Goal: Transaction & Acquisition: Download file/media

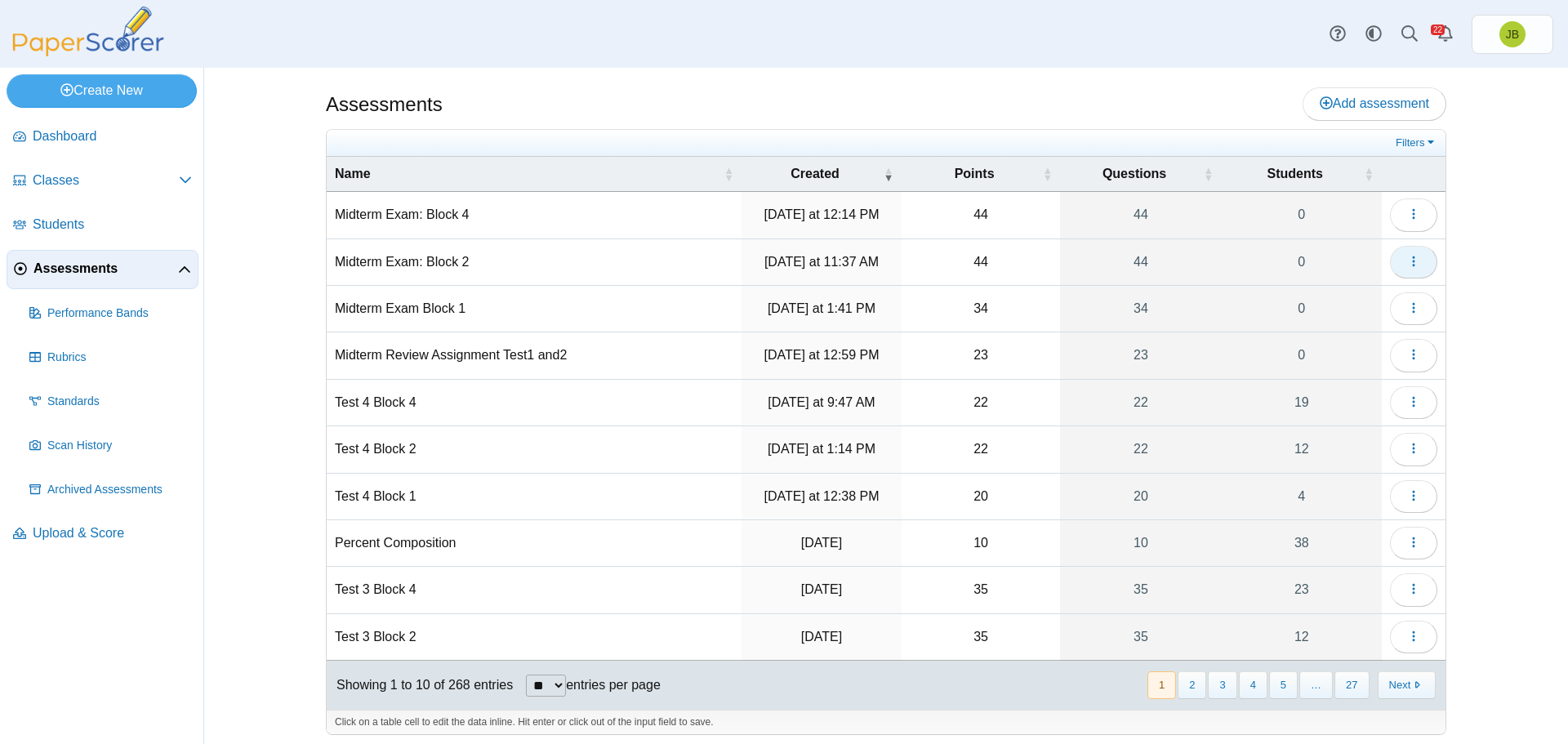
click at [1416, 264] on button "button" at bounding box center [1414, 261] width 47 height 32
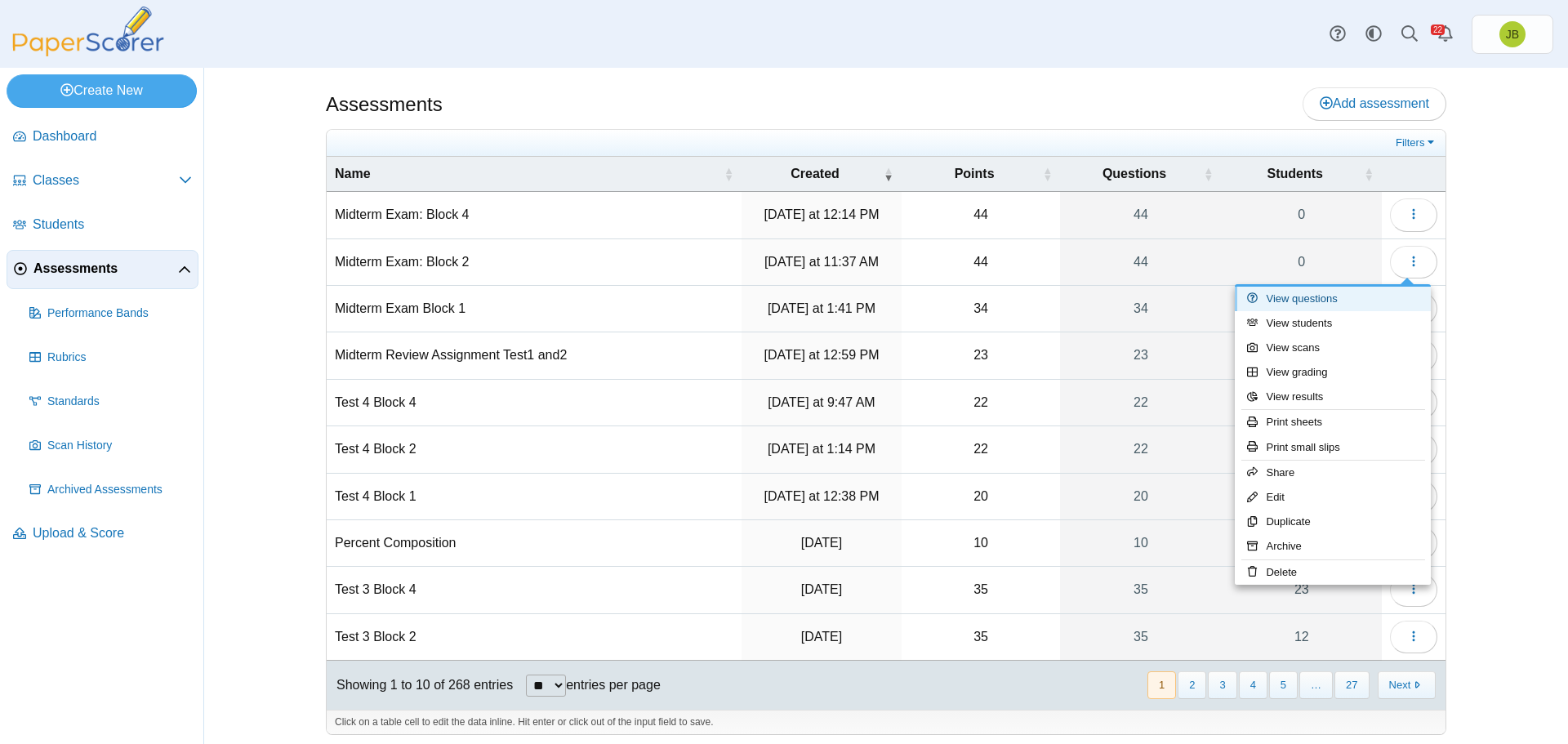
click at [1313, 298] on link "View questions" at bounding box center [1333, 299] width 196 height 25
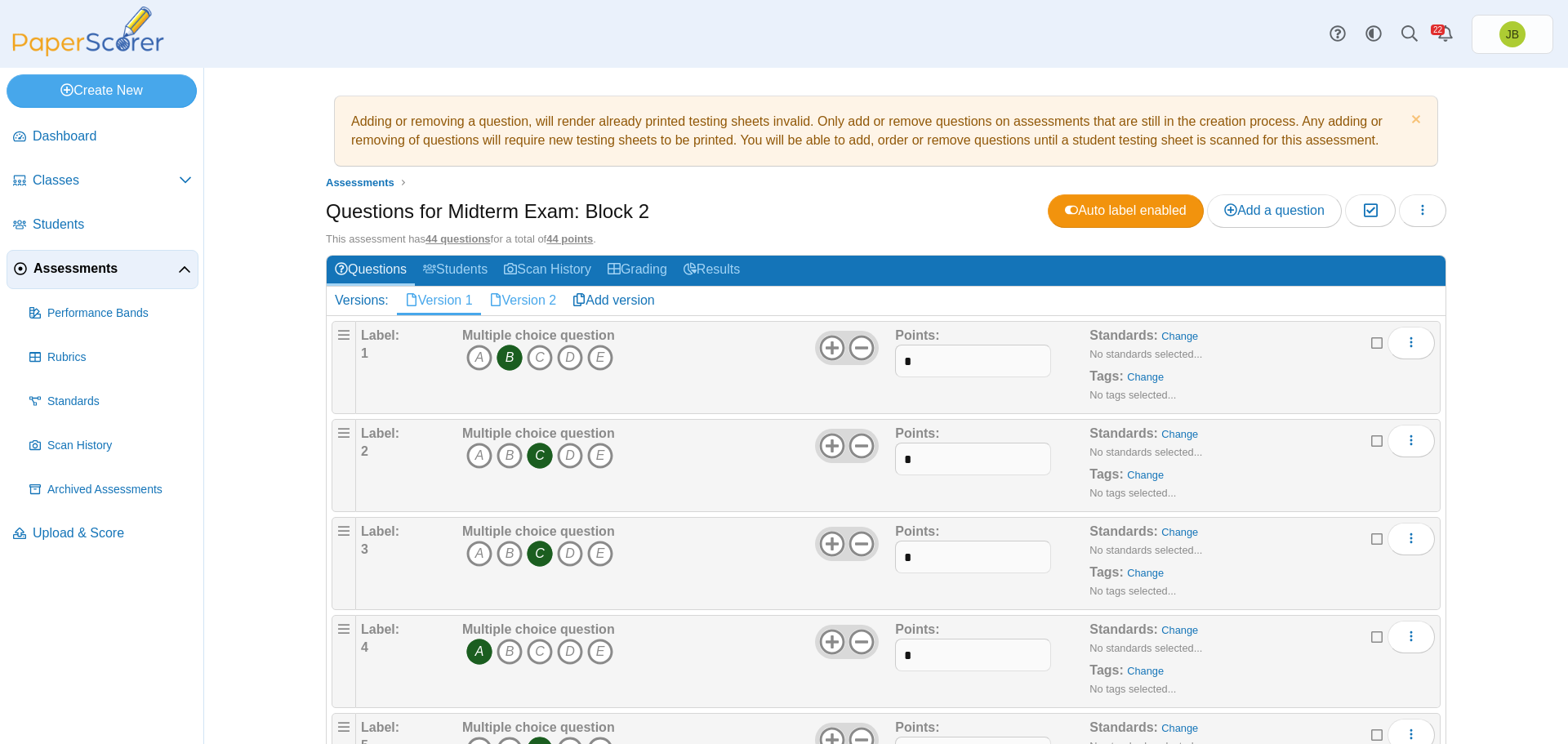
click at [530, 300] on link "Version 2" at bounding box center [524, 301] width 84 height 28
click at [438, 305] on link "Version 1" at bounding box center [439, 301] width 84 height 28
click at [79, 274] on span "Assessments" at bounding box center [105, 268] width 144 height 18
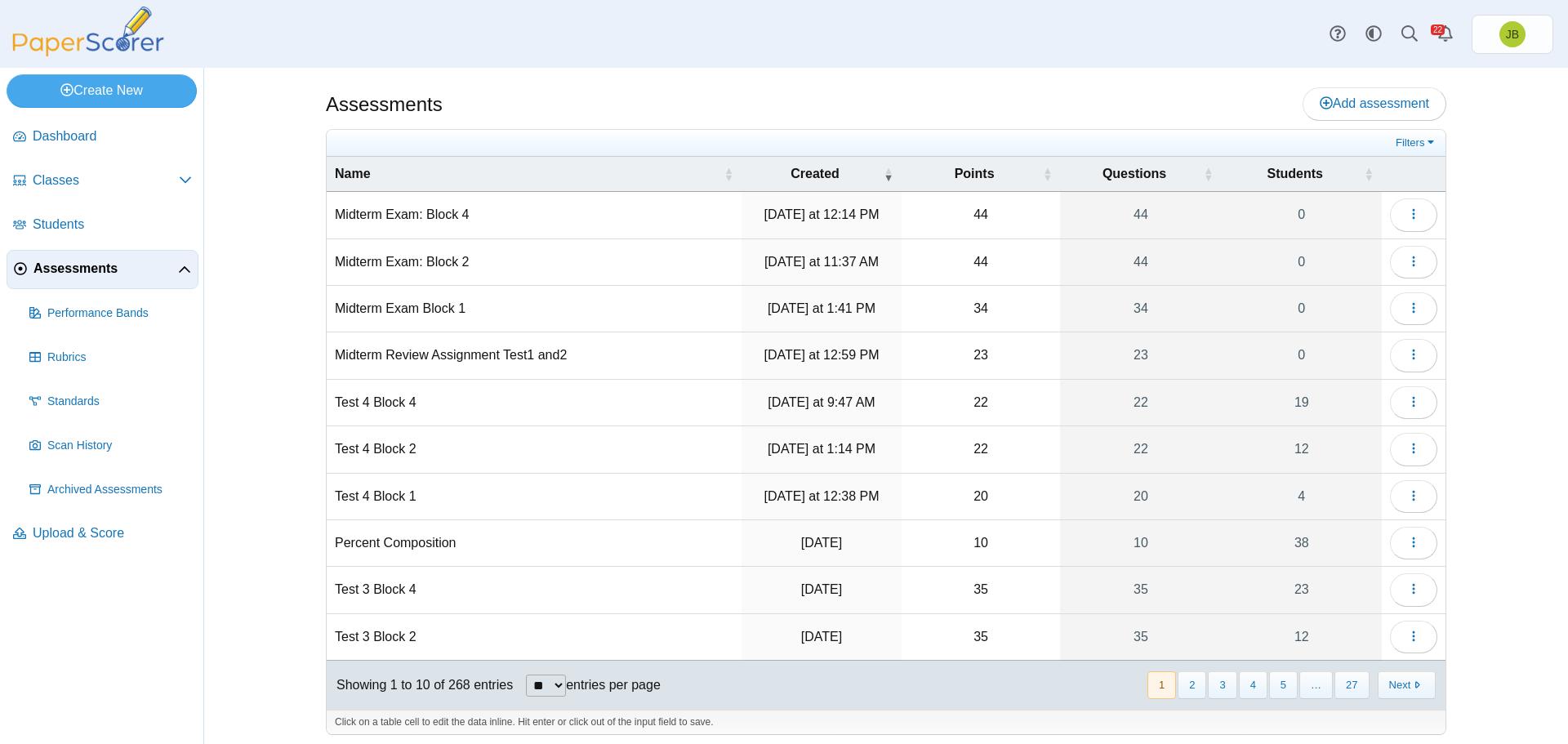
click at [432, 210] on td "Midterm Exam: Block 4" at bounding box center [534, 214] width 415 height 46
click at [1421, 215] on button "button" at bounding box center [1414, 214] width 47 height 32
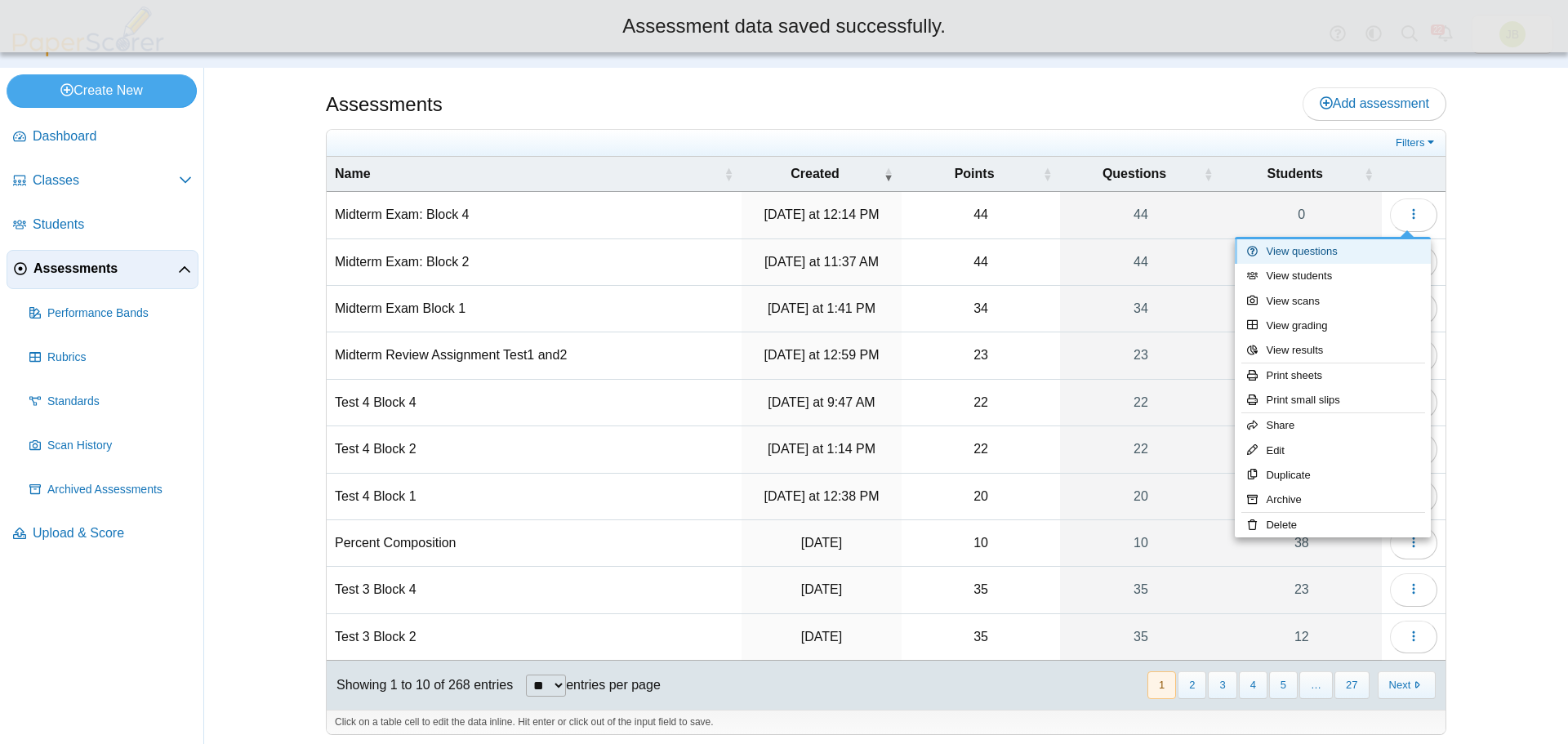
click at [1323, 252] on link "View questions" at bounding box center [1333, 252] width 196 height 25
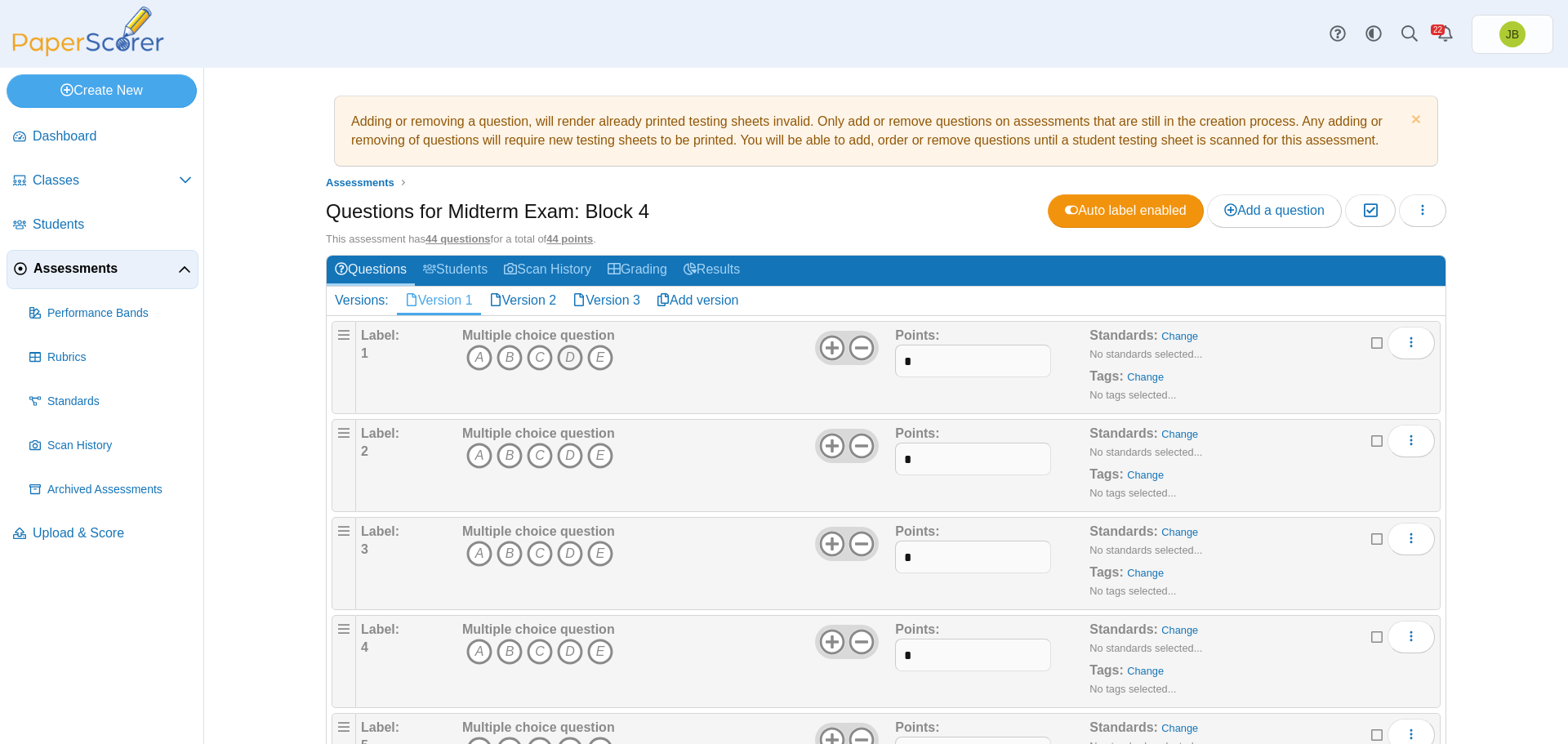
click at [560, 350] on icon "D" at bounding box center [570, 358] width 27 height 27
click at [476, 453] on icon "A" at bounding box center [479, 456] width 27 height 27
click at [539, 550] on icon "C" at bounding box center [539, 553] width 27 height 27
click at [535, 650] on icon "C" at bounding box center [539, 652] width 27 height 27
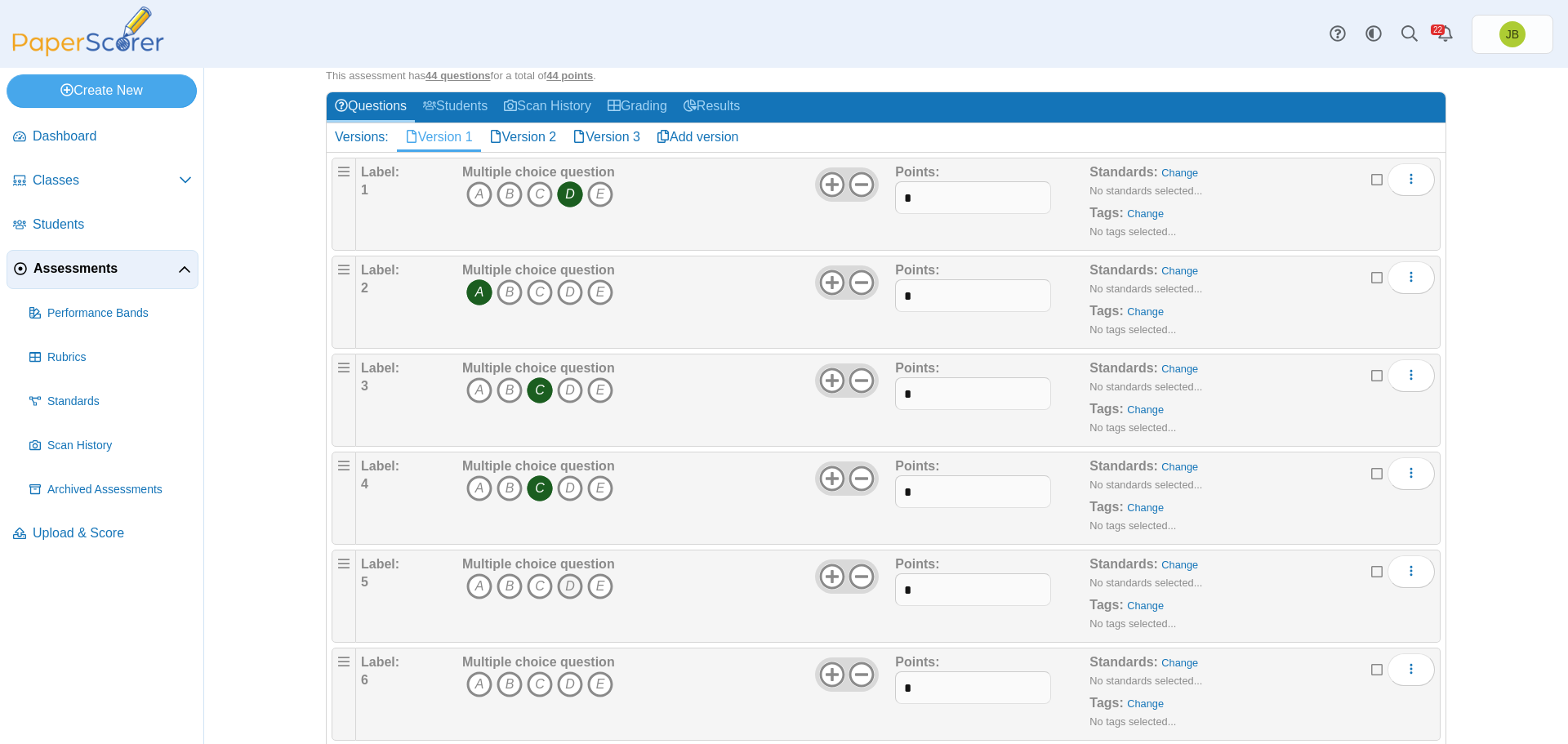
click at [562, 589] on icon "D" at bounding box center [570, 587] width 27 height 27
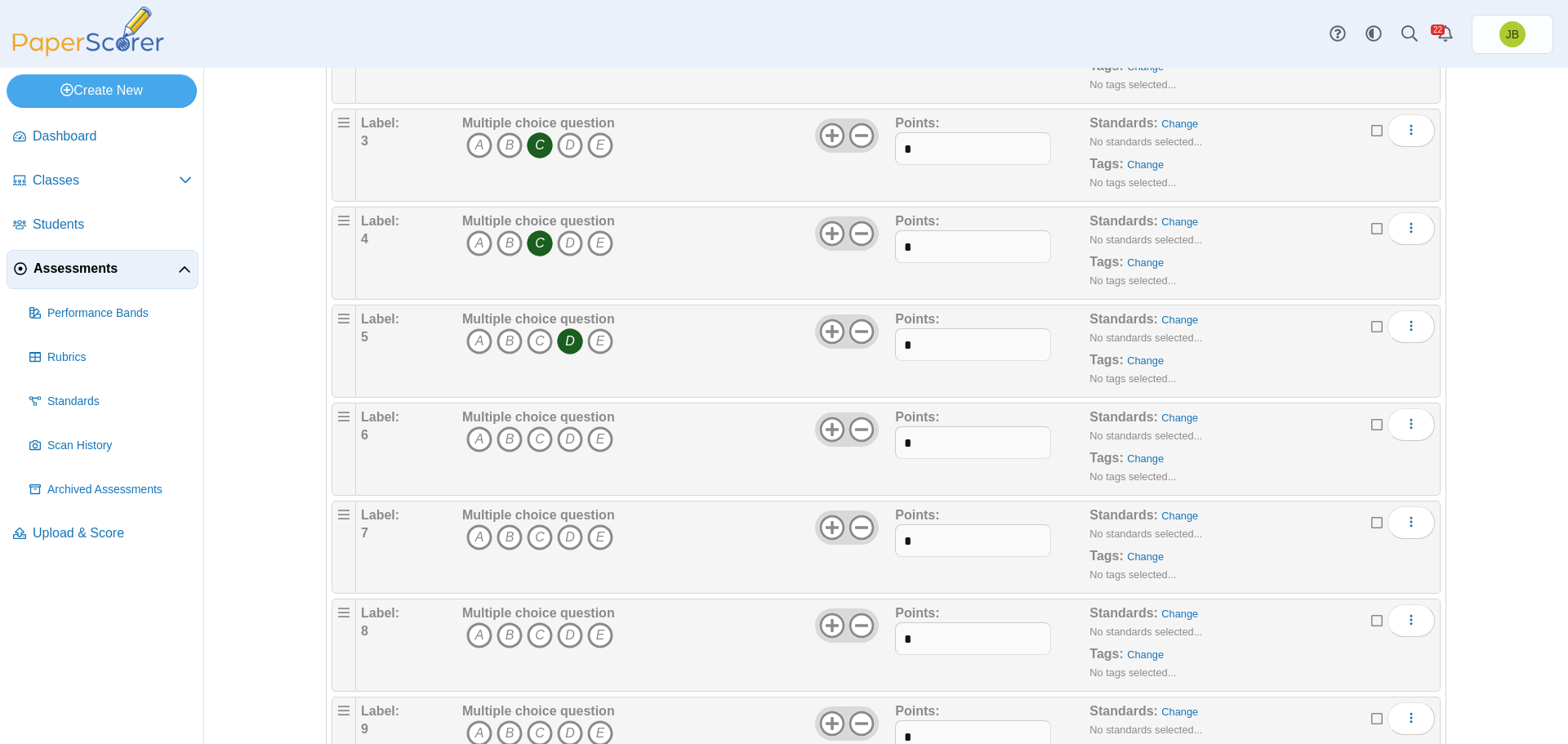
scroll to position [572, 0]
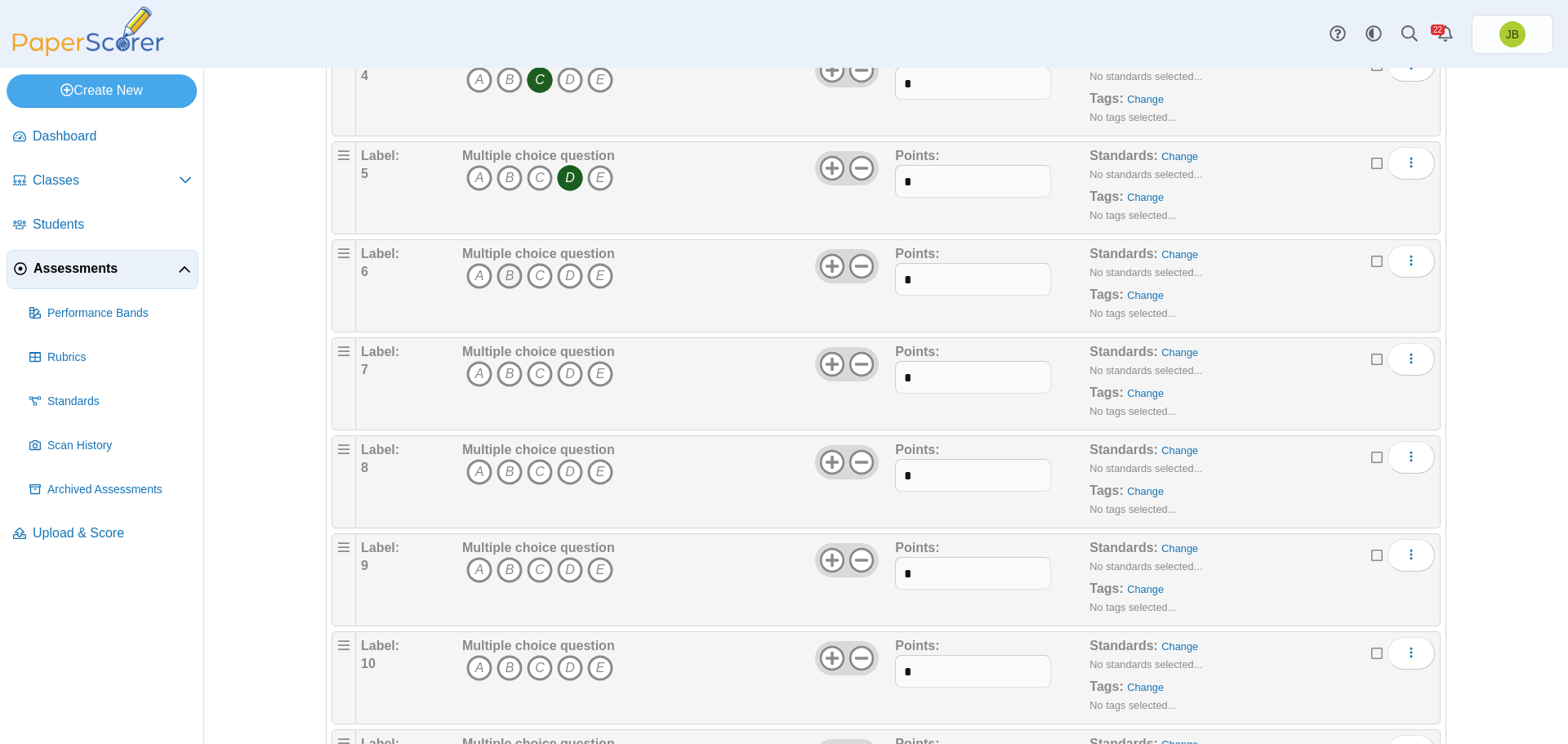
click at [501, 275] on icon "B" at bounding box center [510, 276] width 27 height 27
click at [531, 380] on icon "C" at bounding box center [539, 373] width 27 height 27
click at [531, 478] on icon "C" at bounding box center [539, 472] width 27 height 27
click at [471, 572] on icon "A" at bounding box center [479, 570] width 27 height 27
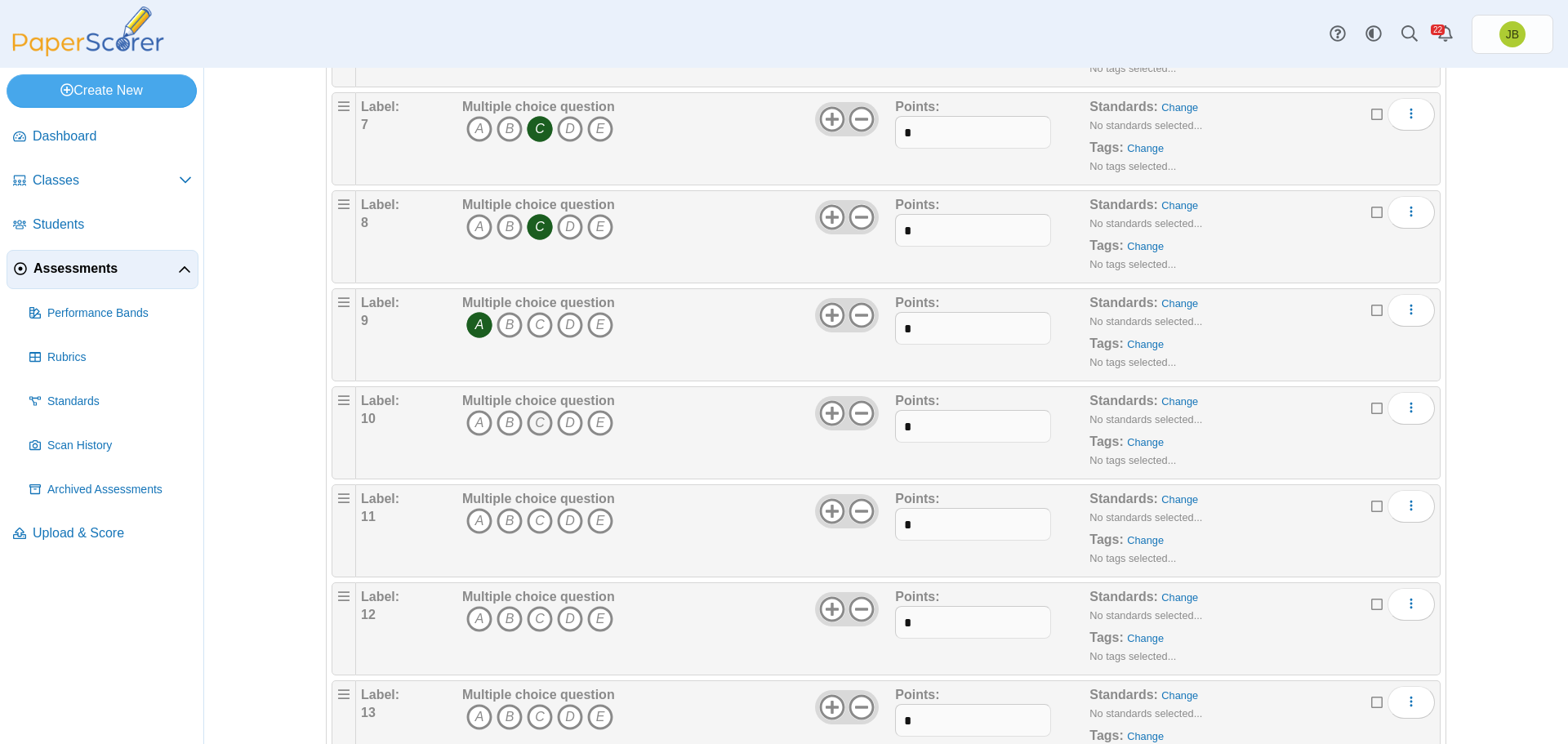
click at [535, 420] on icon "C" at bounding box center [539, 423] width 27 height 27
click at [473, 521] on icon "A" at bounding box center [479, 521] width 27 height 27
click at [476, 618] on icon "A" at bounding box center [479, 619] width 27 height 27
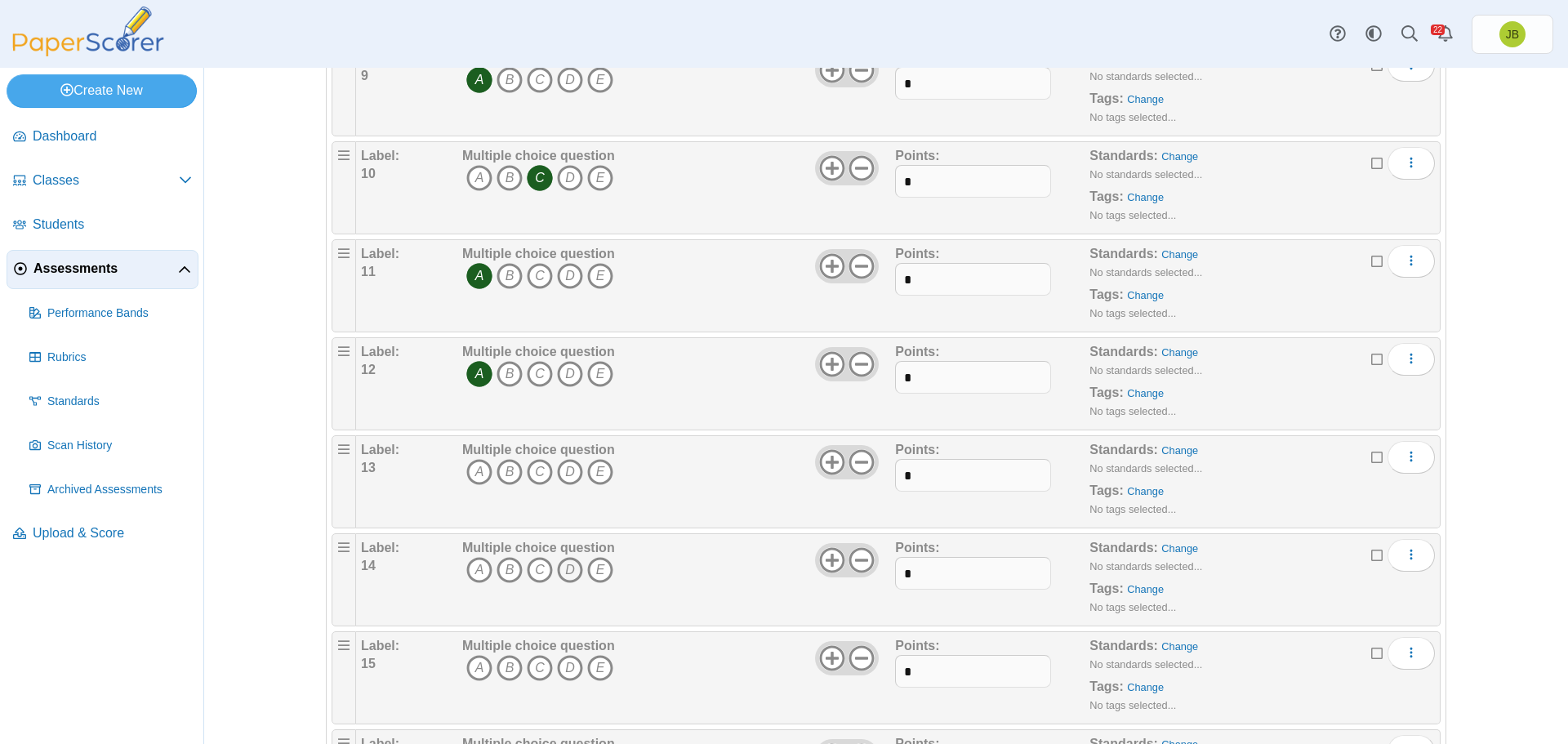
scroll to position [1226, 0]
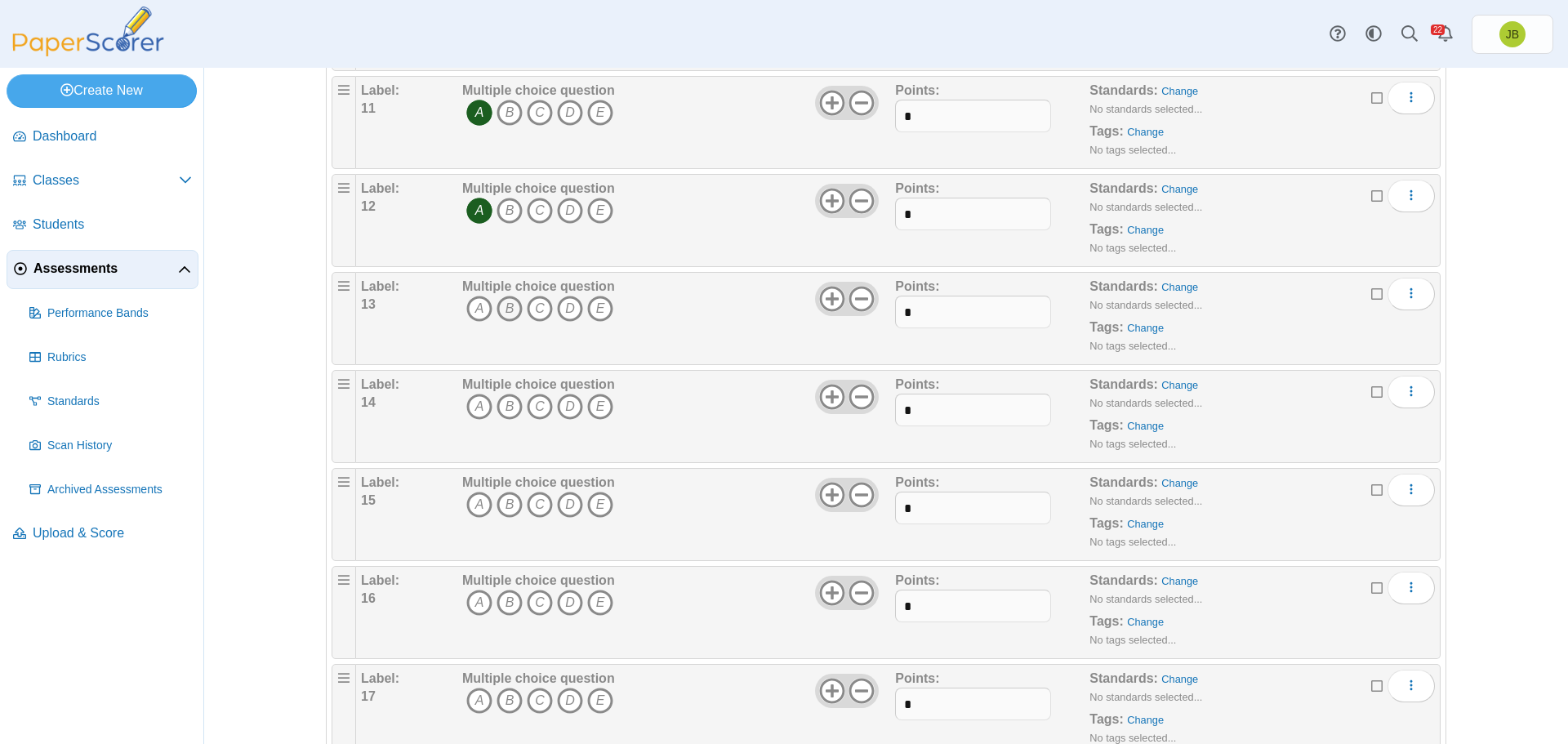
click at [501, 311] on icon "B" at bounding box center [510, 309] width 27 height 27
click at [500, 403] on icon "B" at bounding box center [510, 407] width 27 height 27
click at [561, 506] on icon "D" at bounding box center [570, 505] width 27 height 27
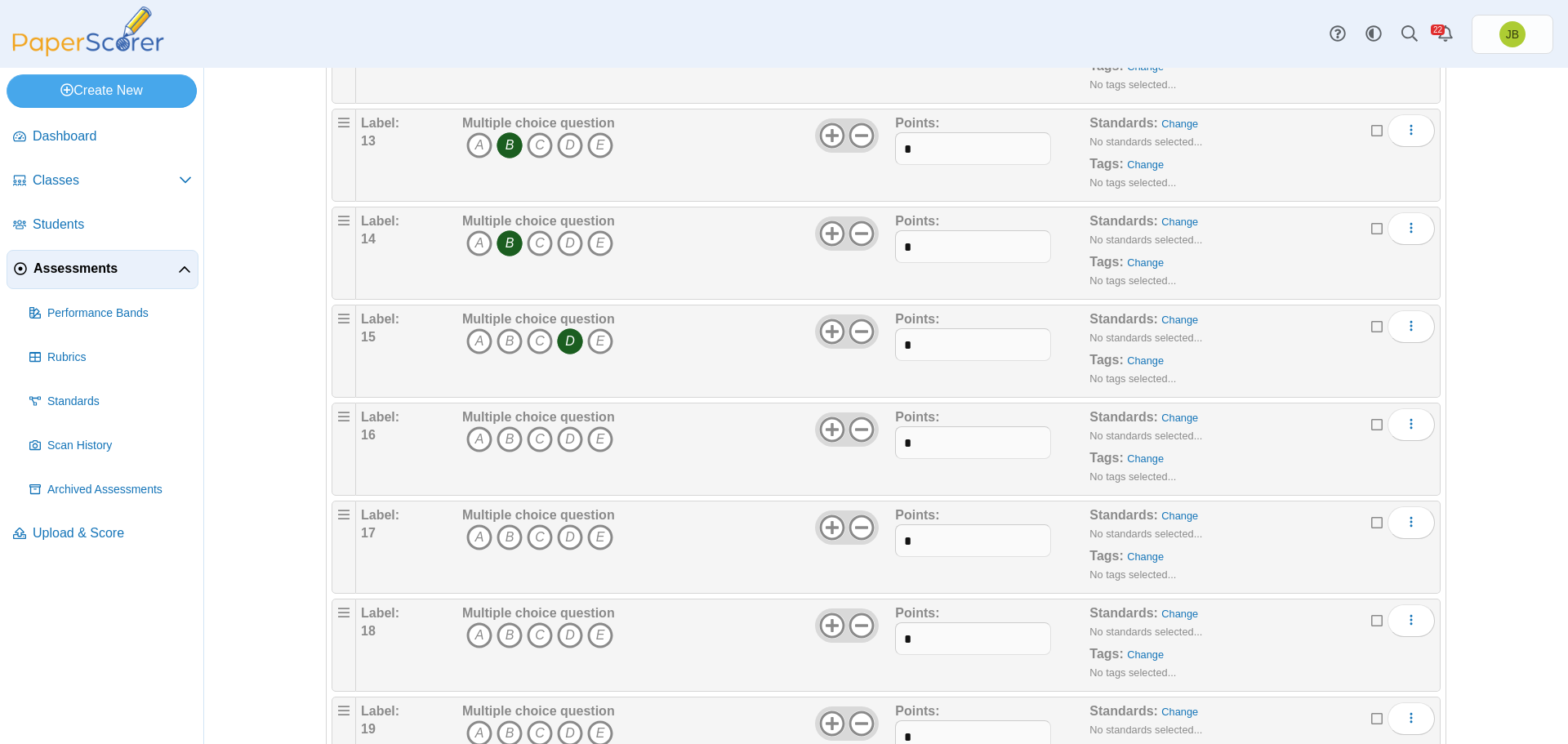
scroll to position [1471, 0]
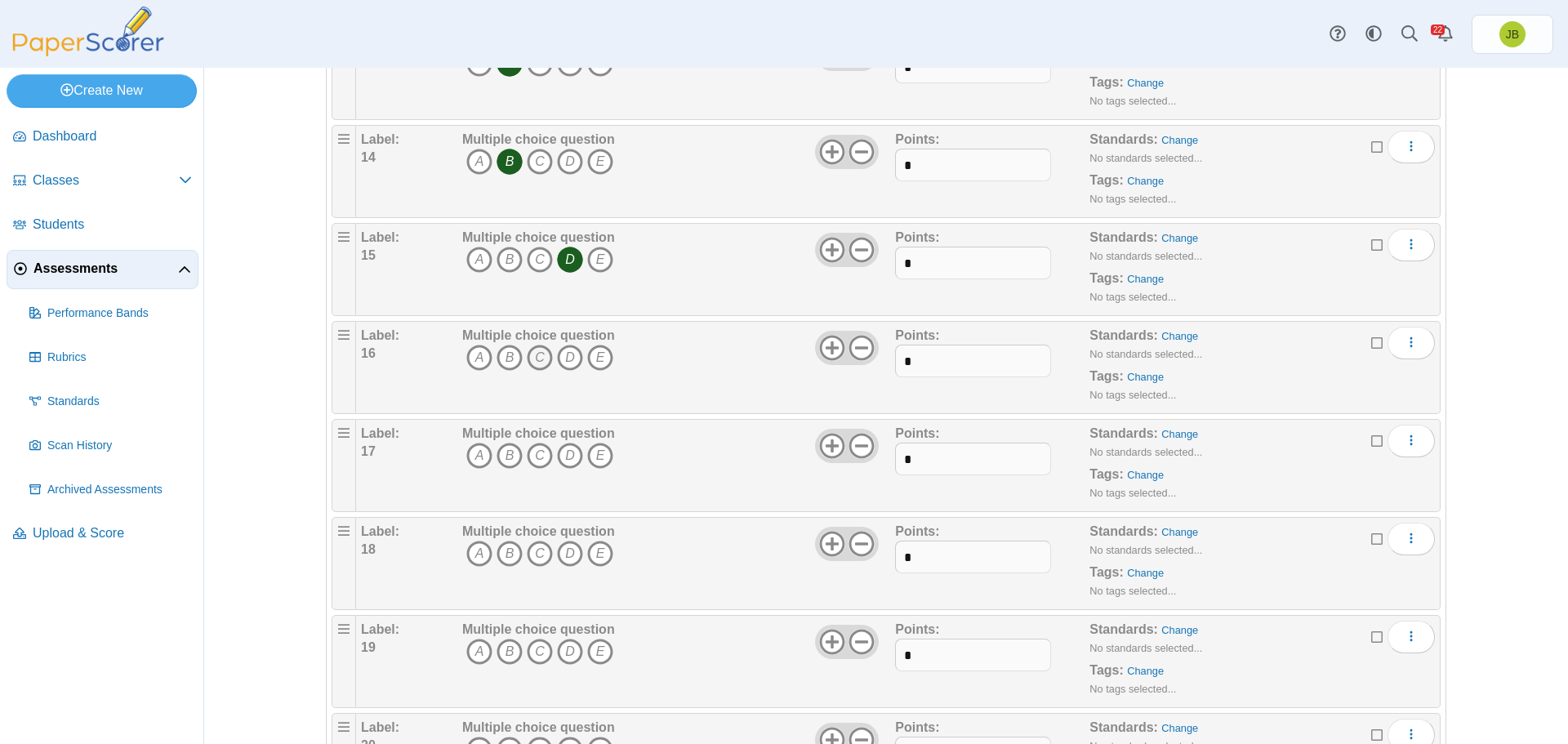
click at [535, 354] on icon "C" at bounding box center [539, 358] width 27 height 27
click at [507, 457] on icon "B" at bounding box center [510, 456] width 27 height 27
click at [561, 550] on icon "D" at bounding box center [570, 553] width 27 height 27
click at [473, 647] on icon "A" at bounding box center [479, 652] width 27 height 27
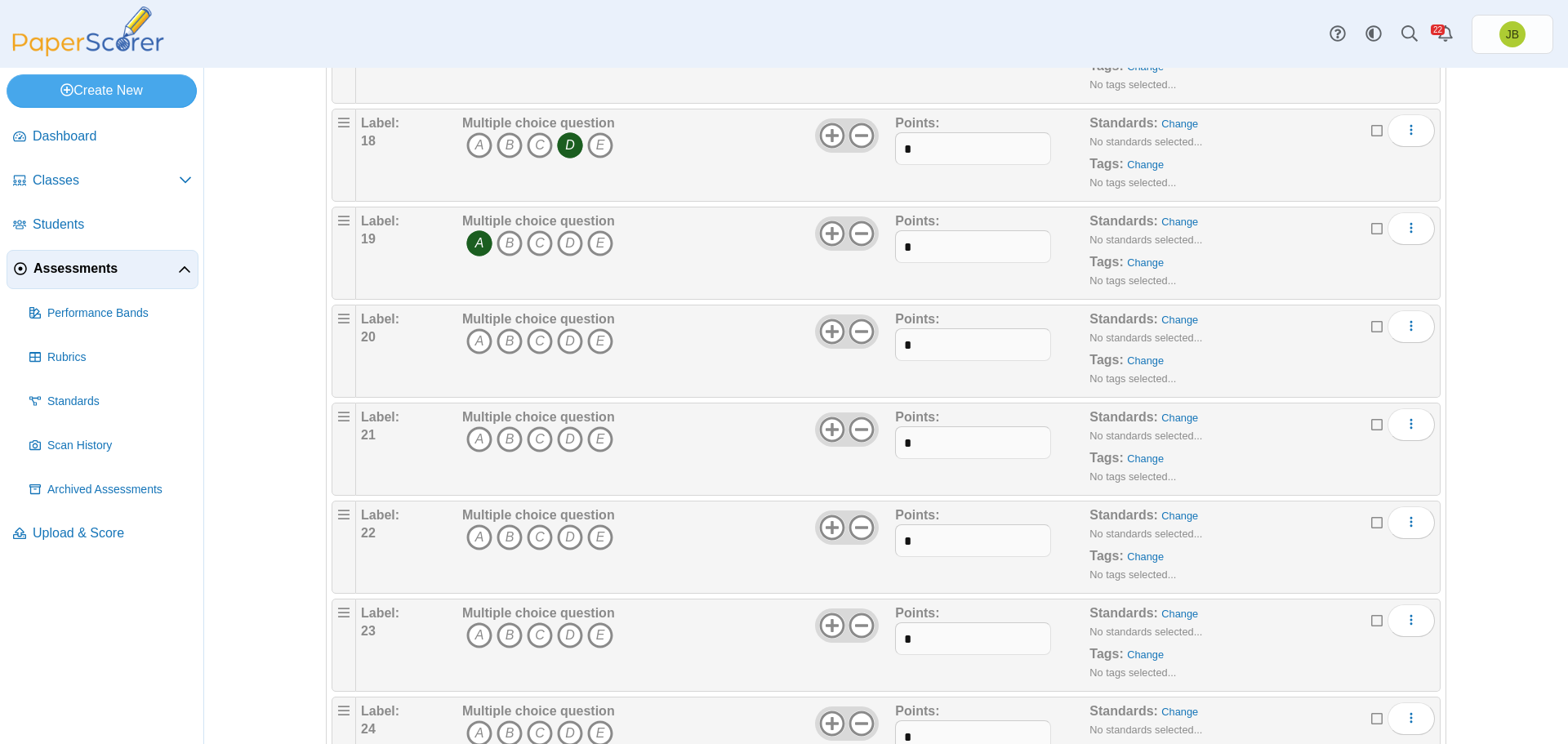
scroll to position [1961, 0]
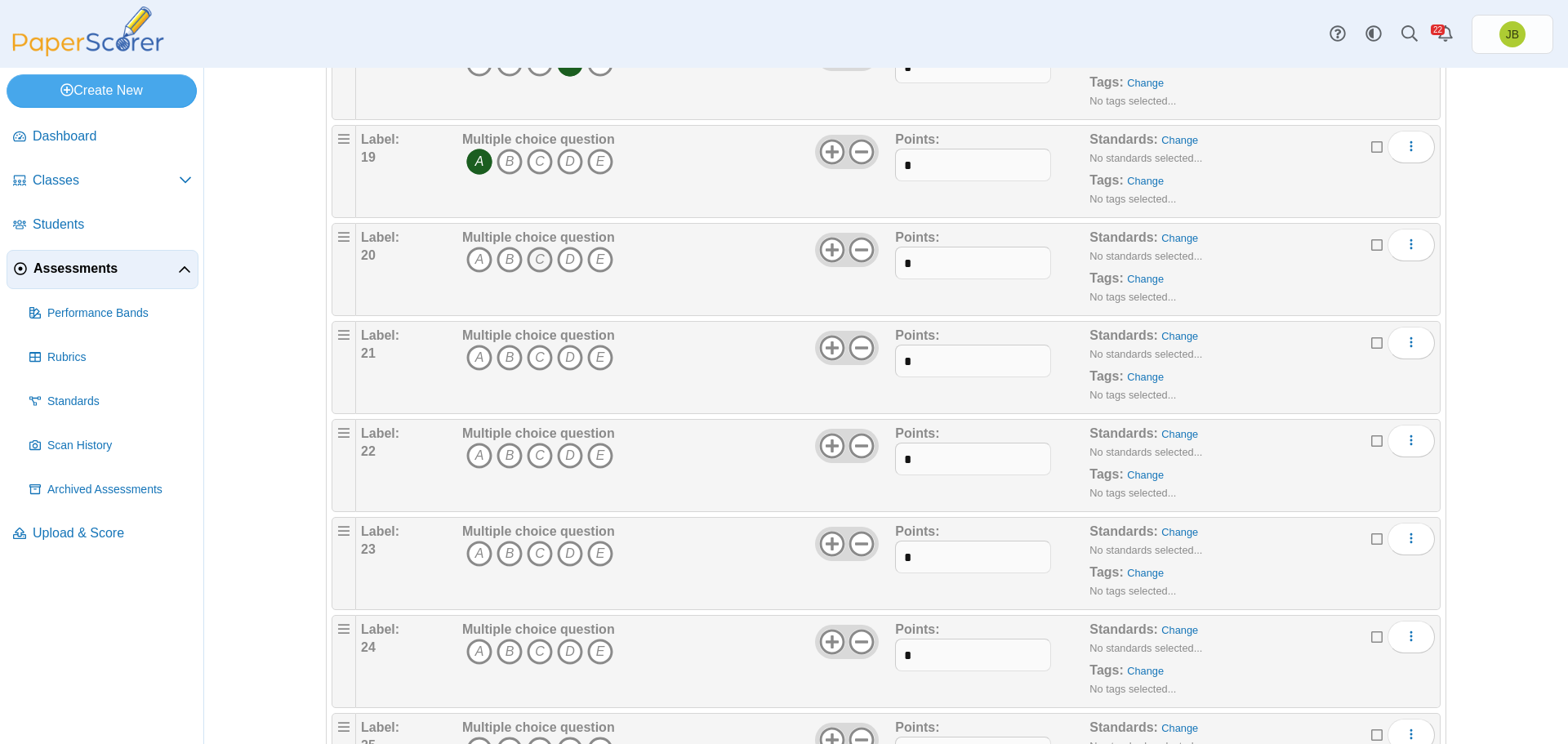
click at [531, 259] on icon "C" at bounding box center [539, 259] width 27 height 27
click at [501, 360] on icon "B" at bounding box center [510, 358] width 27 height 27
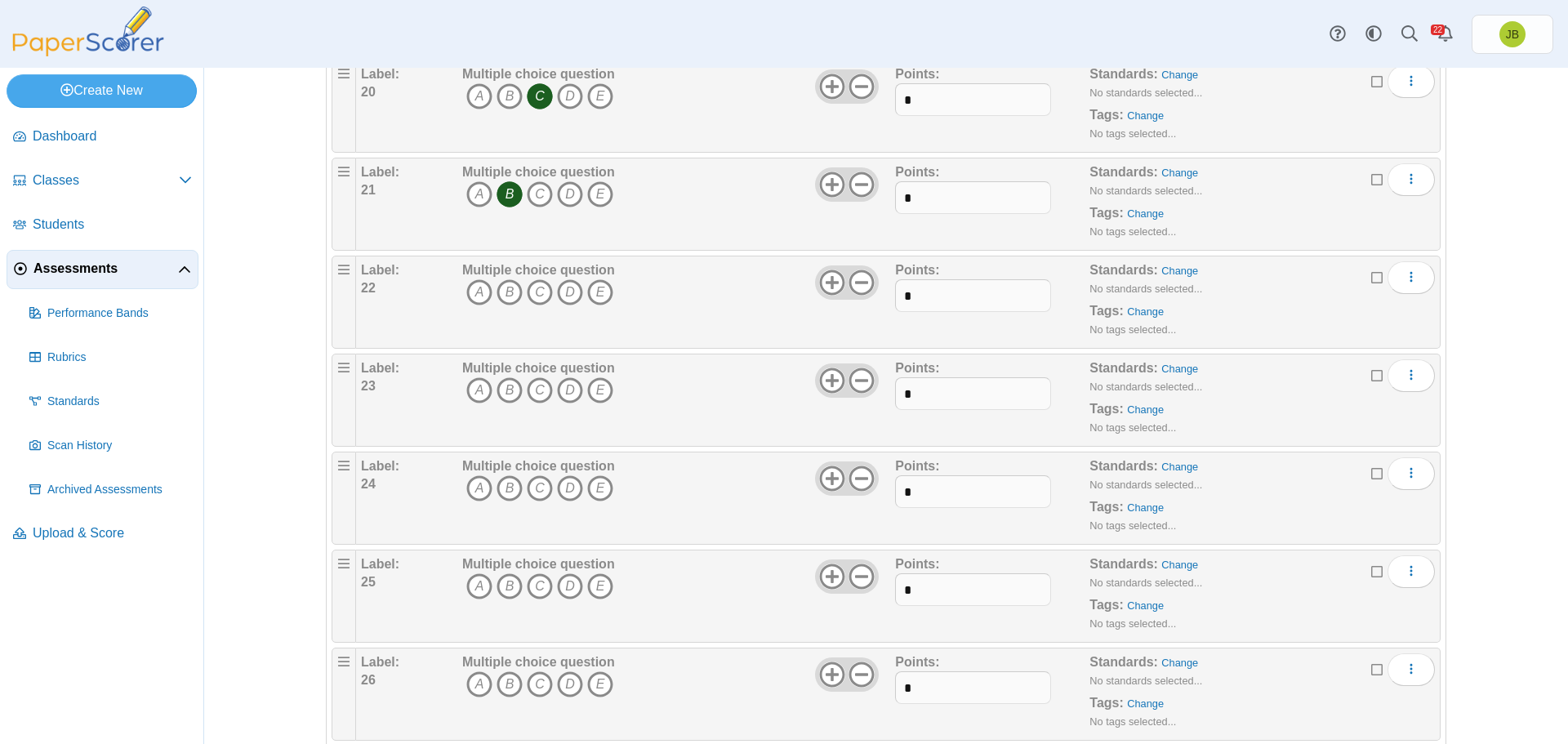
scroll to position [2206, 0]
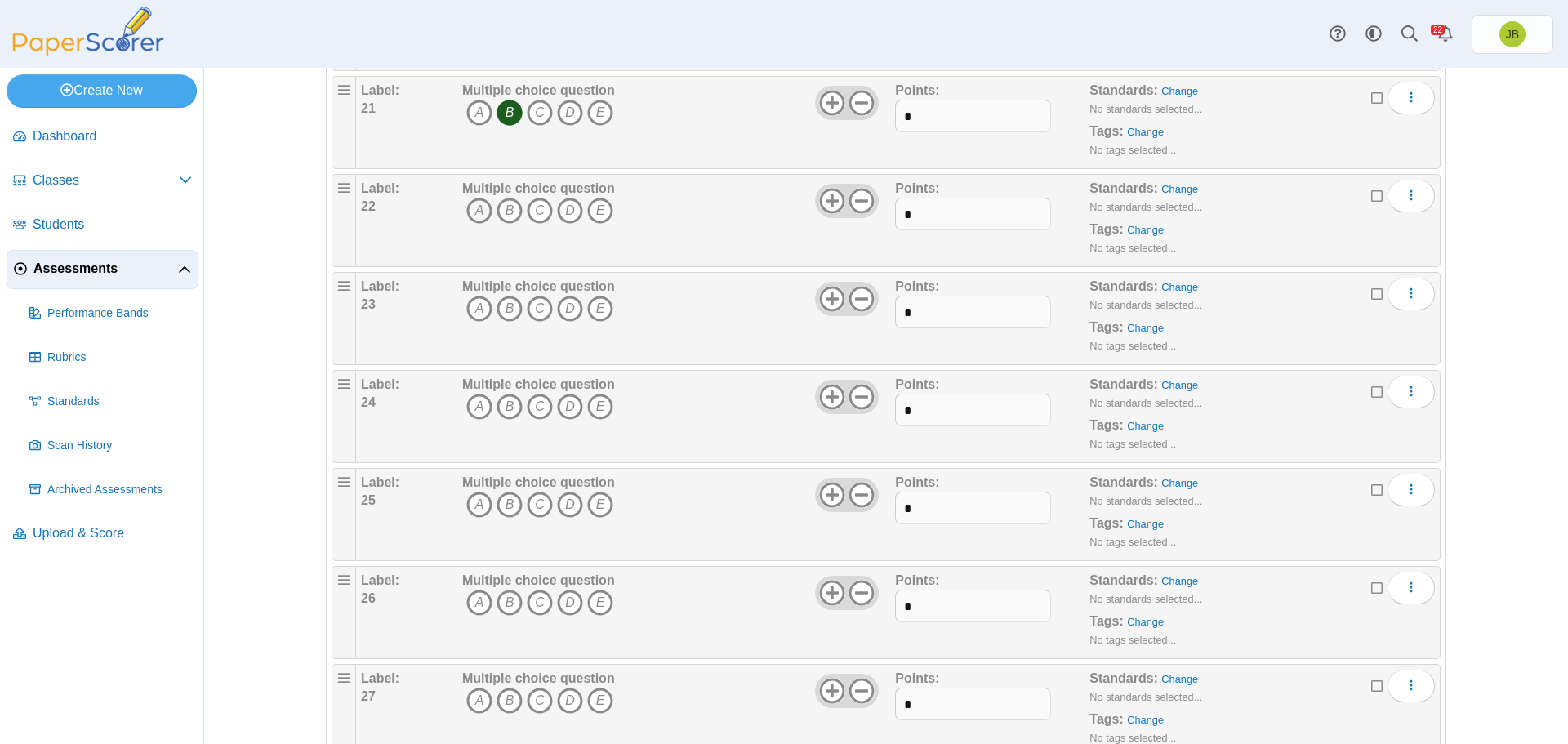
click at [467, 207] on icon "A" at bounding box center [479, 210] width 27 height 27
click at [535, 305] on icon "C" at bounding box center [539, 309] width 27 height 27
click at [507, 405] on icon "B" at bounding box center [510, 407] width 27 height 27
click at [500, 504] on icon "B" at bounding box center [510, 505] width 27 height 27
click at [566, 605] on icon "D" at bounding box center [570, 602] width 27 height 27
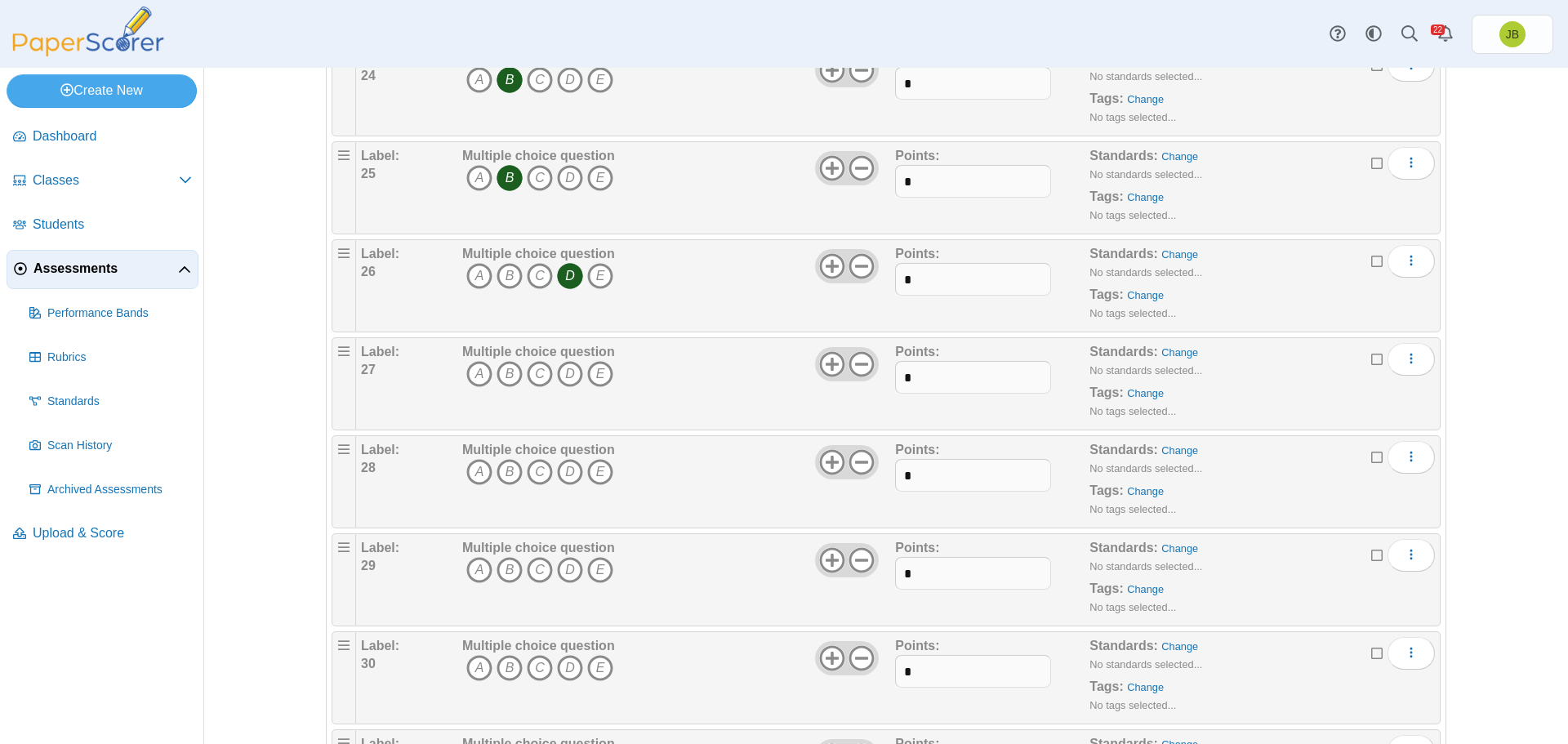
scroll to position [2615, 0]
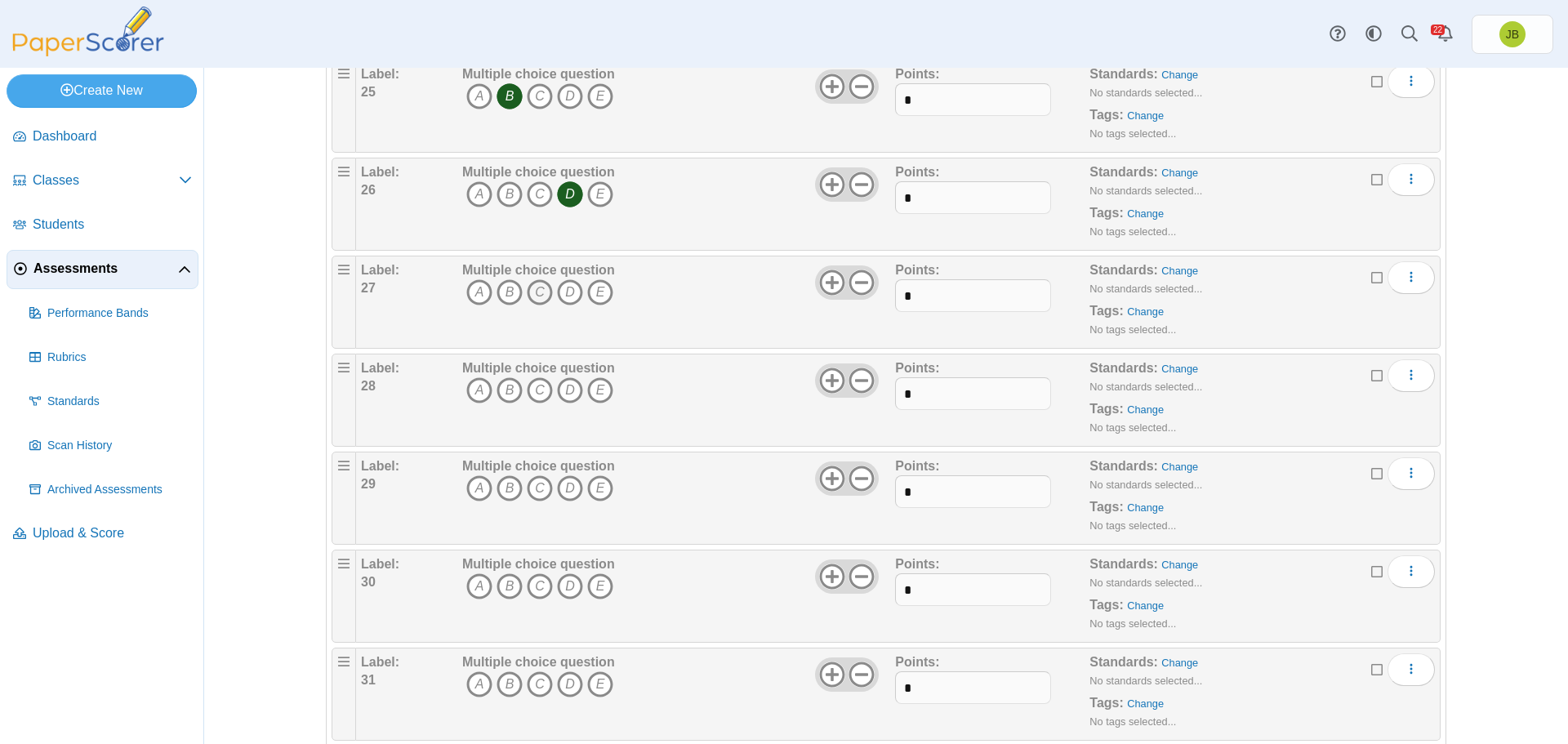
click at [536, 297] on icon "C" at bounding box center [539, 292] width 27 height 27
click at [472, 384] on icon "A" at bounding box center [479, 390] width 27 height 27
click at [473, 487] on icon "A" at bounding box center [479, 488] width 27 height 27
click at [506, 589] on icon "B" at bounding box center [510, 587] width 27 height 27
click at [571, 684] on icon "D" at bounding box center [570, 684] width 27 height 27
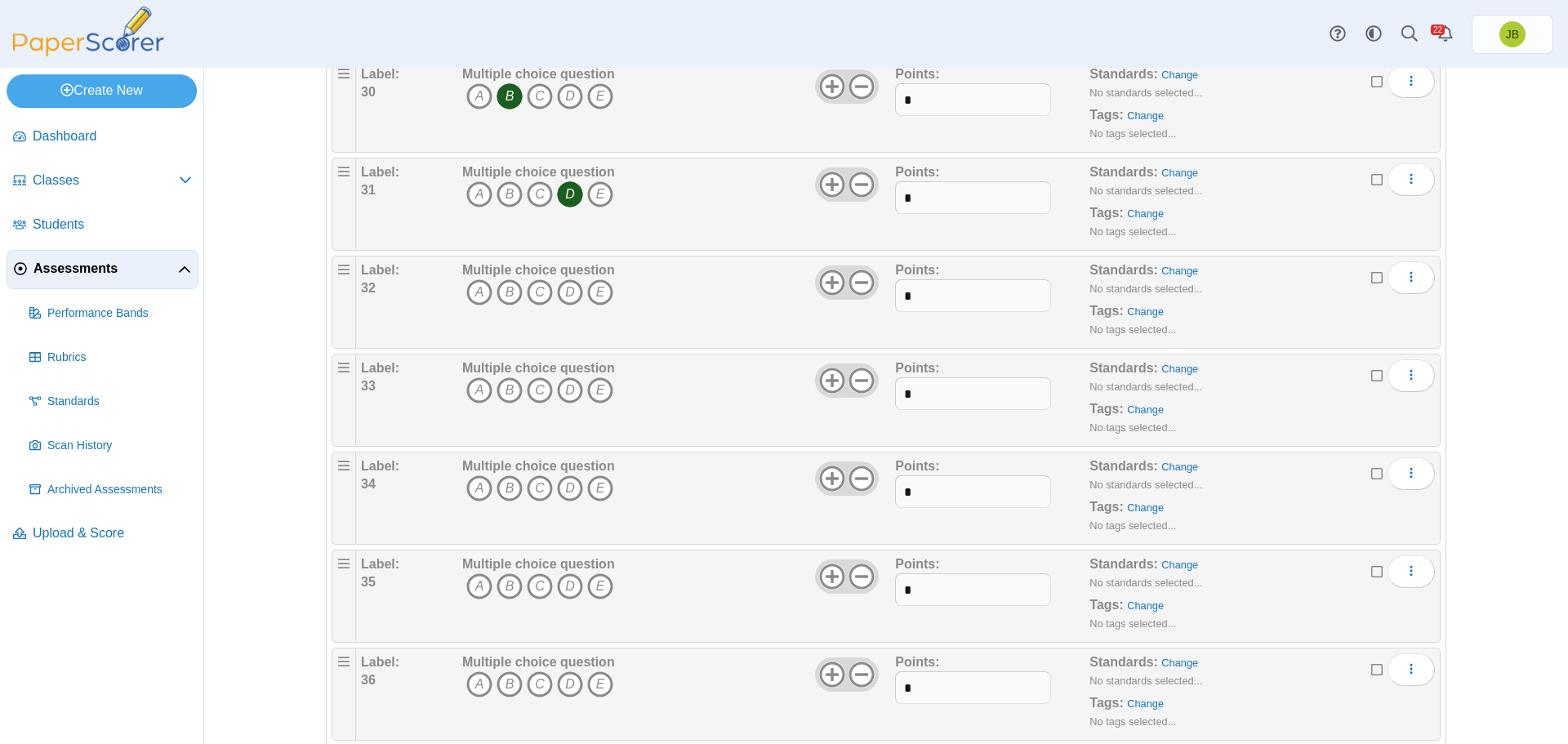
scroll to position [3187, 0]
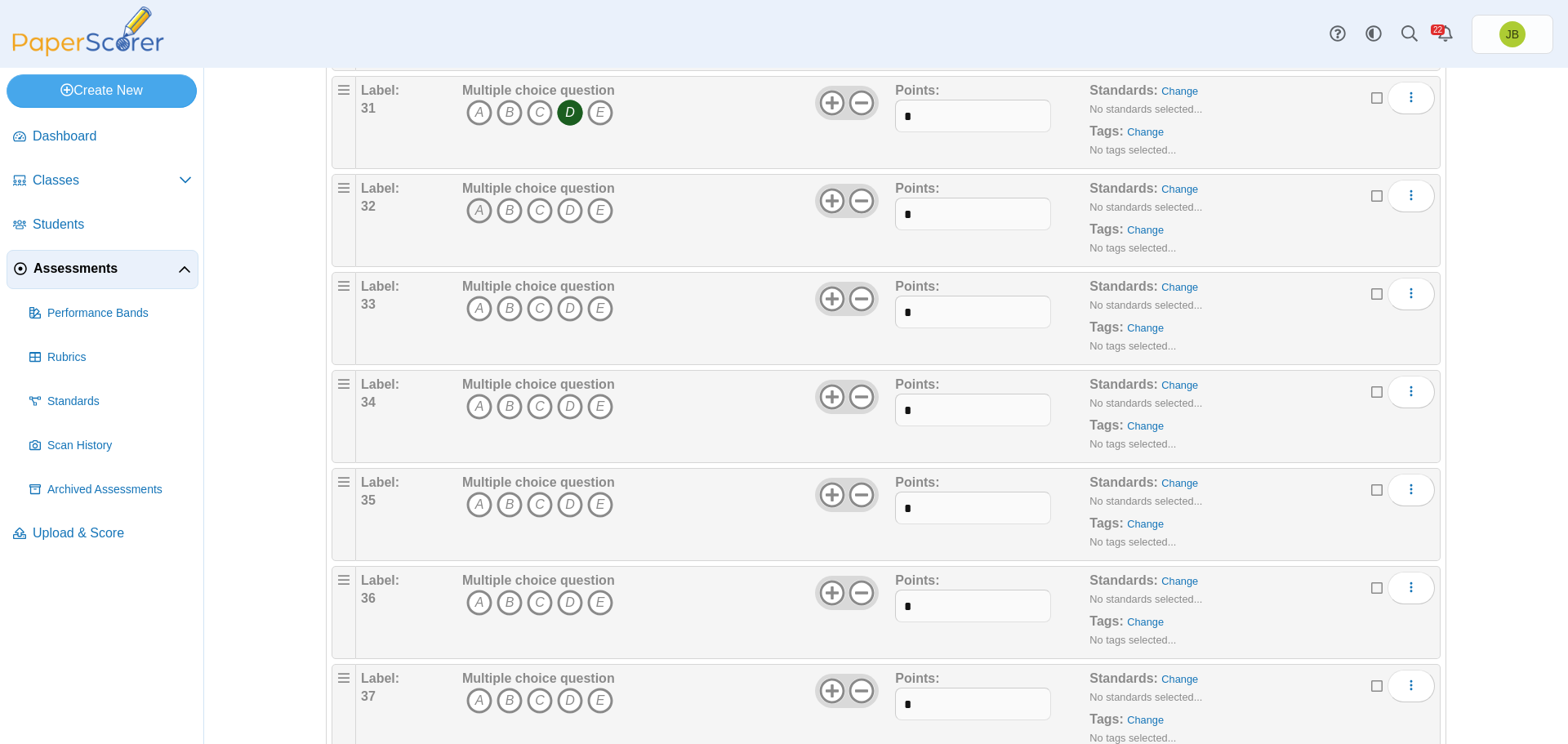
click at [477, 208] on icon "A" at bounding box center [479, 210] width 27 height 27
click at [473, 307] on icon "A" at bounding box center [479, 309] width 27 height 27
click at [497, 407] on icon "B" at bounding box center [510, 407] width 27 height 27
click at [473, 499] on icon "A" at bounding box center [479, 505] width 27 height 27
click at [501, 601] on icon "B" at bounding box center [510, 602] width 27 height 27
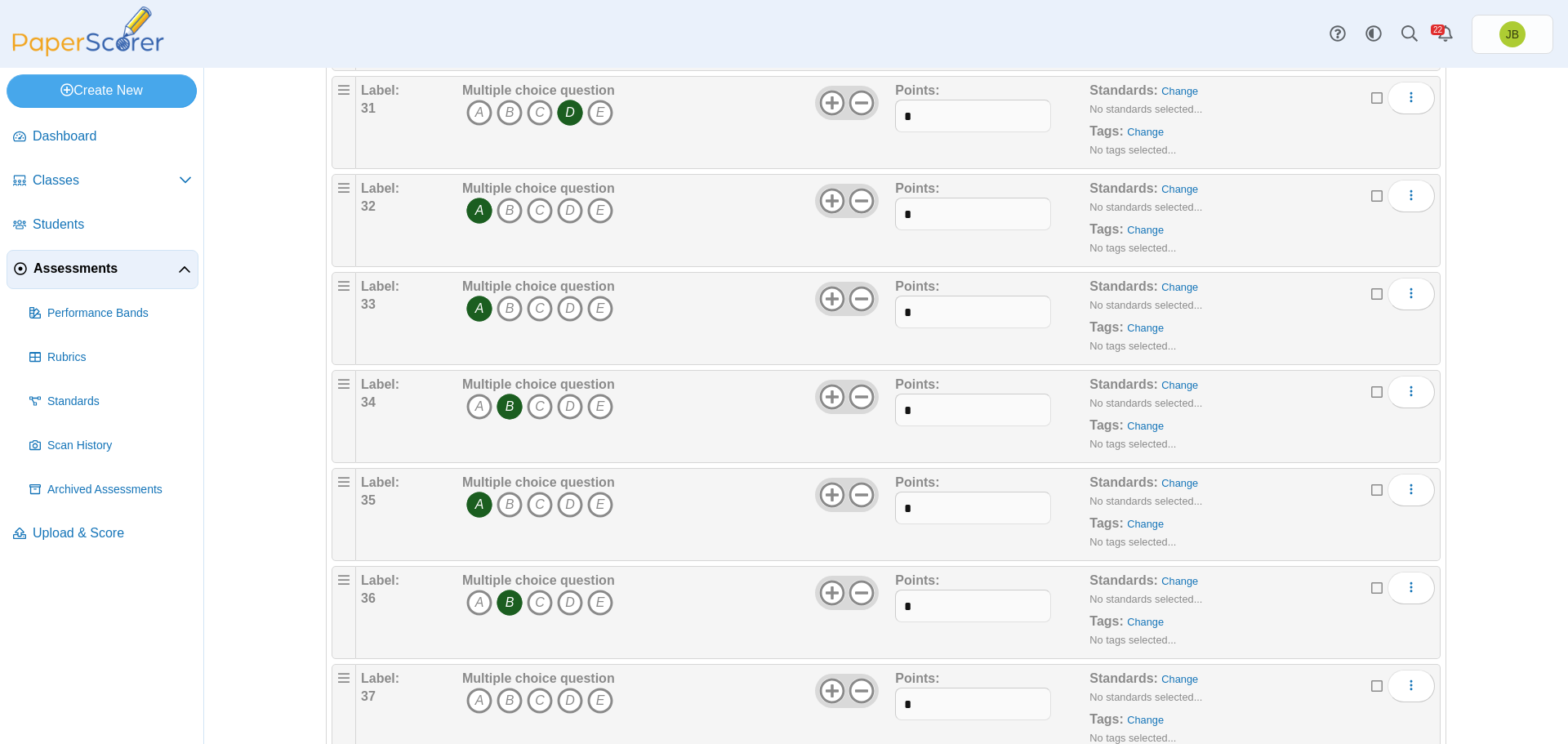
scroll to position [3350, 0]
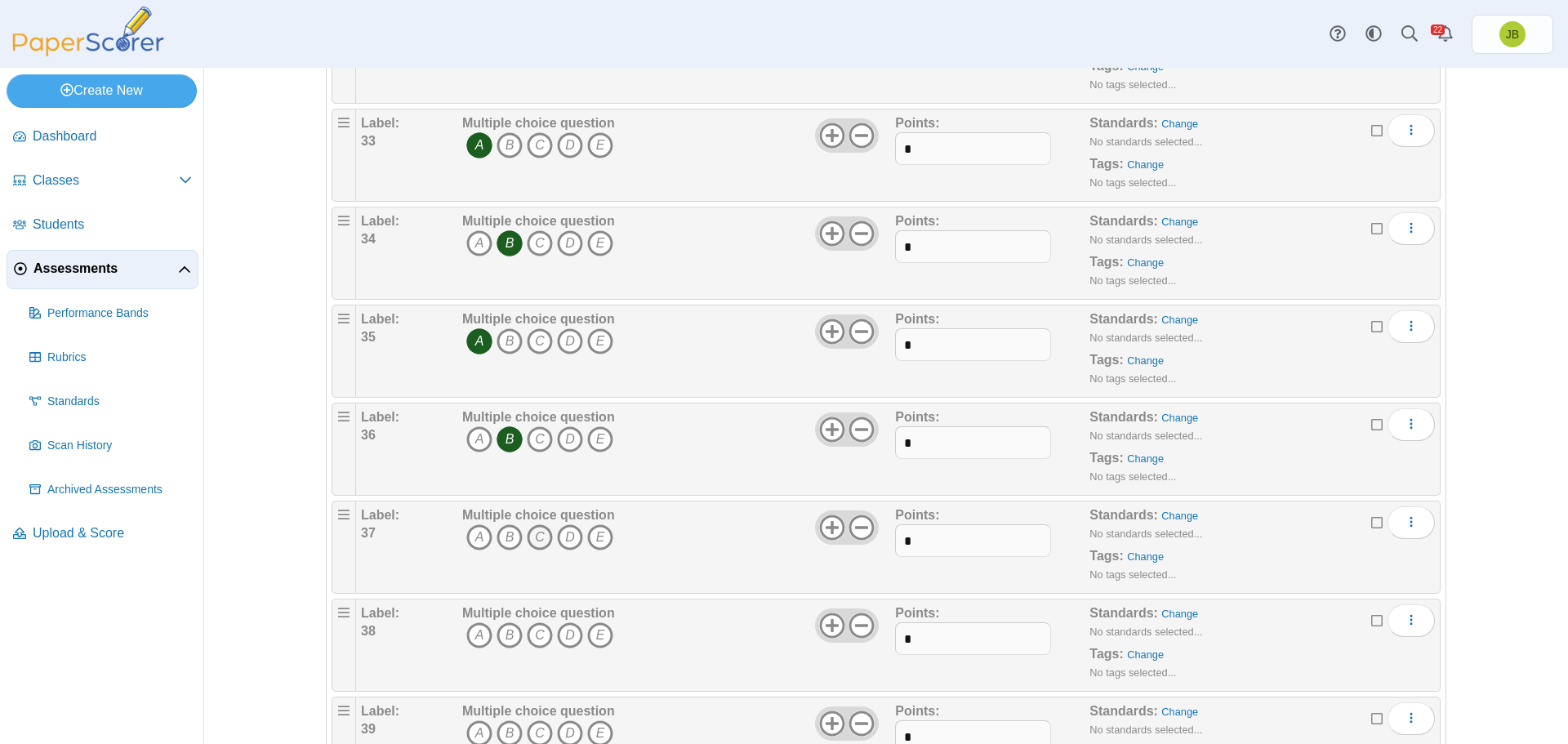
click at [527, 525] on icon "C" at bounding box center [539, 538] width 27 height 27
click at [470, 633] on icon "A" at bounding box center [479, 636] width 27 height 27
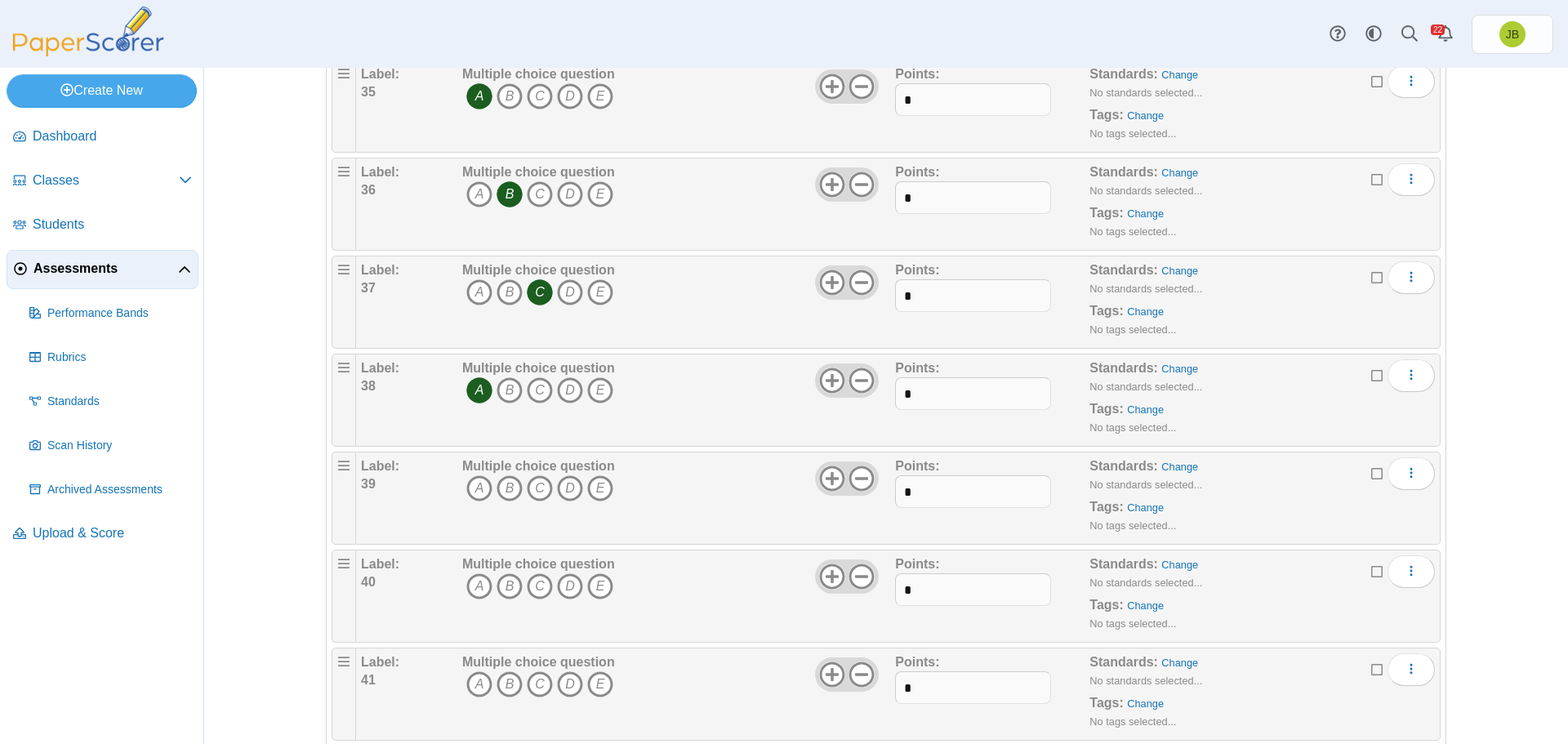
scroll to position [3759, 0]
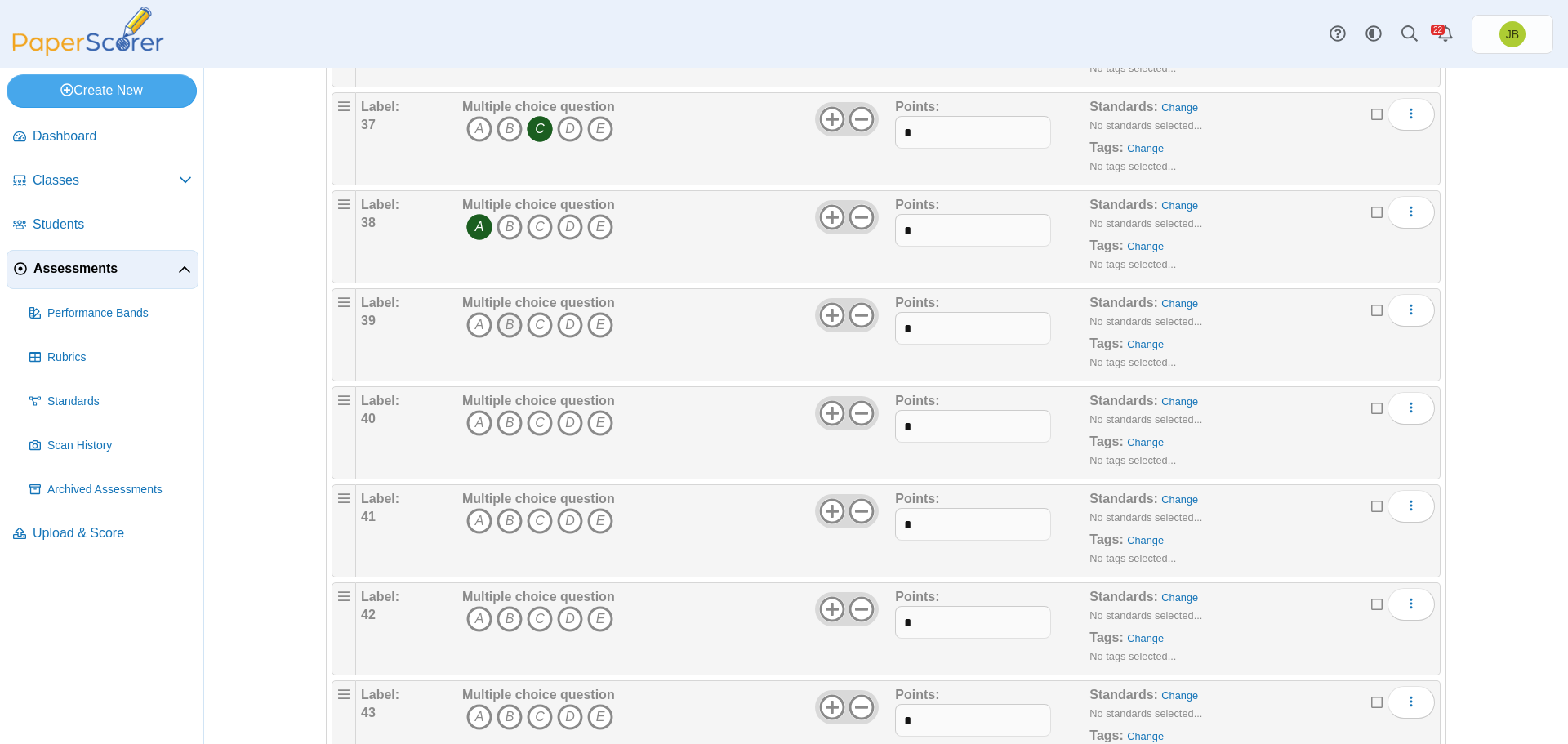
click at [503, 324] on icon "B" at bounding box center [510, 325] width 27 height 27
click at [471, 423] on icon "A" at bounding box center [479, 423] width 27 height 27
click at [535, 522] on icon "C" at bounding box center [539, 521] width 27 height 27
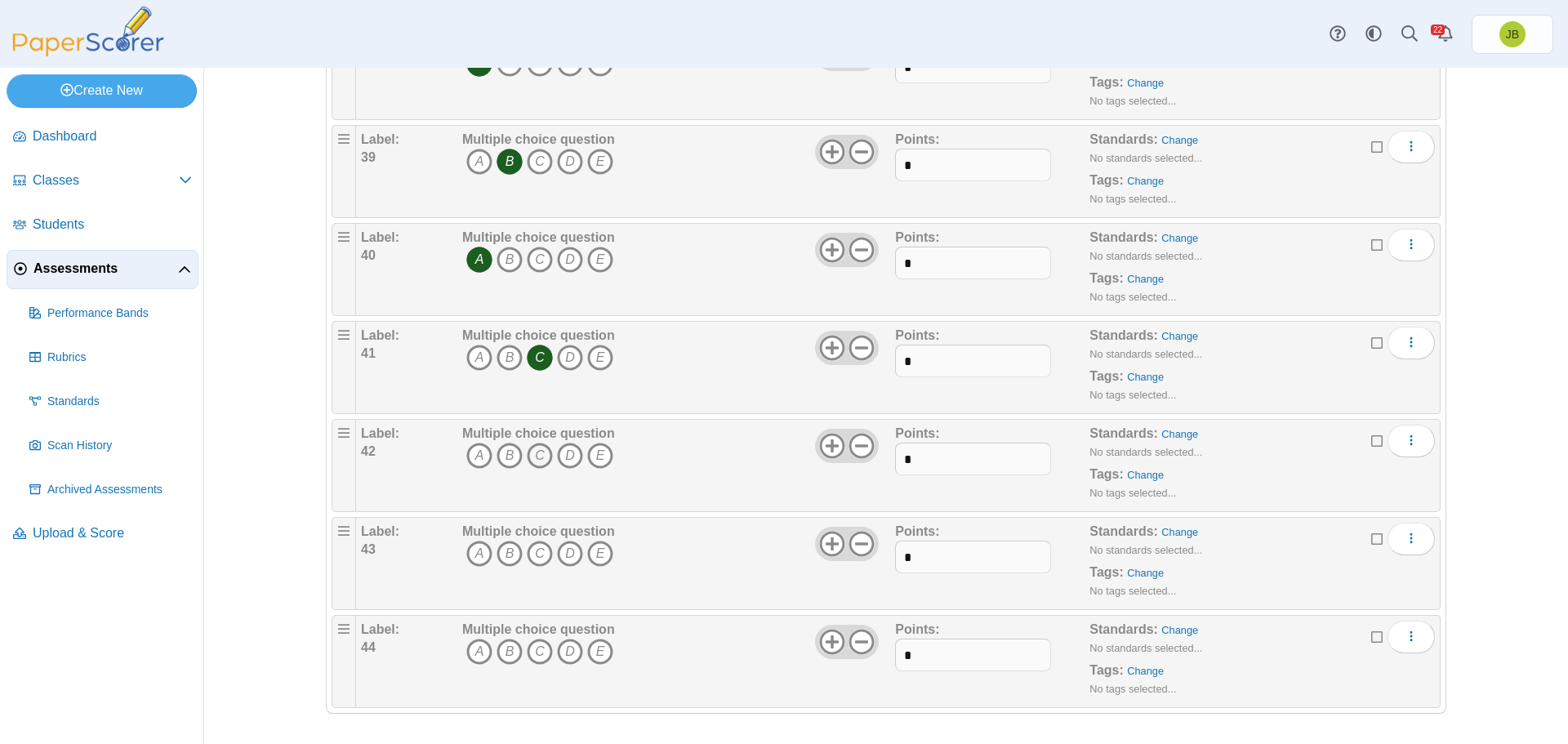
click at [532, 453] on icon "C" at bounding box center [539, 456] width 27 height 27
click at [471, 555] on icon "A" at bounding box center [479, 553] width 27 height 27
click at [478, 657] on icon "A" at bounding box center [479, 652] width 27 height 27
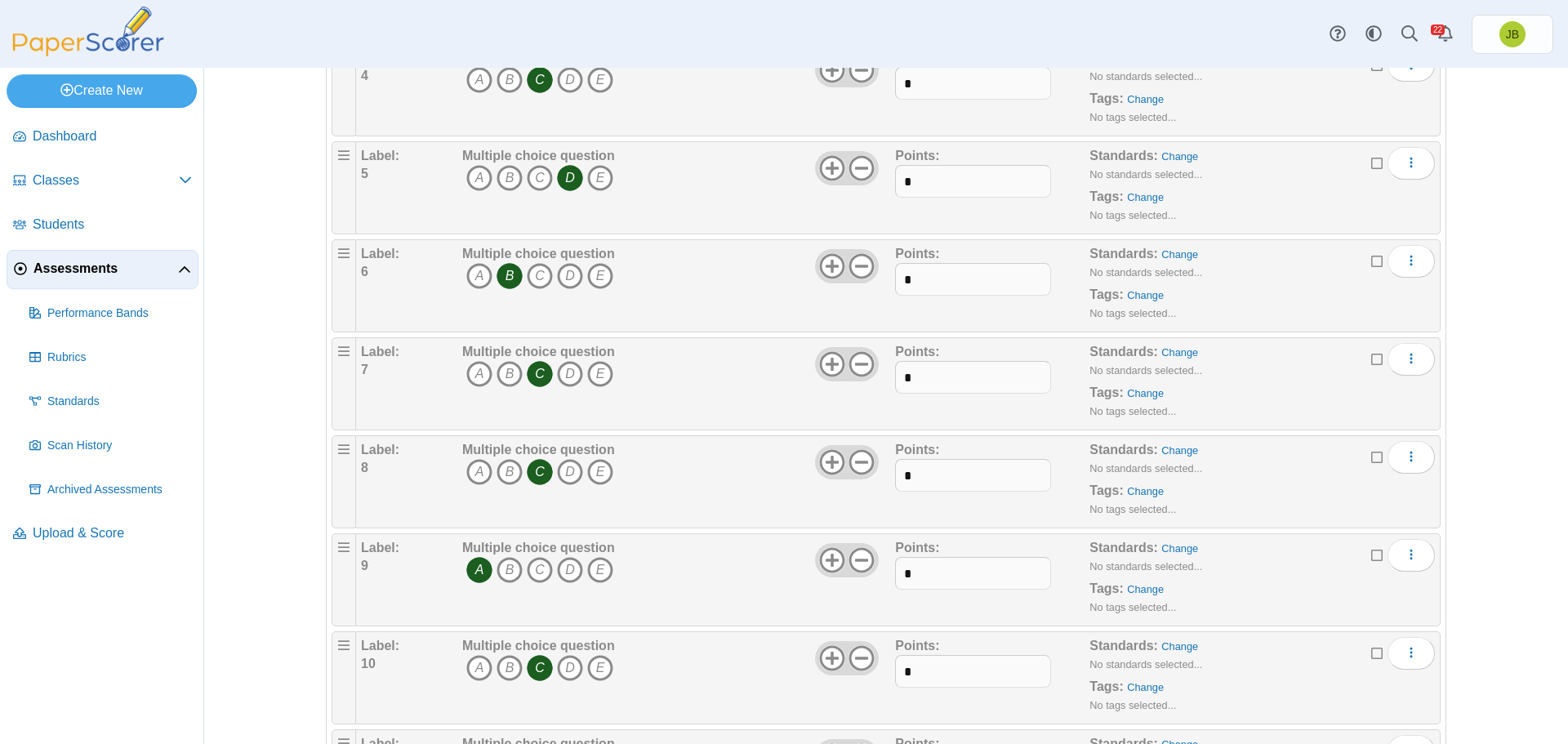
scroll to position [0, 0]
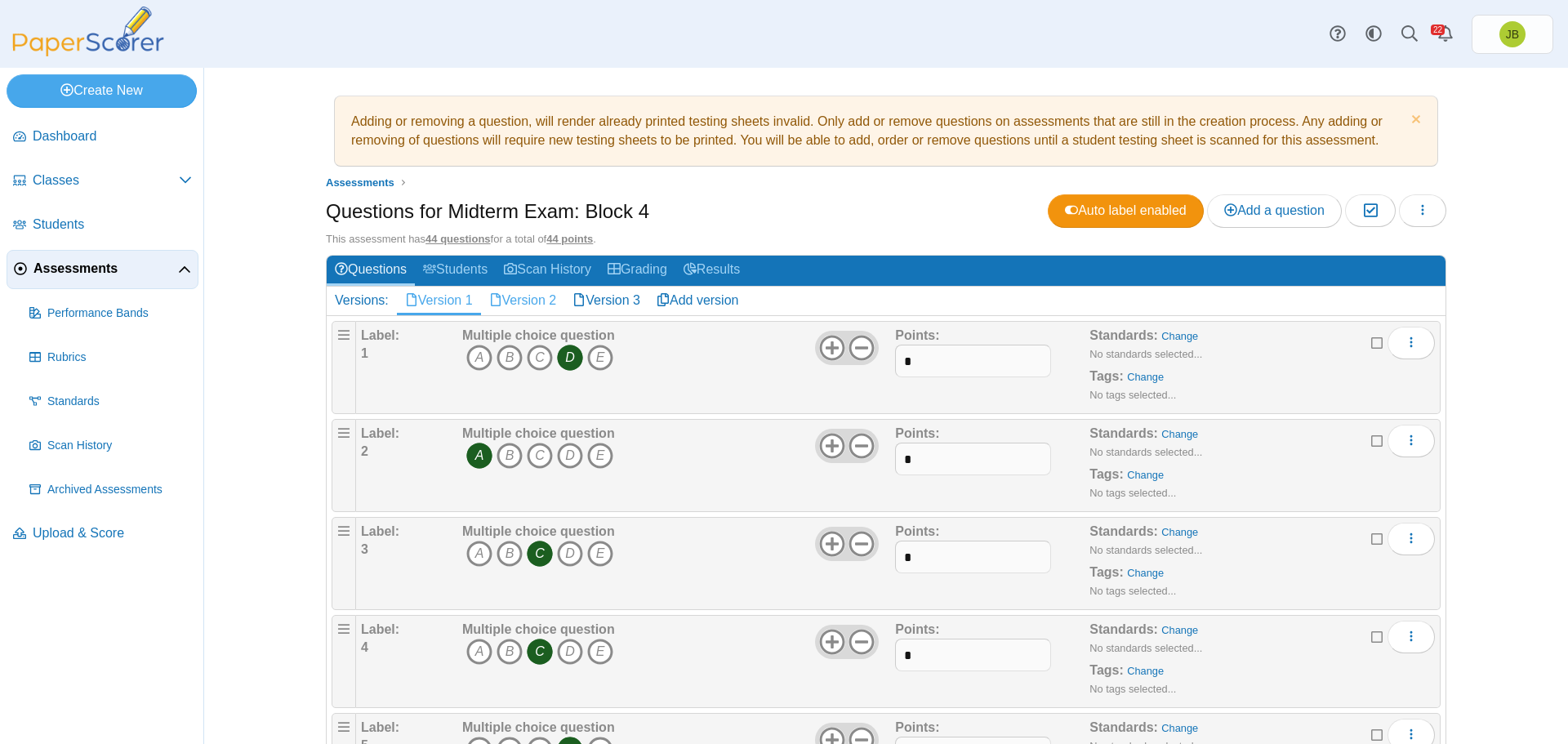
click at [531, 300] on link "Version 2" at bounding box center [524, 301] width 84 height 28
click at [475, 361] on icon "A" at bounding box center [479, 358] width 27 height 27
click at [539, 453] on icon "C" at bounding box center [539, 456] width 27 height 27
click at [503, 548] on icon "B" at bounding box center [510, 553] width 27 height 27
click at [474, 649] on icon "A" at bounding box center [479, 652] width 27 height 27
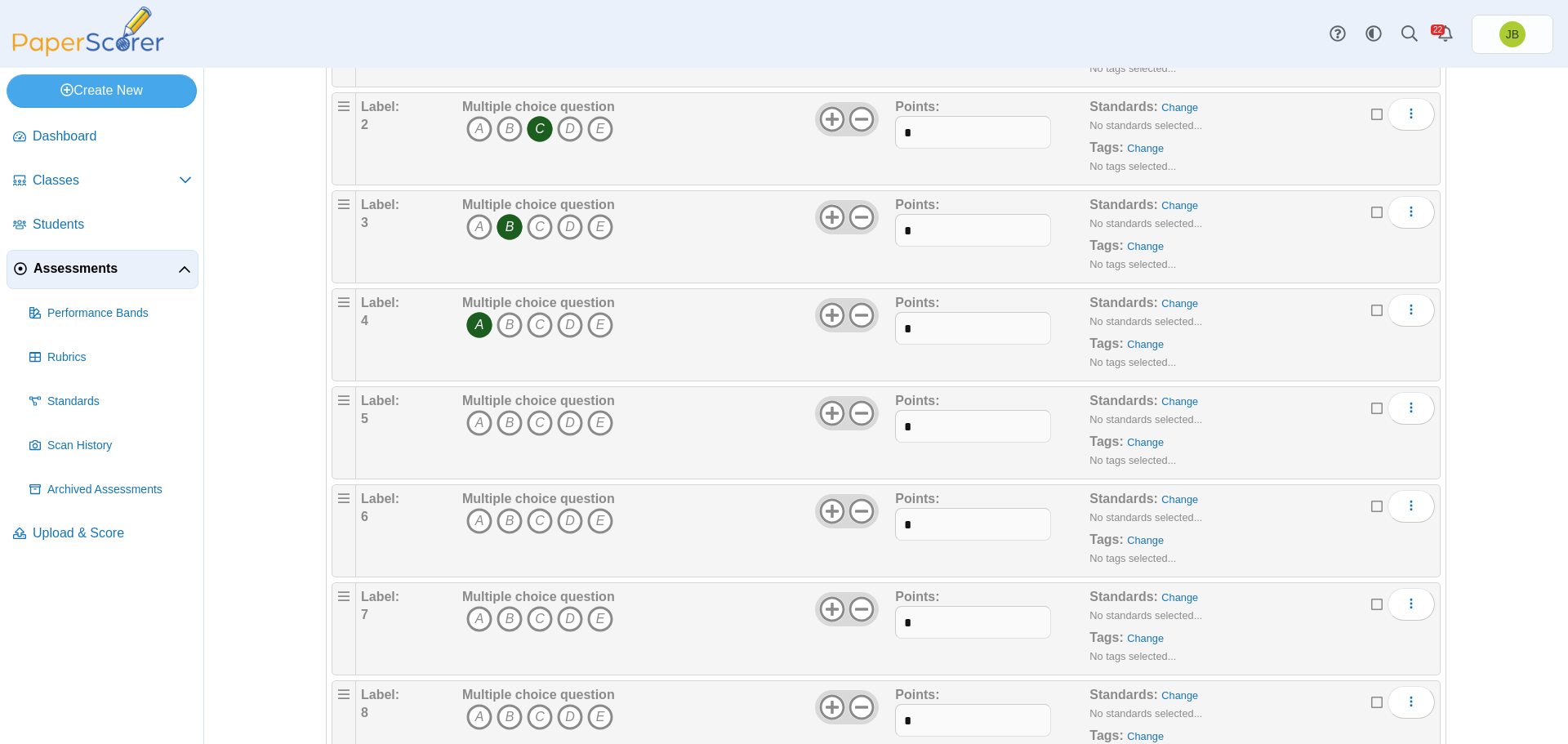
scroll to position [490, 0]
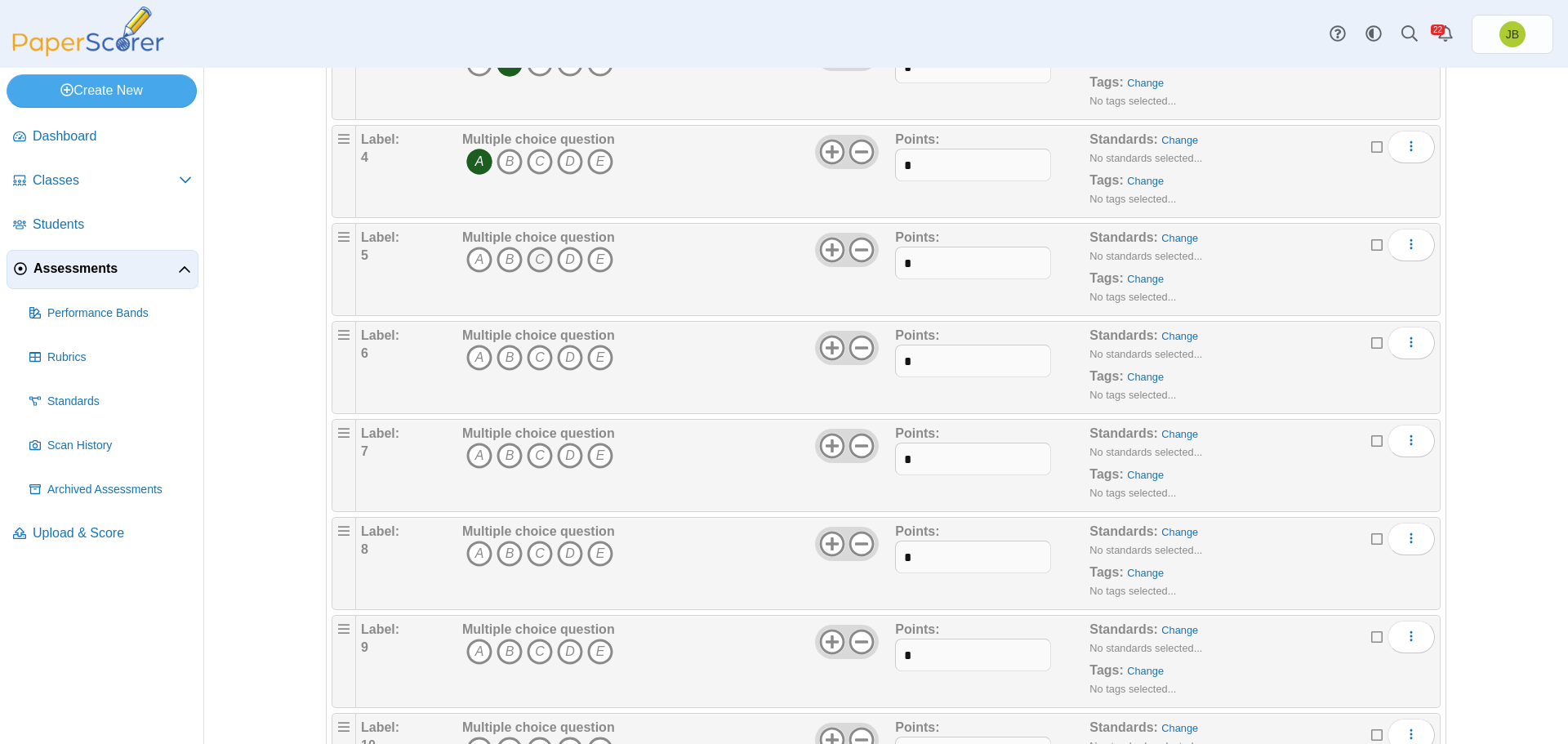
click at [540, 258] on icon "C" at bounding box center [539, 259] width 27 height 27
click at [505, 361] on icon "B" at bounding box center [510, 358] width 27 height 27
click at [564, 462] on icon "D" at bounding box center [570, 456] width 27 height 27
click at [477, 554] on icon "A" at bounding box center [479, 553] width 27 height 27
click at [536, 656] on icon "C" at bounding box center [539, 652] width 27 height 27
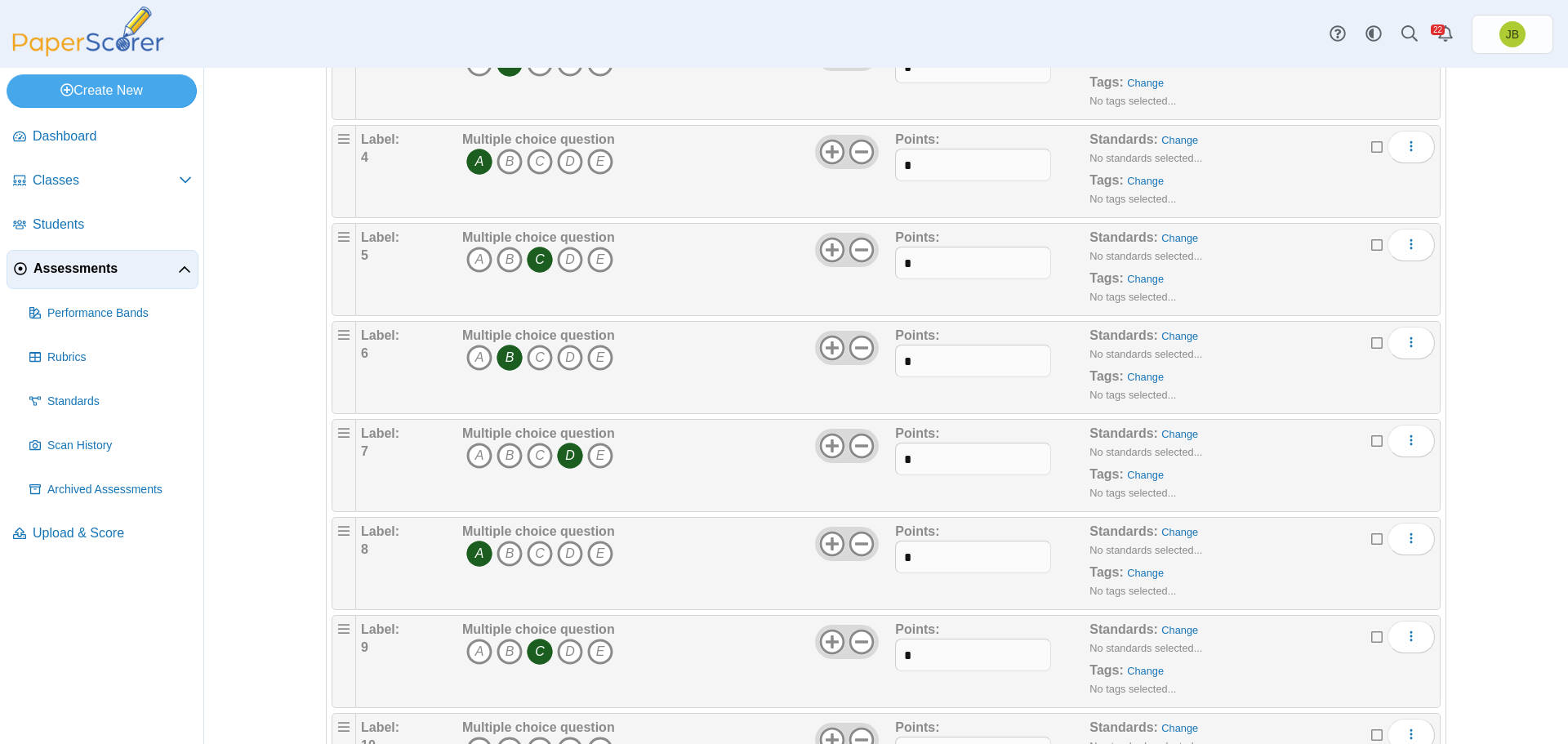
scroll to position [654, 0]
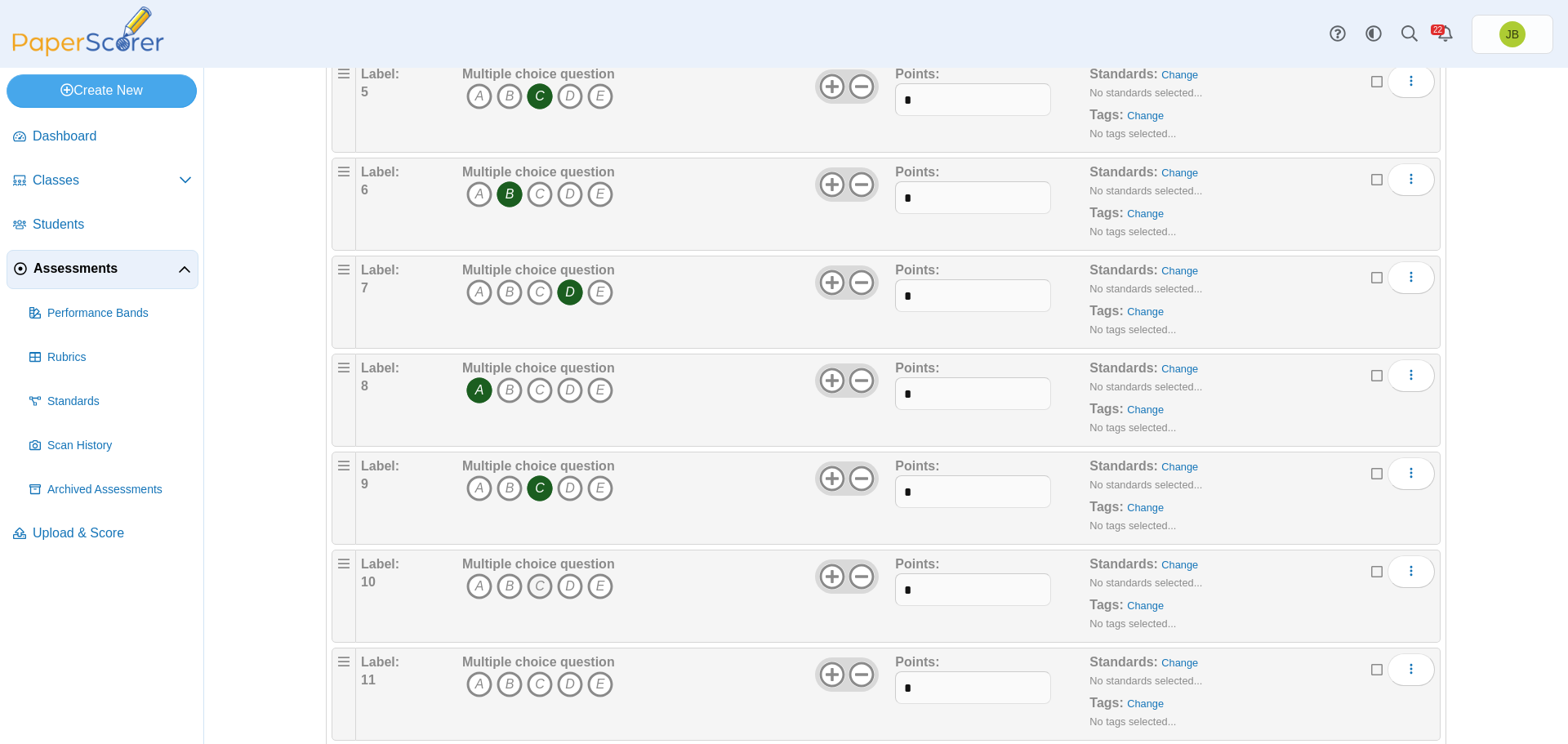
click at [539, 586] on icon "C" at bounding box center [539, 587] width 27 height 27
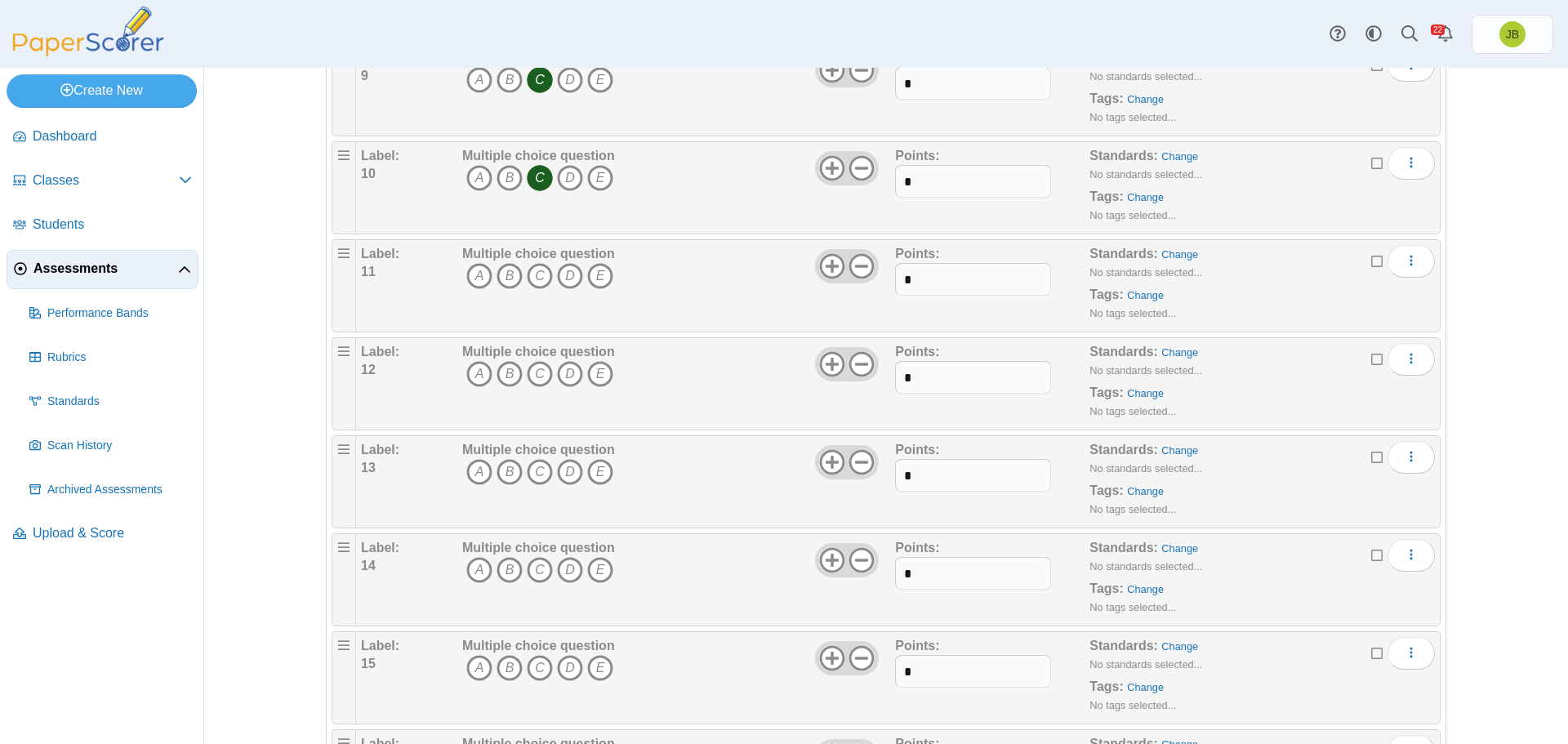
scroll to position [1144, 0]
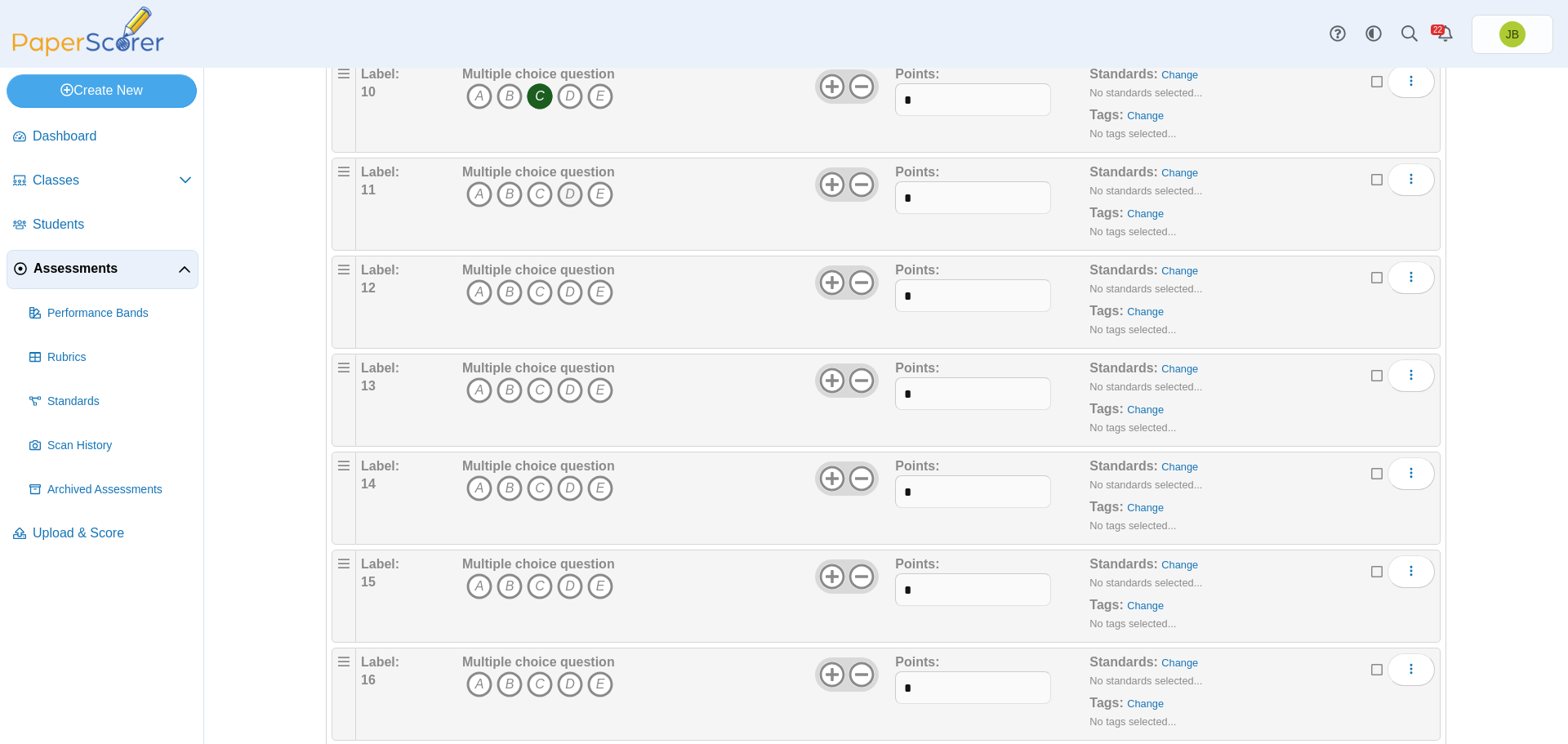
click at [565, 195] on icon "D" at bounding box center [570, 195] width 27 height 27
click at [503, 294] on icon "B" at bounding box center [510, 292] width 27 height 27
click at [536, 389] on icon "C" at bounding box center [539, 390] width 27 height 27
click at [477, 486] on icon "A" at bounding box center [479, 488] width 27 height 27
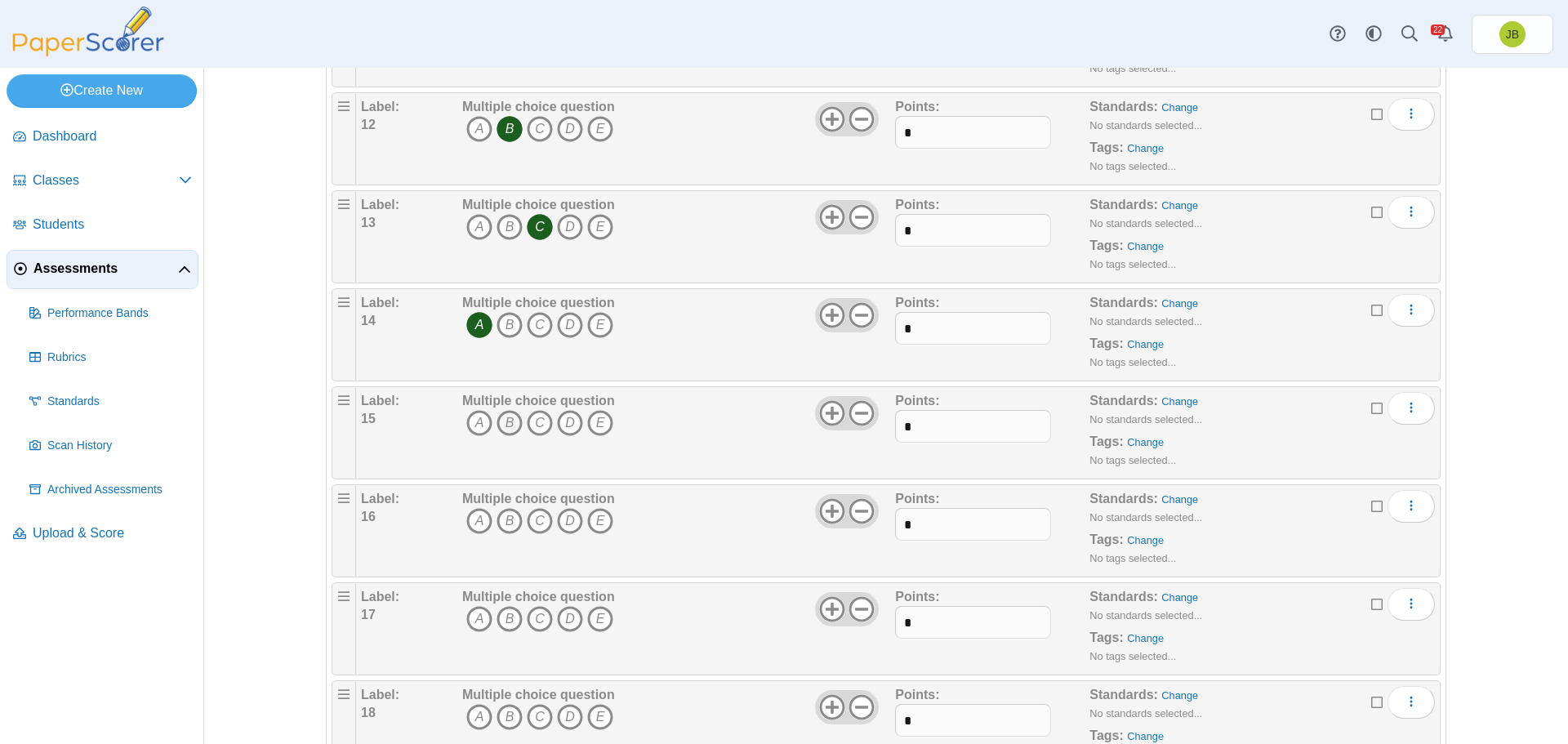
click at [506, 421] on icon "B" at bounding box center [510, 423] width 27 height 27
click at [501, 520] on icon "B" at bounding box center [510, 521] width 27 height 27
click at [538, 615] on icon "C" at bounding box center [539, 619] width 27 height 27
click at [473, 713] on icon "A" at bounding box center [479, 717] width 27 height 27
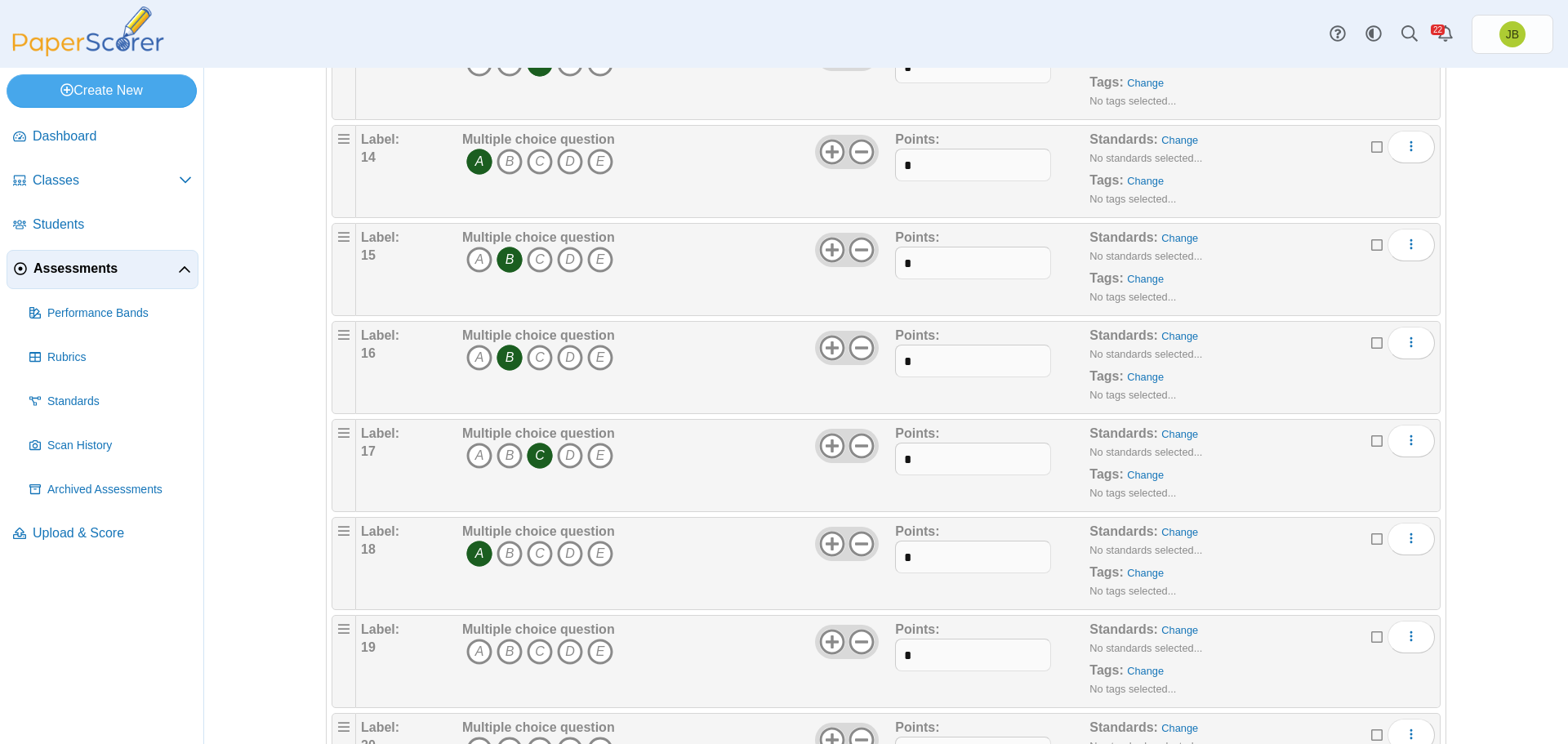
scroll to position [1798, 0]
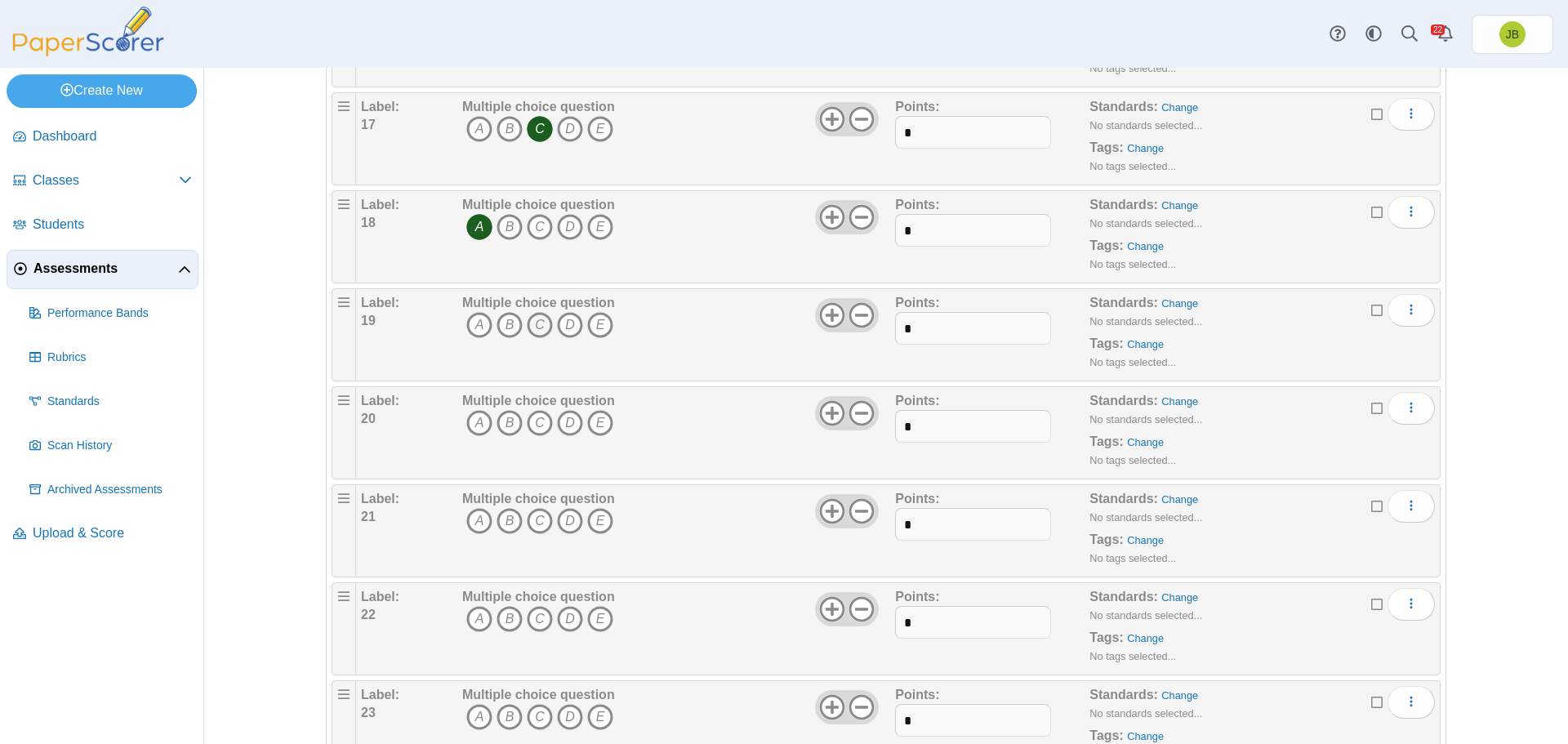
click at [535, 325] on icon "C" at bounding box center [539, 325] width 27 height 27
click at [472, 423] on icon "A" at bounding box center [479, 423] width 27 height 27
drag, startPoint x: 567, startPoint y: 522, endPoint x: 578, endPoint y: 522, distance: 11.0
click at [568, 522] on icon "D" at bounding box center [570, 521] width 27 height 27
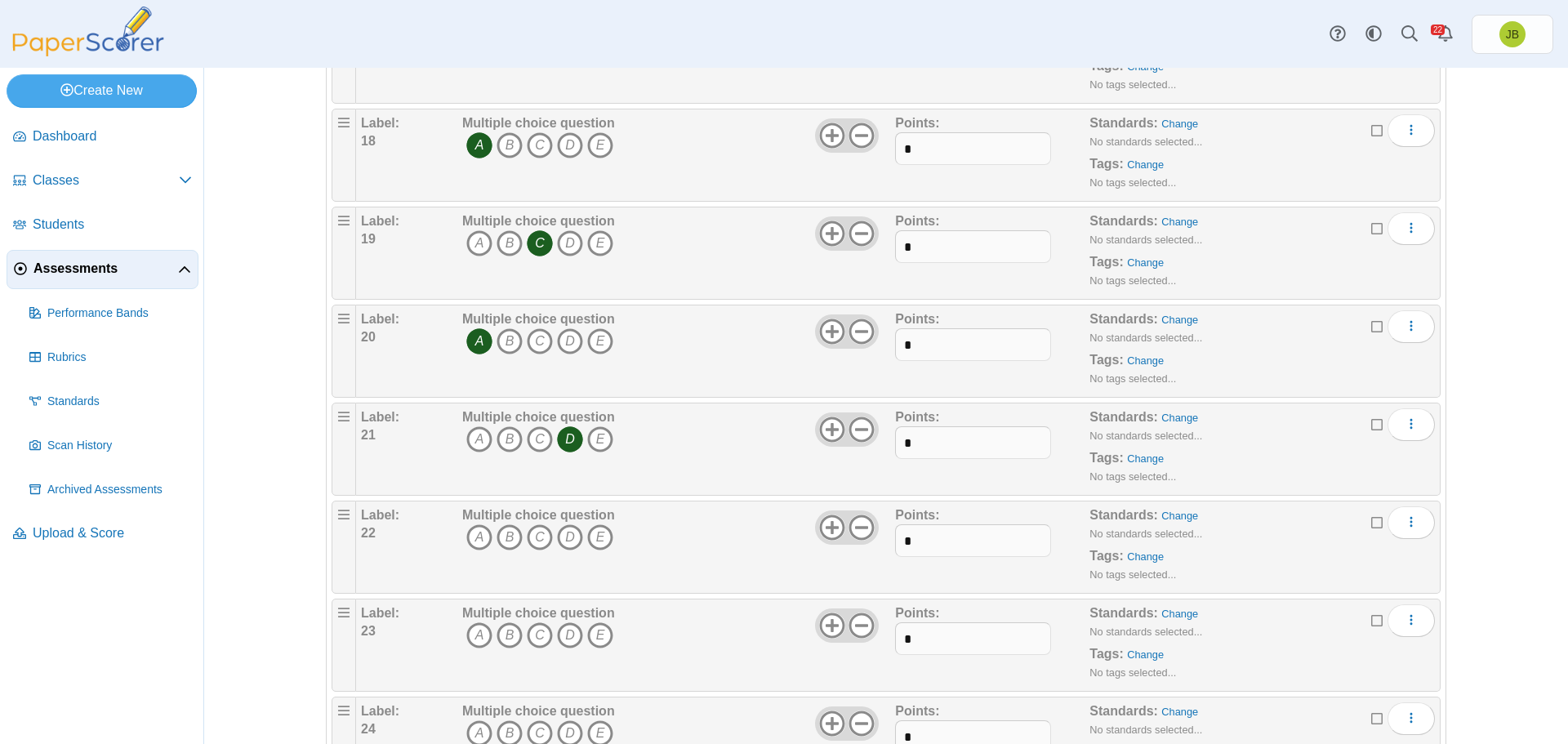
scroll to position [1961, 0]
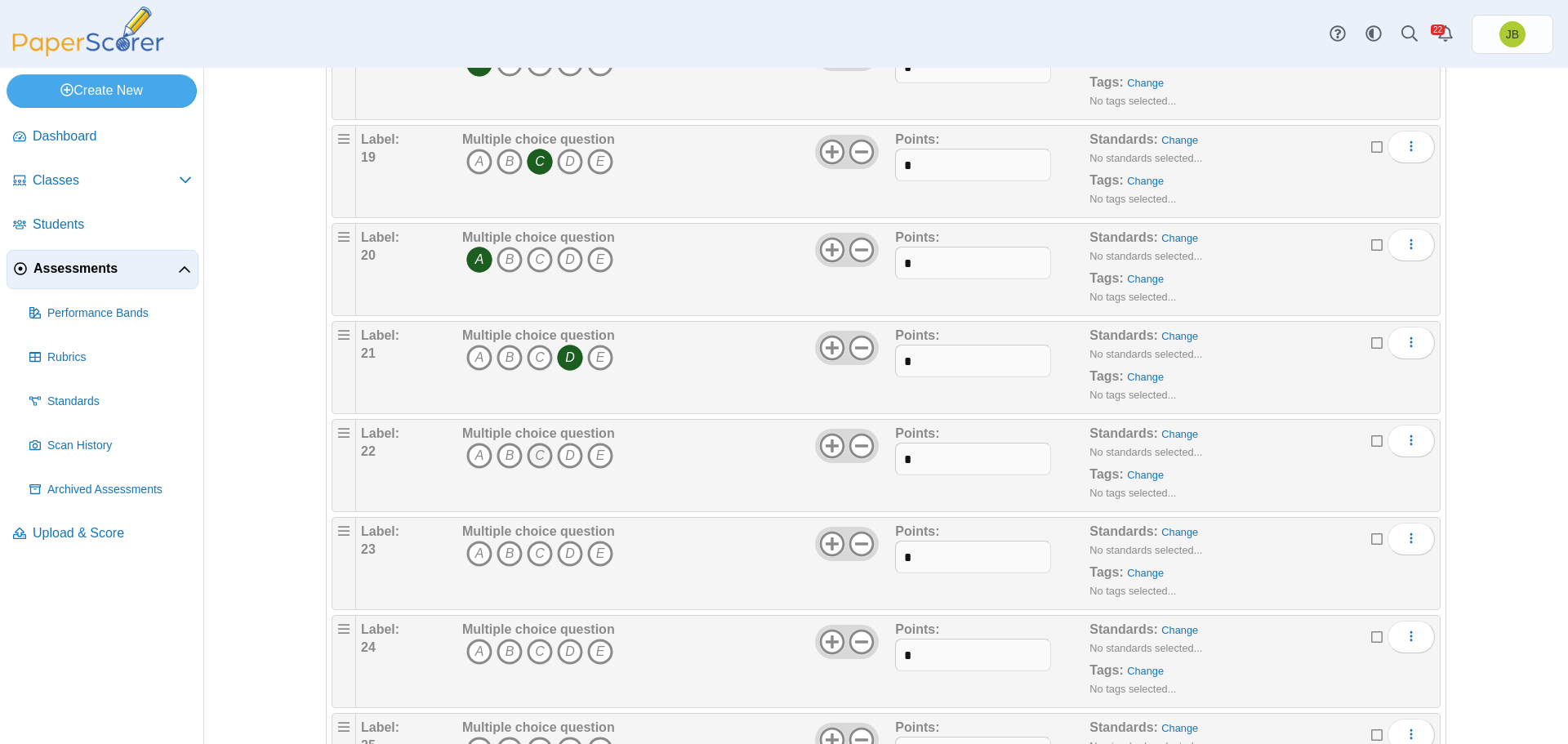
click at [535, 456] on icon "C" at bounding box center [539, 456] width 27 height 27
click at [506, 552] on icon "B" at bounding box center [510, 553] width 27 height 27
click at [563, 657] on icon "D" at bounding box center [570, 652] width 27 height 27
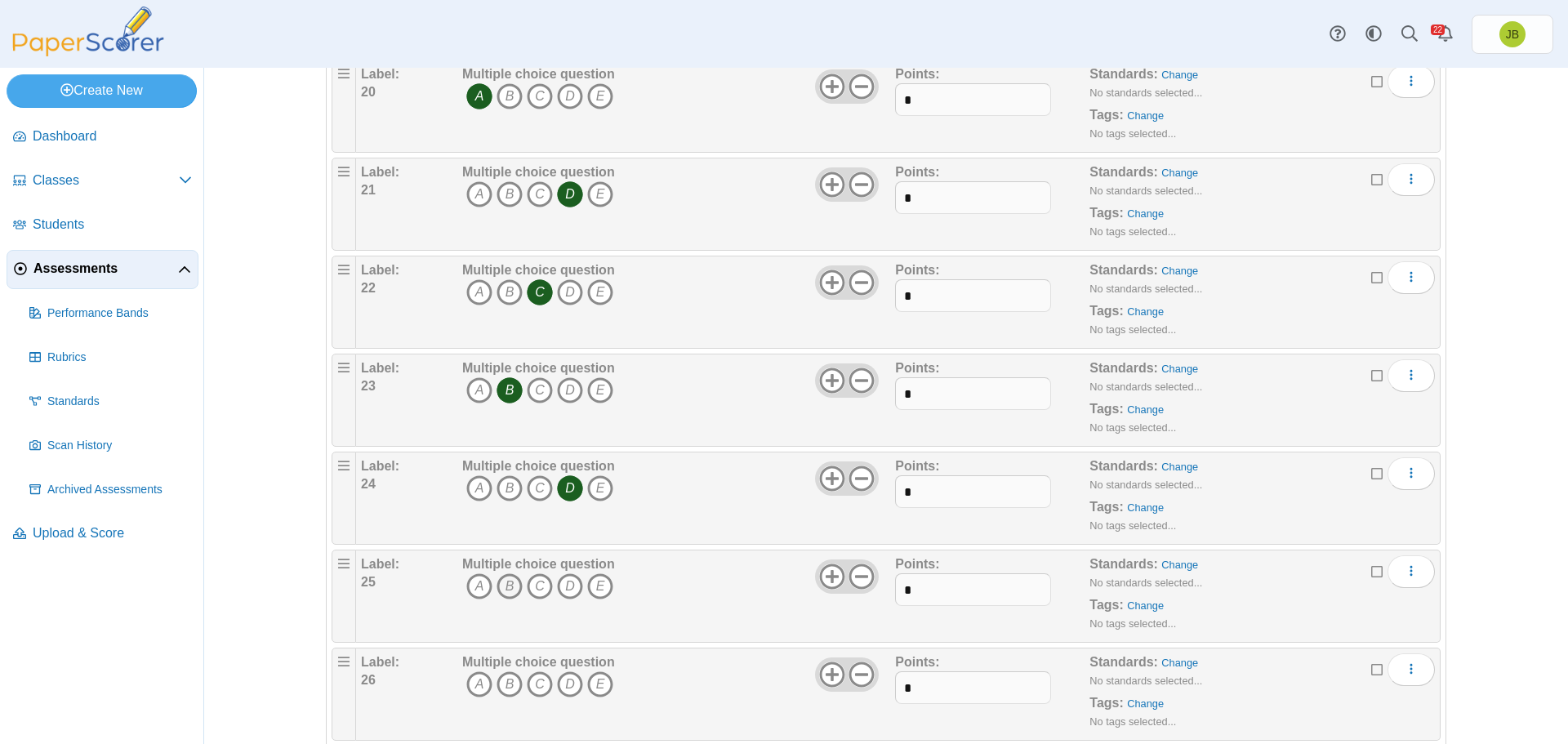
click at [504, 588] on icon "B" at bounding box center [510, 587] width 27 height 27
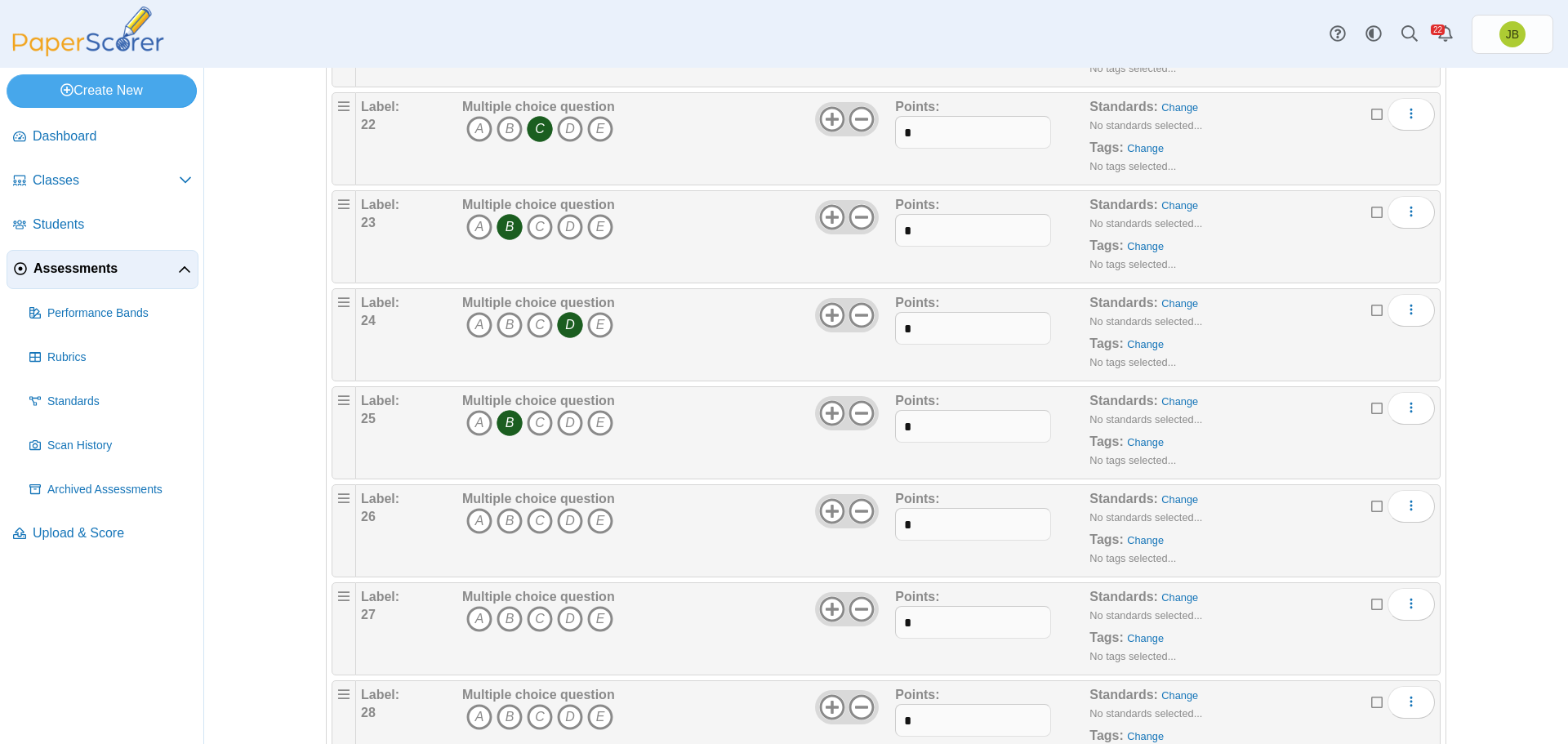
scroll to position [2370, 0]
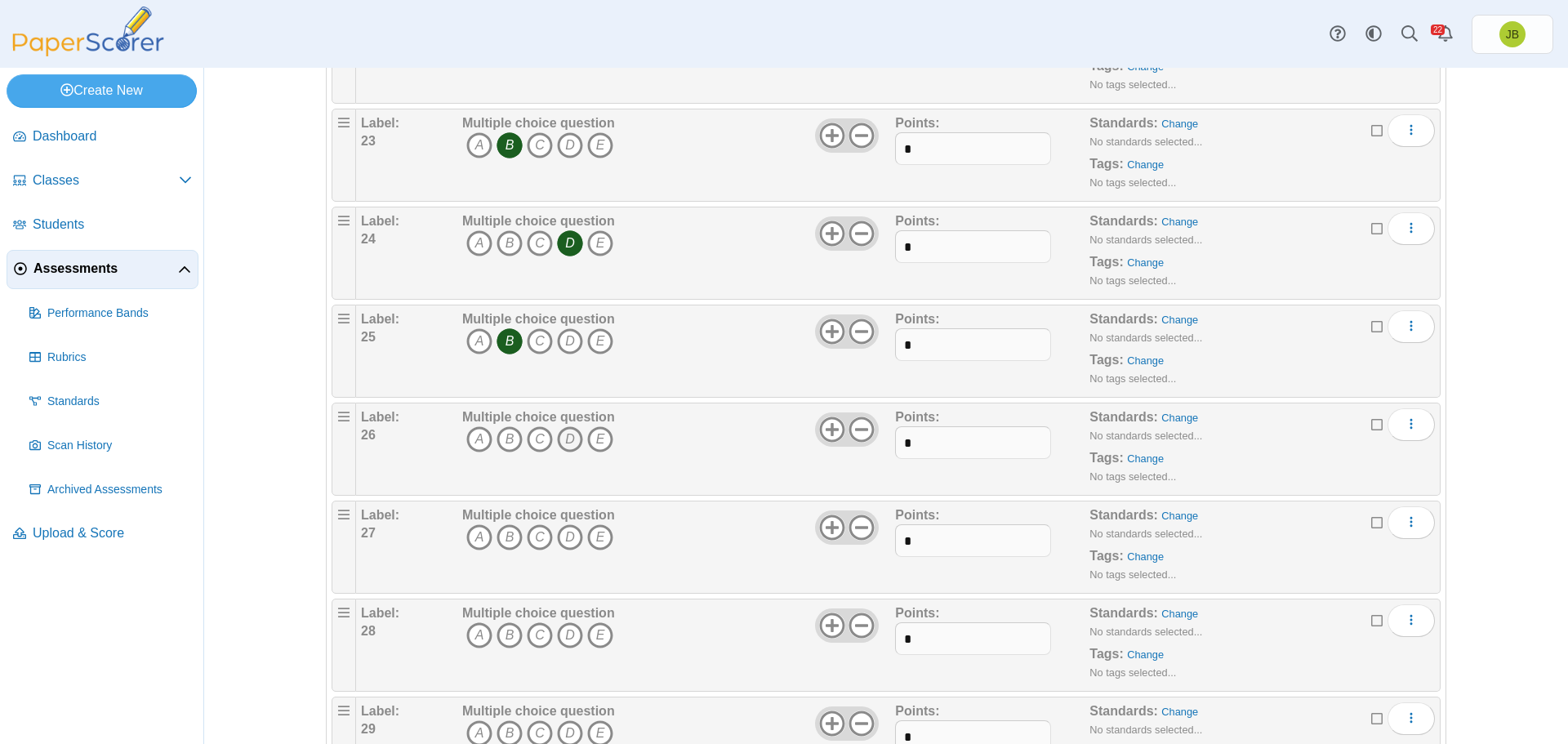
click at [565, 441] on icon "D" at bounding box center [570, 439] width 27 height 27
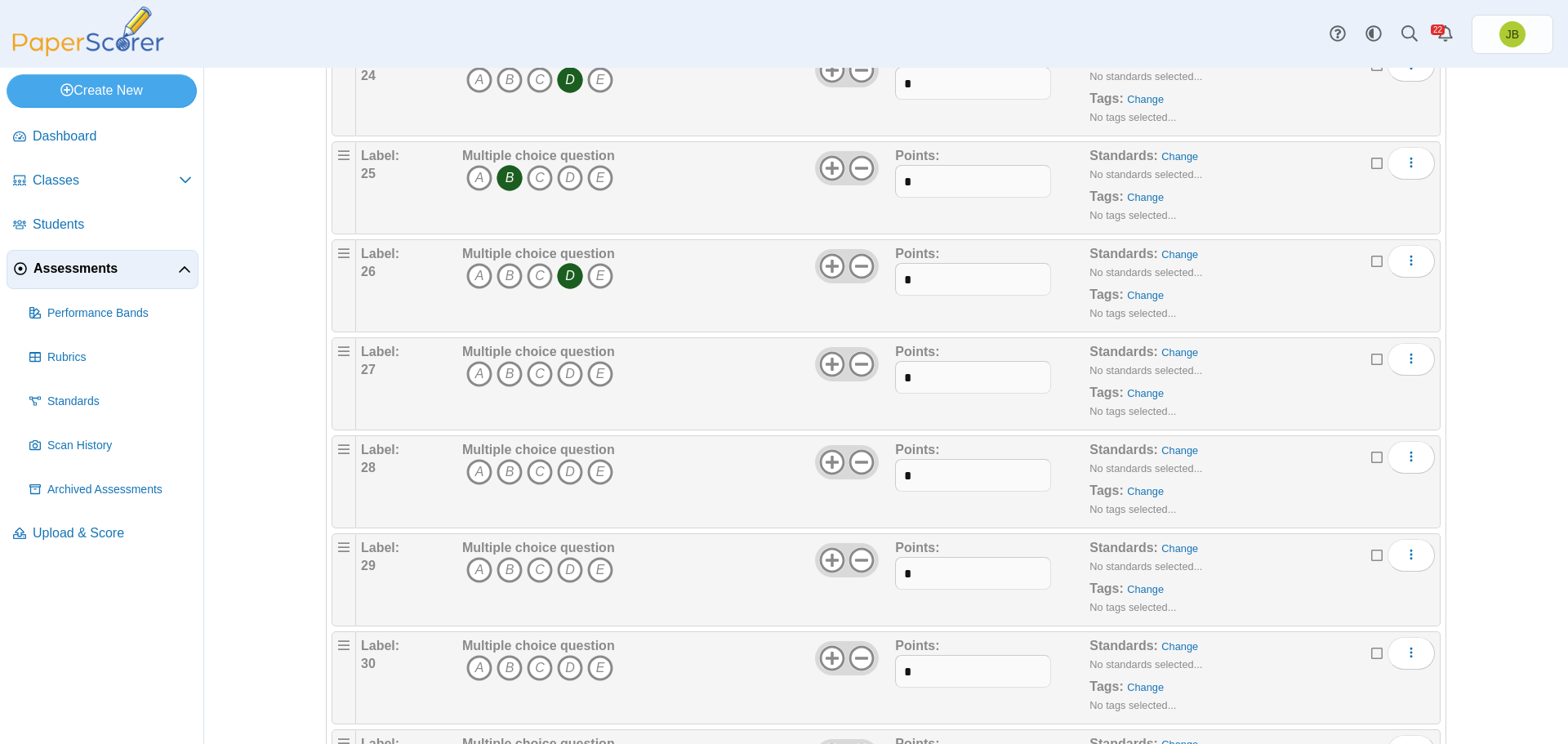
scroll to position [2615, 0]
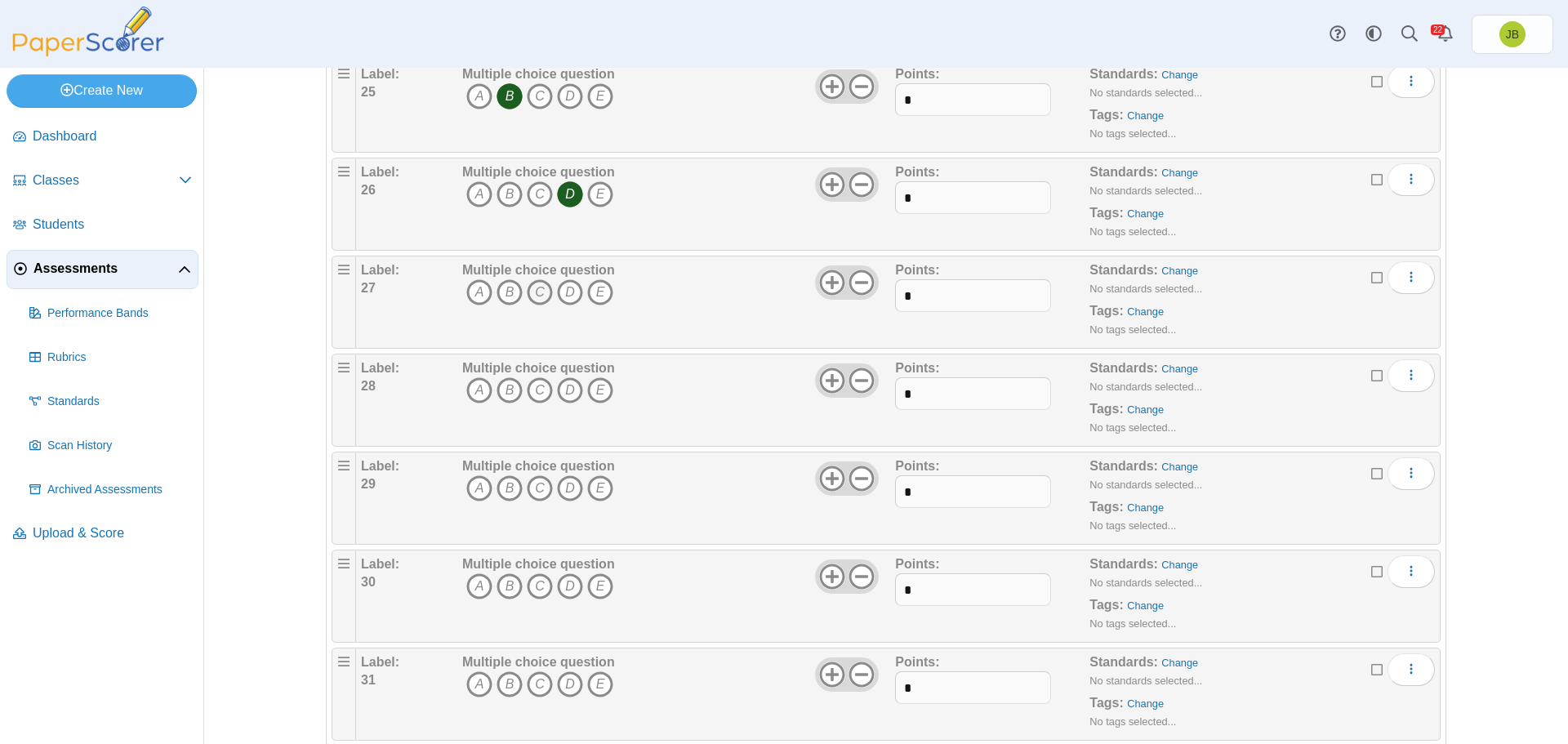
click at [532, 298] on icon "C" at bounding box center [539, 292] width 27 height 27
drag, startPoint x: 470, startPoint y: 382, endPoint x: 469, endPoint y: 405, distance: 23.0
click at [470, 383] on icon "A" at bounding box center [479, 390] width 27 height 27
click at [471, 490] on icon "A" at bounding box center [479, 488] width 27 height 27
click at [473, 581] on icon "A" at bounding box center [479, 587] width 27 height 27
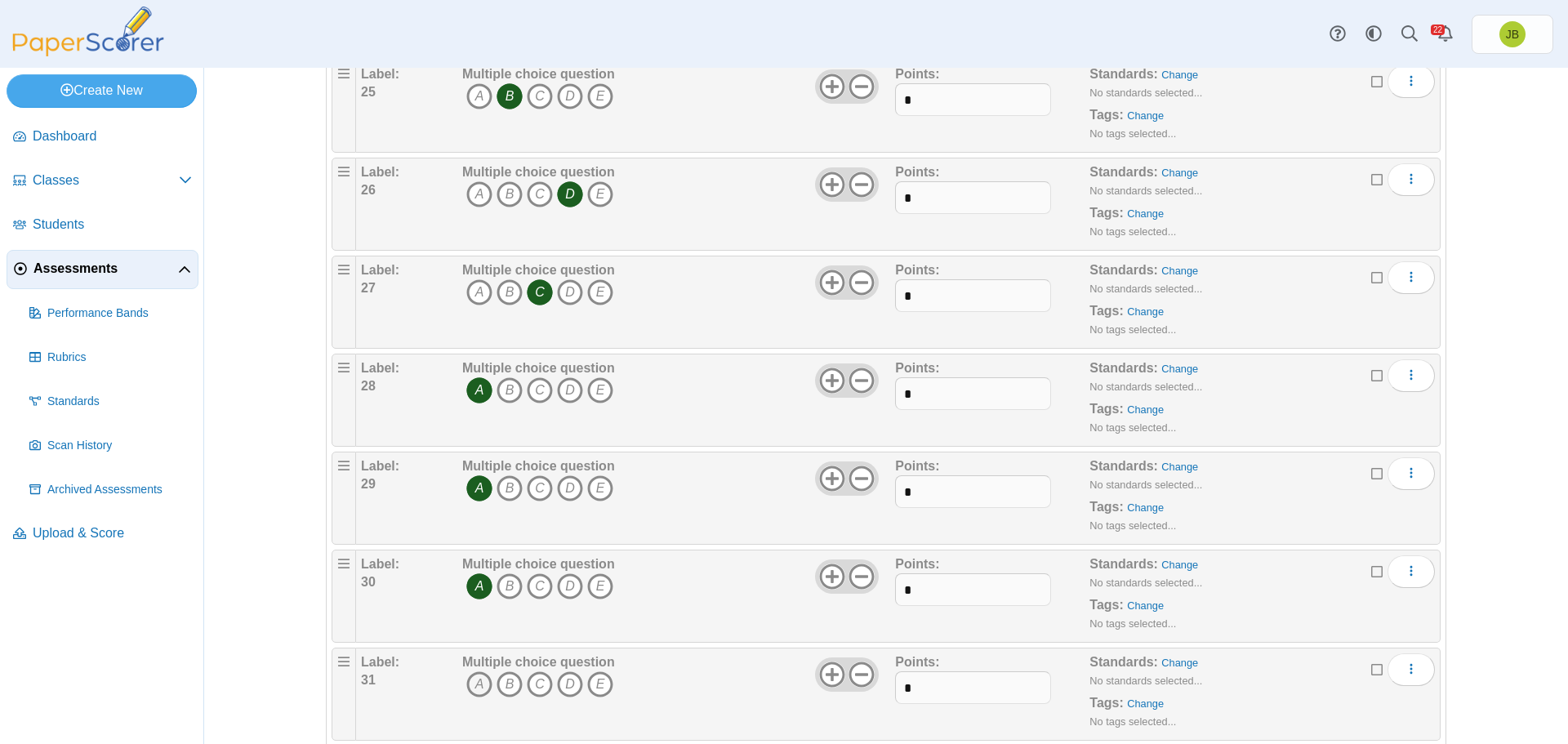
click at [476, 678] on icon "A" at bounding box center [479, 684] width 27 height 27
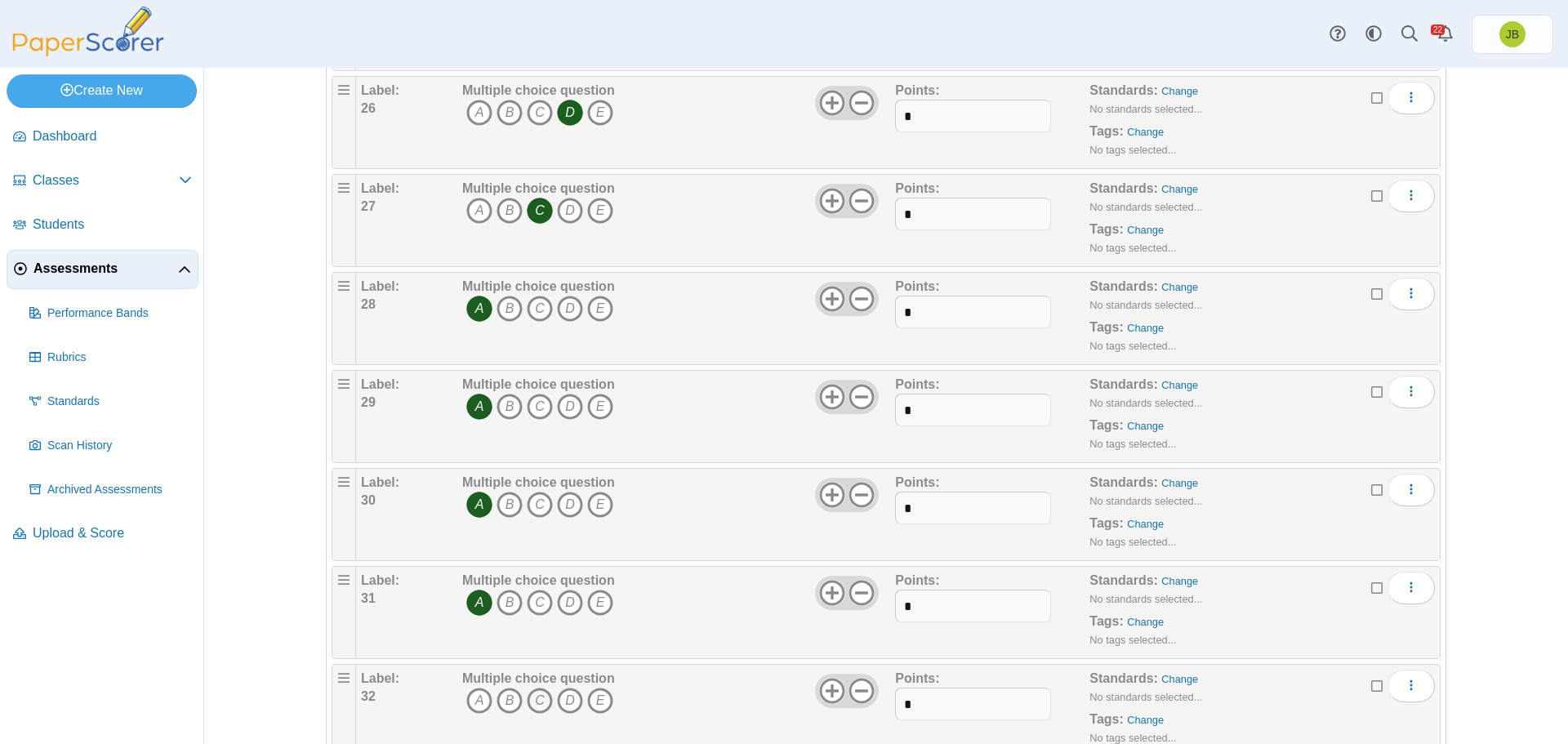
click at [535, 702] on icon "C" at bounding box center [539, 701] width 27 height 27
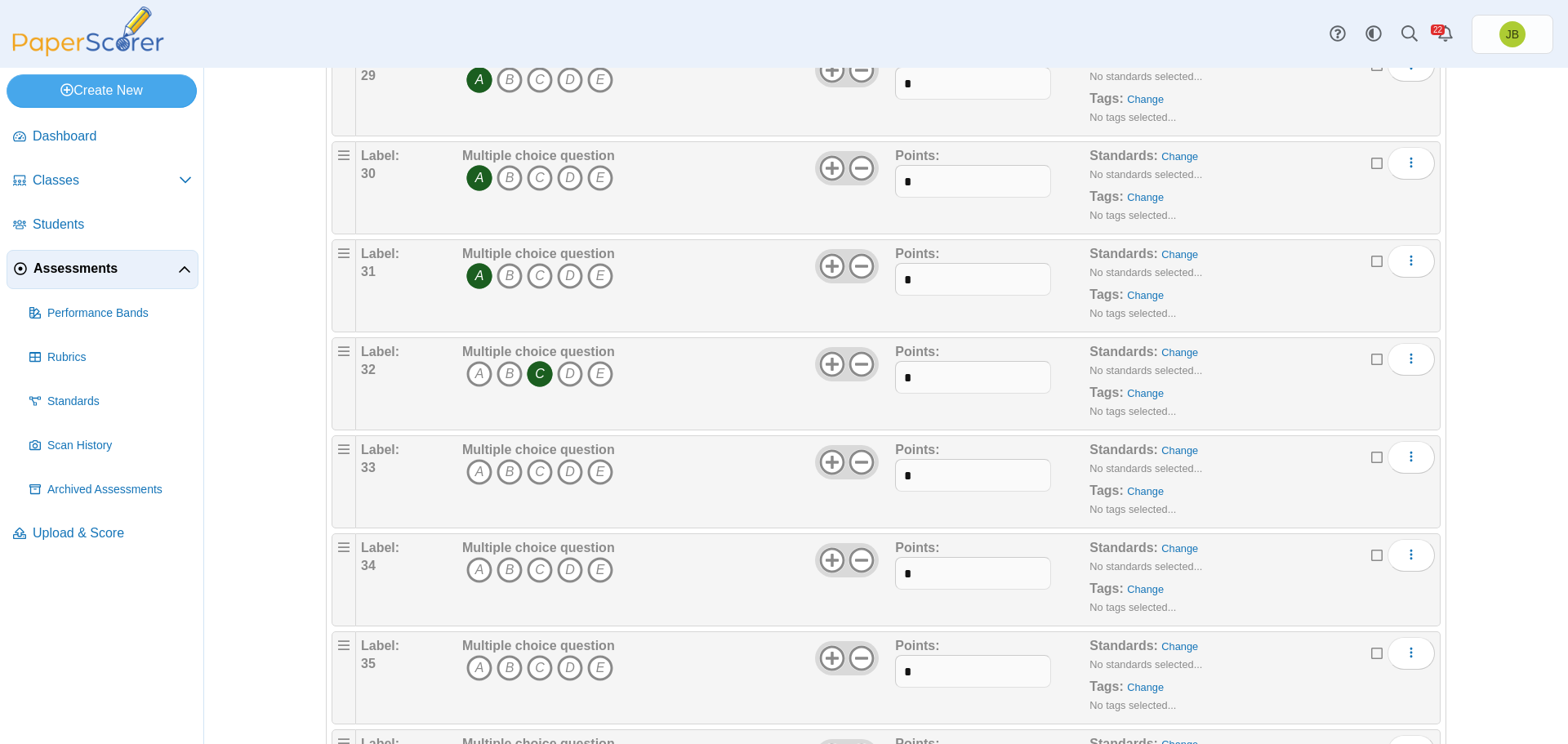
scroll to position [3187, 0]
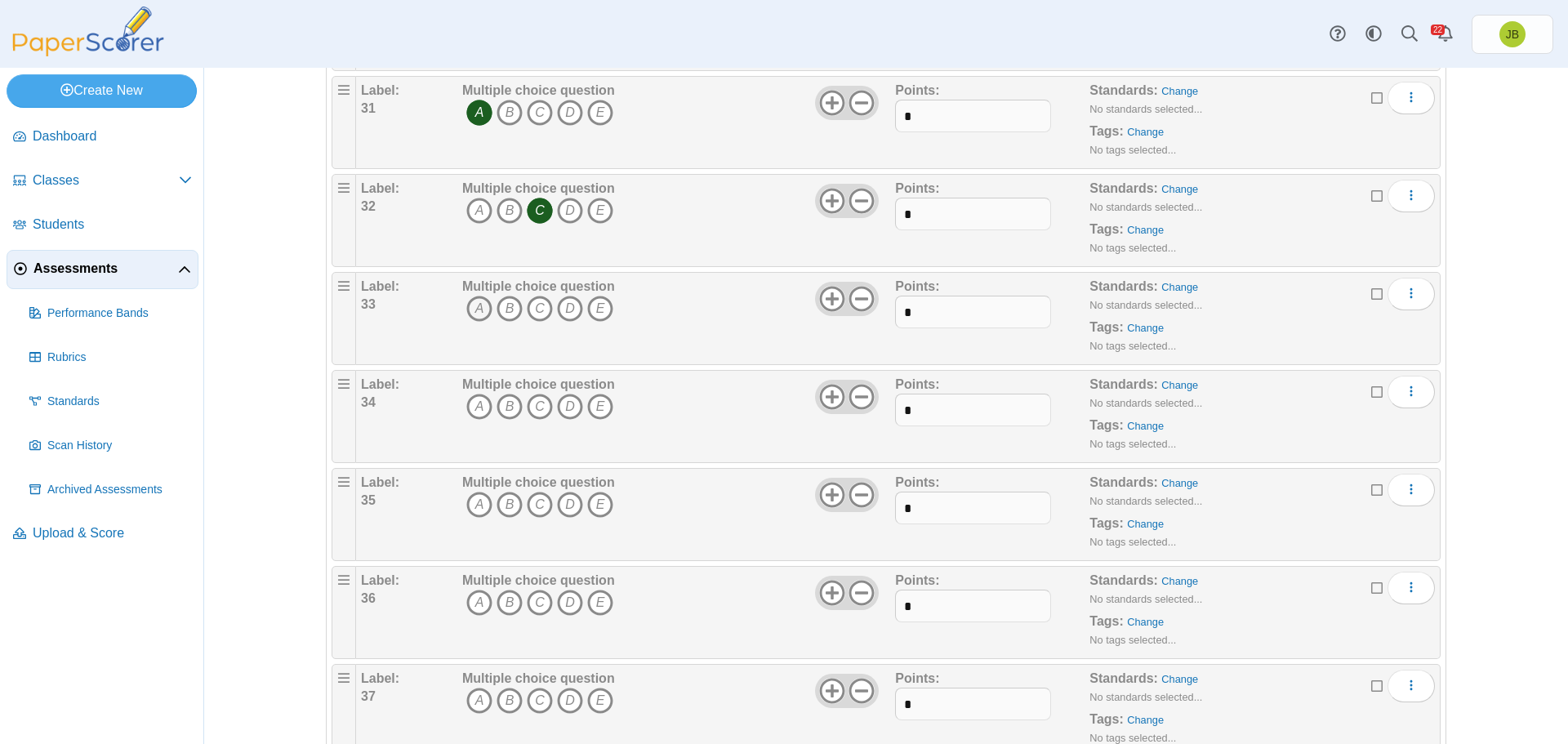
click at [471, 308] on icon "A" at bounding box center [479, 309] width 27 height 27
click at [507, 401] on icon "B" at bounding box center [510, 407] width 27 height 27
click at [502, 507] on icon "B" at bounding box center [510, 505] width 27 height 27
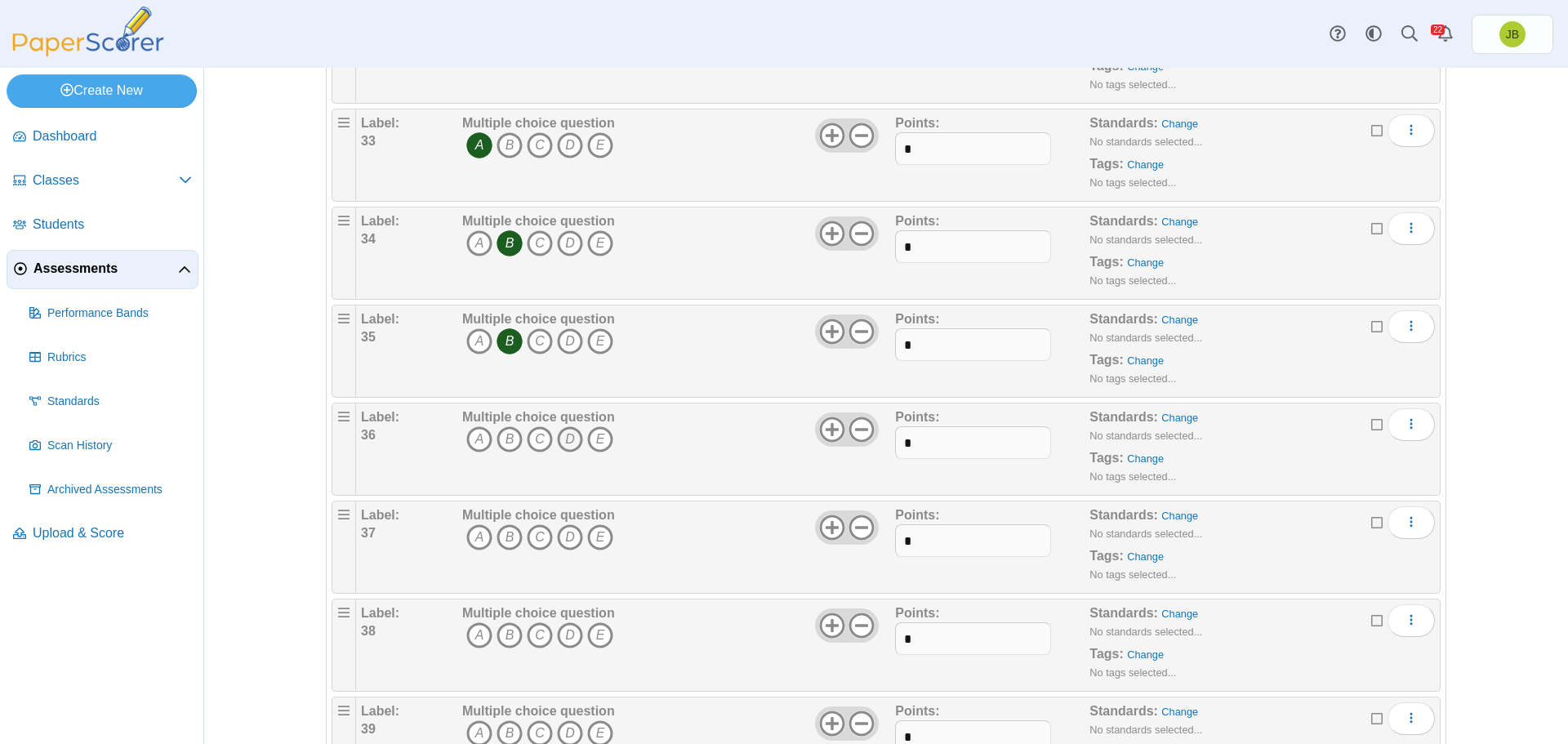
click at [561, 438] on icon "D" at bounding box center [570, 439] width 27 height 27
click at [506, 536] on icon "B" at bounding box center [510, 538] width 27 height 27
drag, startPoint x: 535, startPoint y: 638, endPoint x: 546, endPoint y: 631, distance: 13.0
click at [535, 637] on icon "C" at bounding box center [539, 636] width 27 height 27
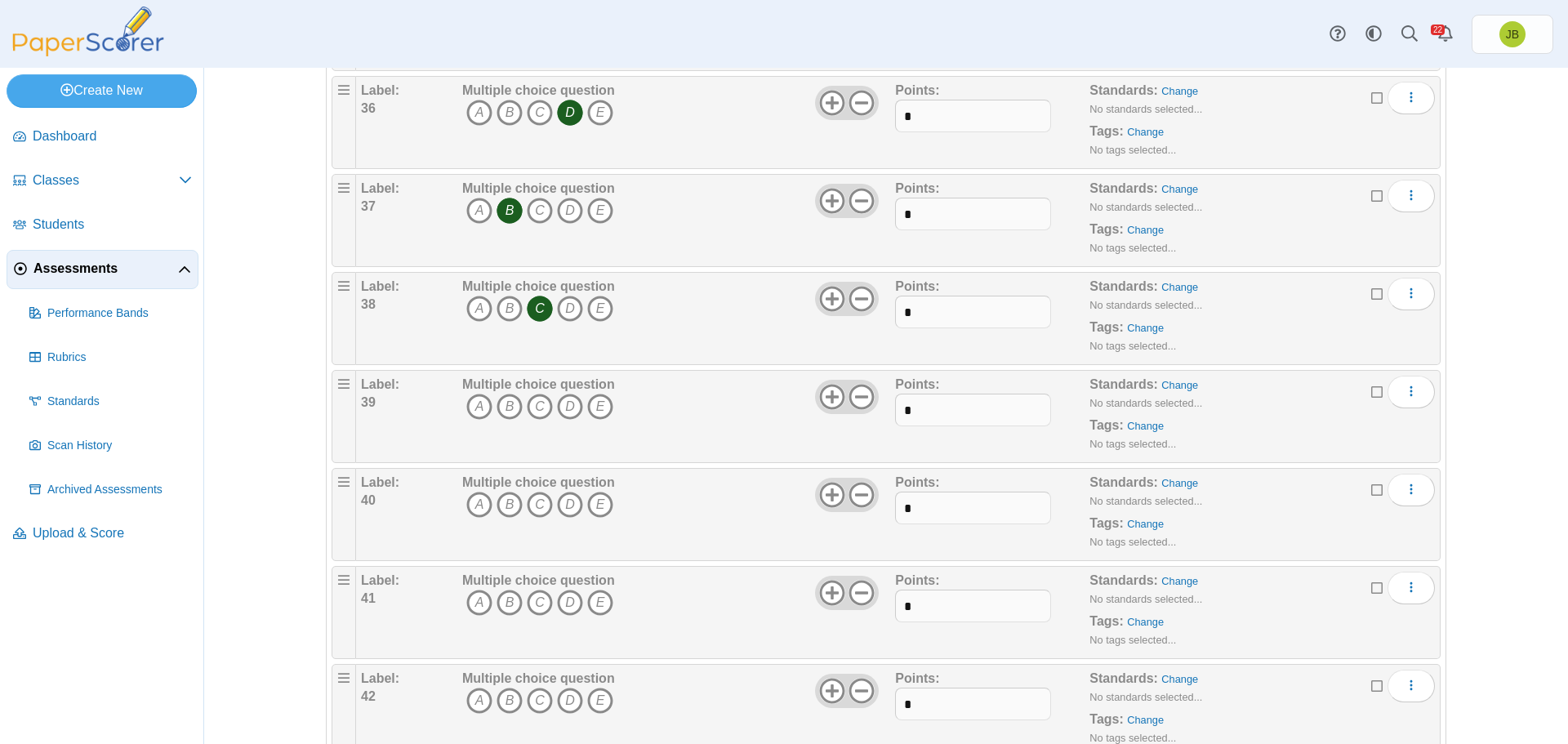
scroll to position [3759, 0]
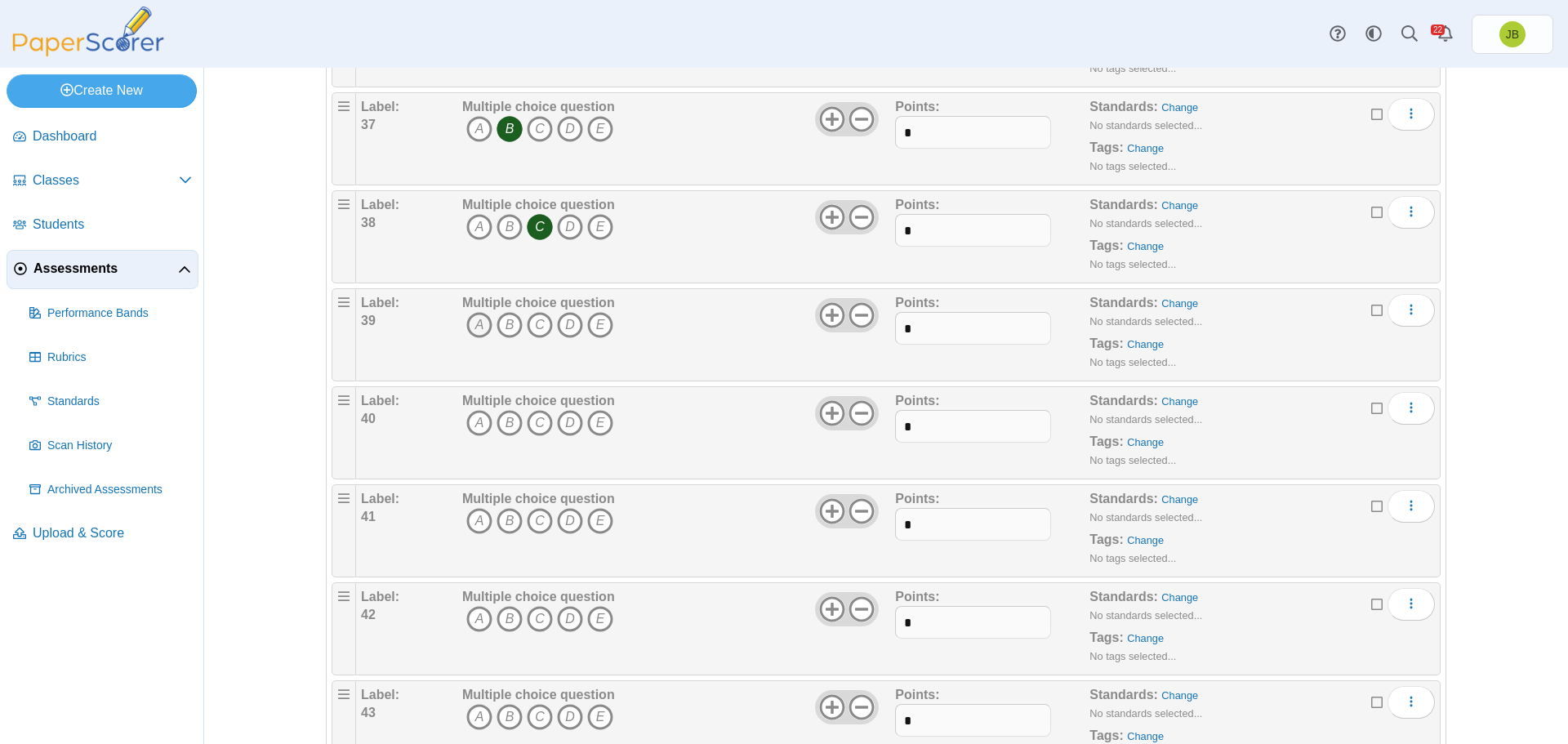
click at [473, 332] on icon "A" at bounding box center [479, 325] width 27 height 27
drag, startPoint x: 568, startPoint y: 425, endPoint x: 532, endPoint y: 449, distance: 43.3
click at [569, 425] on icon "D" at bounding box center [570, 423] width 27 height 27
drag, startPoint x: 473, startPoint y: 525, endPoint x: 478, endPoint y: 531, distance: 7.8
click at [474, 526] on icon "A" at bounding box center [479, 521] width 27 height 27
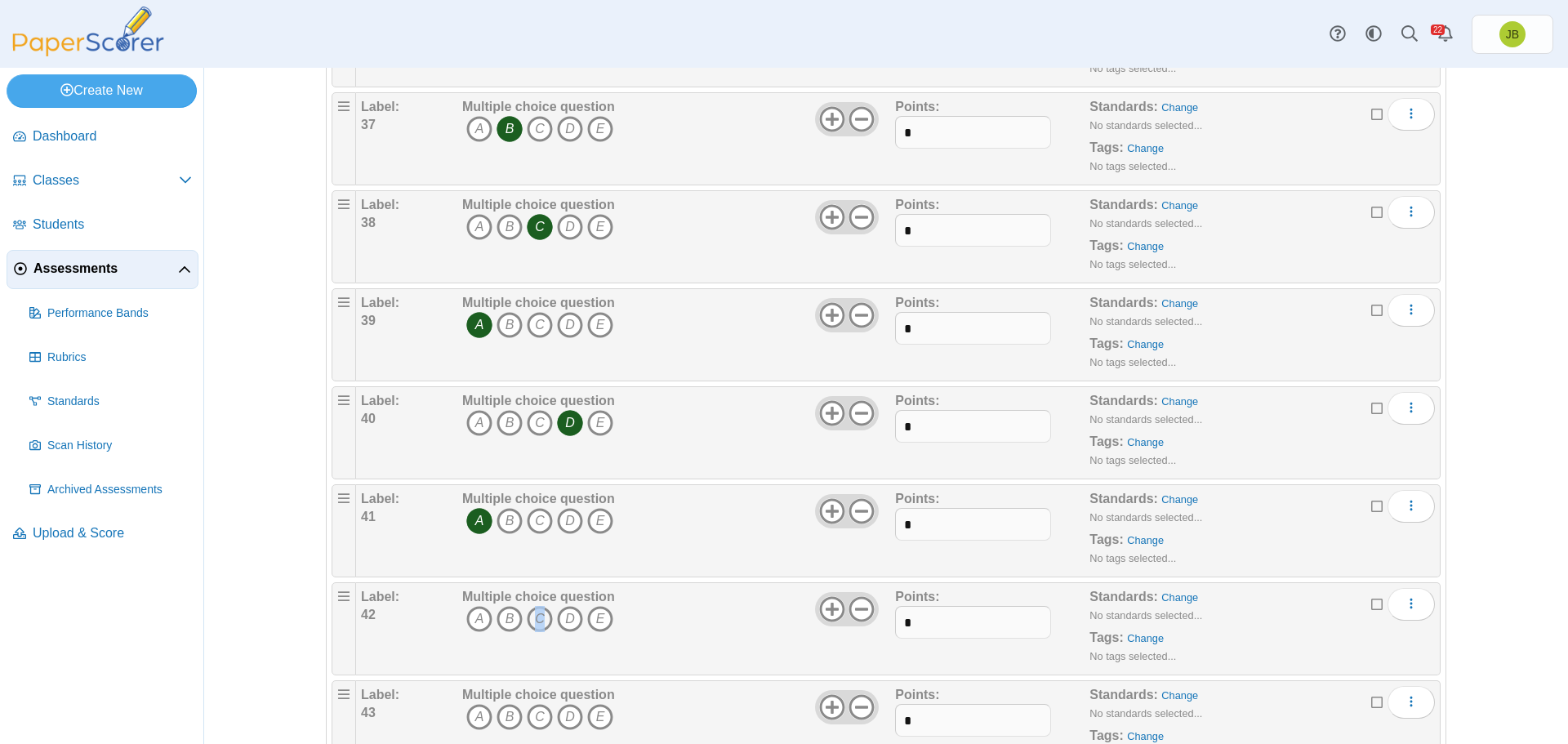
click at [535, 619] on icon "C" at bounding box center [539, 619] width 27 height 27
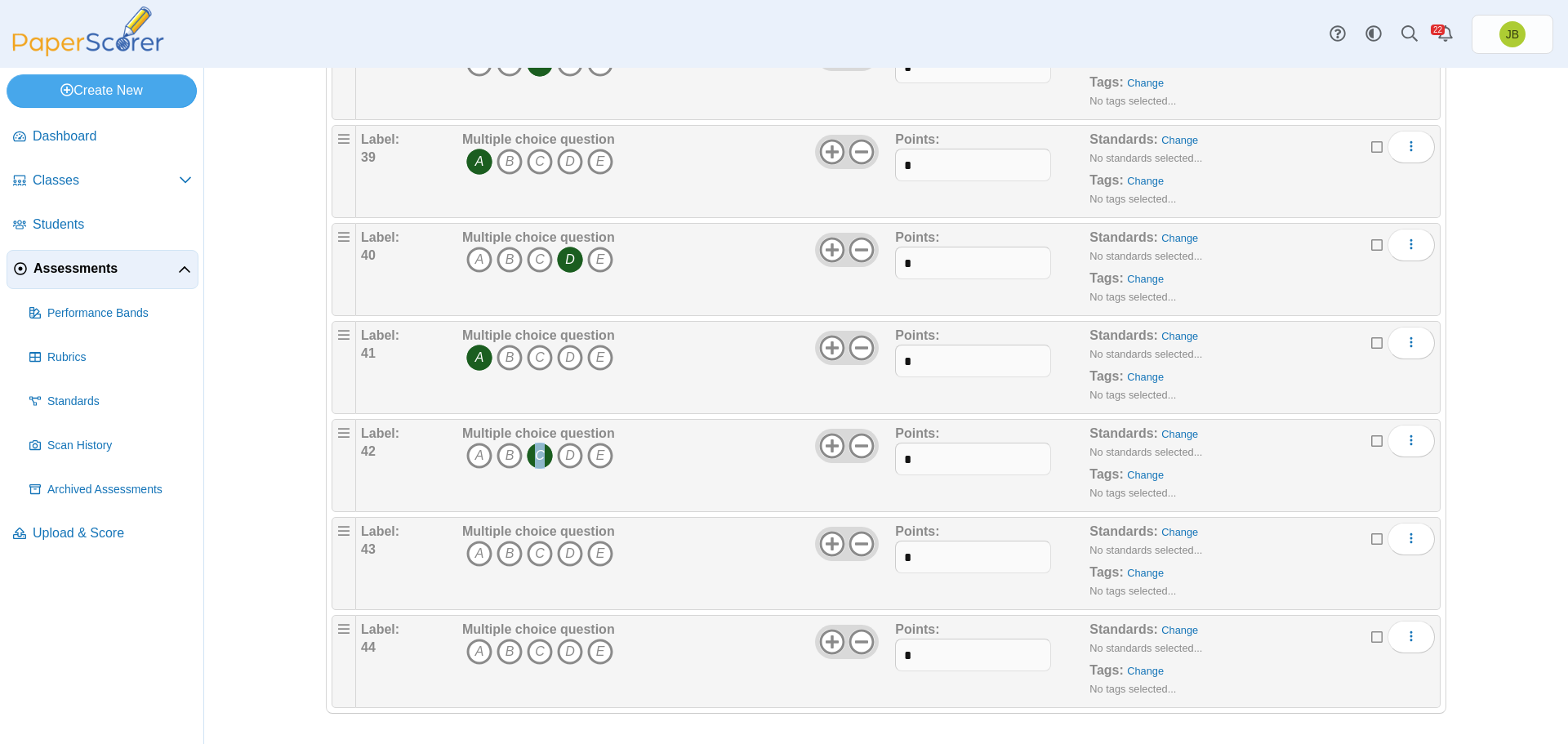
scroll to position [3924, 0]
click at [568, 548] on icon "D" at bounding box center [570, 552] width 27 height 27
click at [509, 651] on icon "B" at bounding box center [510, 651] width 27 height 27
click at [56, 542] on span "Upload & Score" at bounding box center [112, 534] width 159 height 18
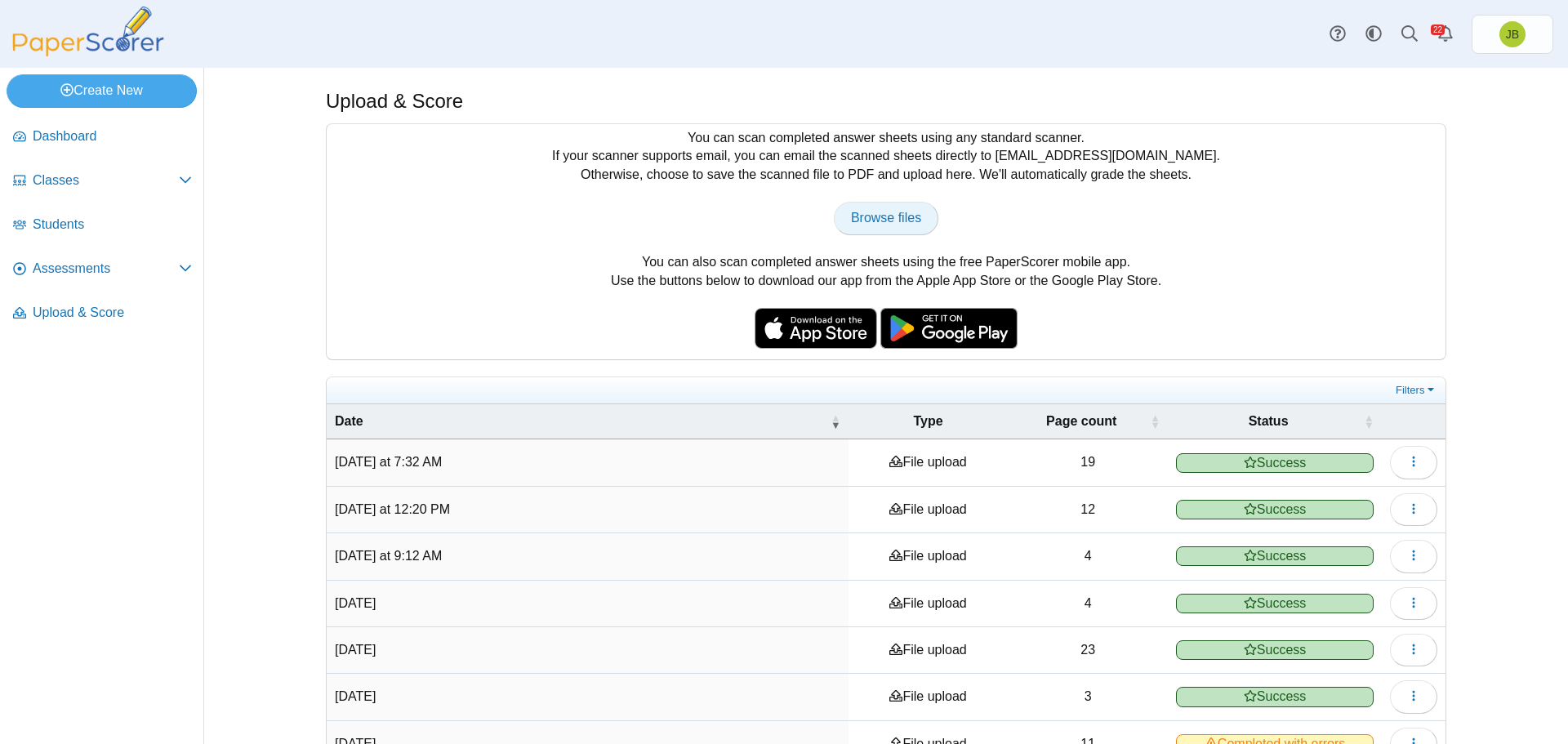
click at [893, 220] on span "Browse files" at bounding box center [886, 218] width 71 height 14
type input "**********"
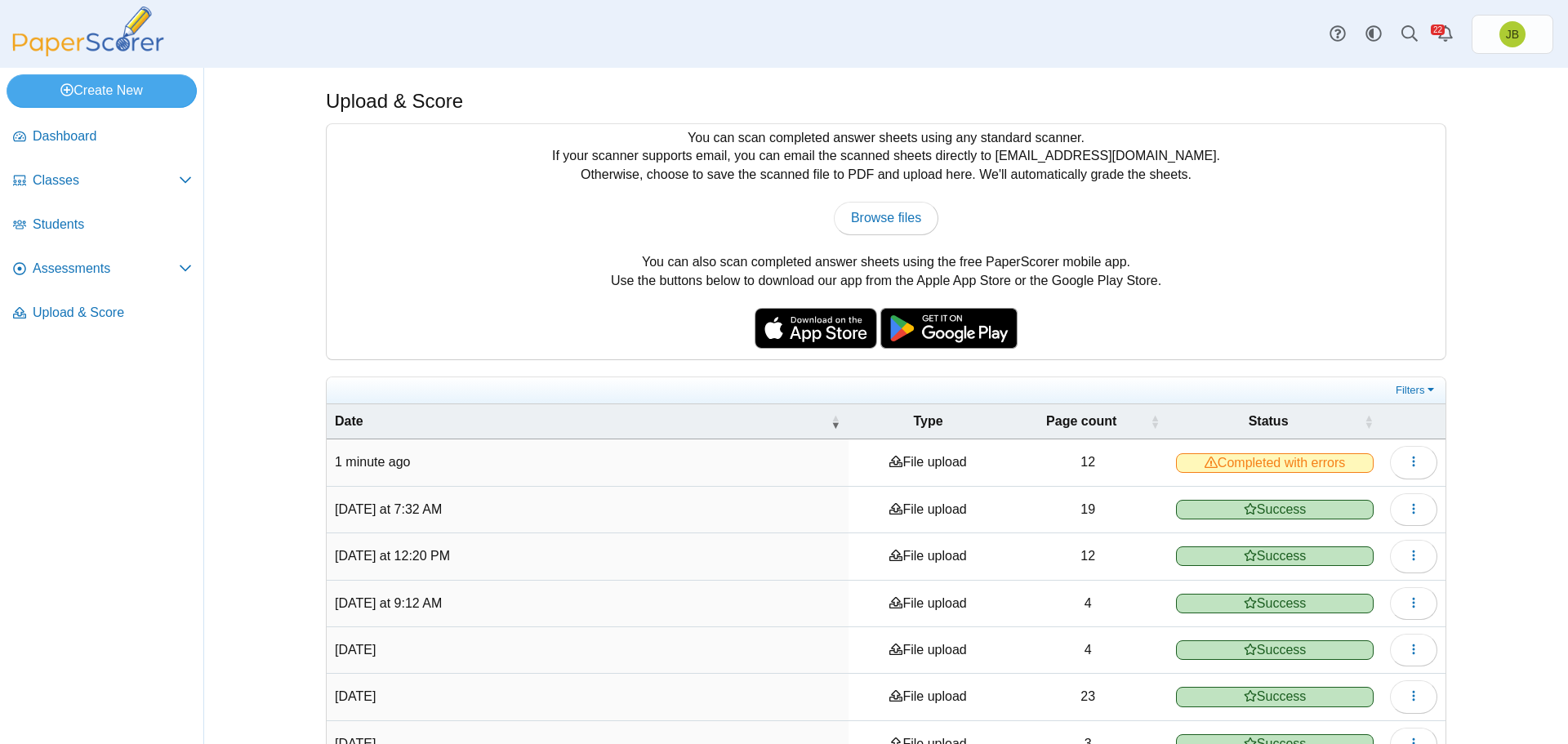
click at [1304, 466] on span "Completed with errors" at bounding box center [1274, 463] width 197 height 20
click at [1408, 460] on icon "button" at bounding box center [1414, 461] width 13 height 13
click at [1351, 498] on link "View scanned pages" at bounding box center [1333, 498] width 196 height 25
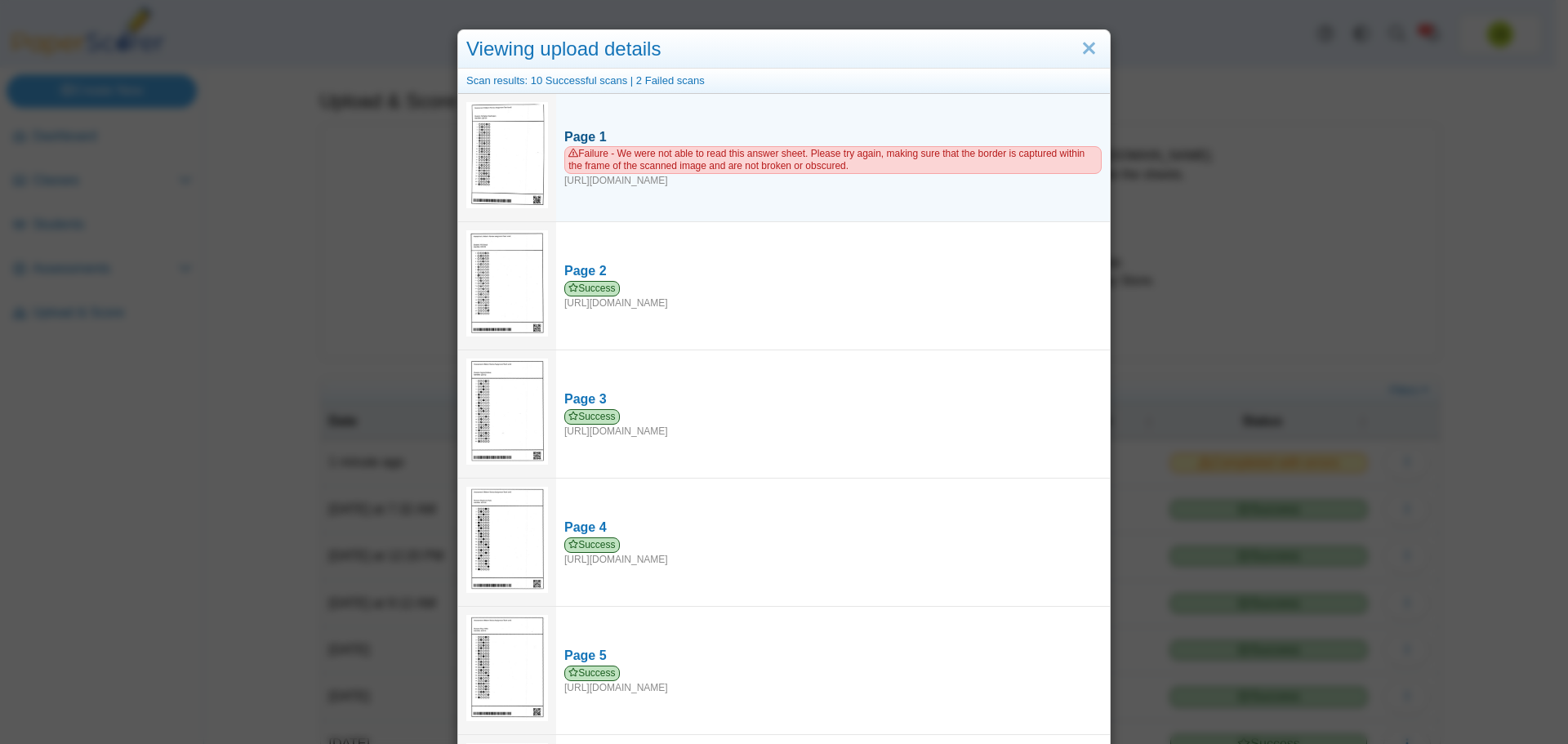
click at [591, 153] on span "Failure - We were not able to read this answer sheet. Please try again, making …" at bounding box center [833, 160] width 537 height 28
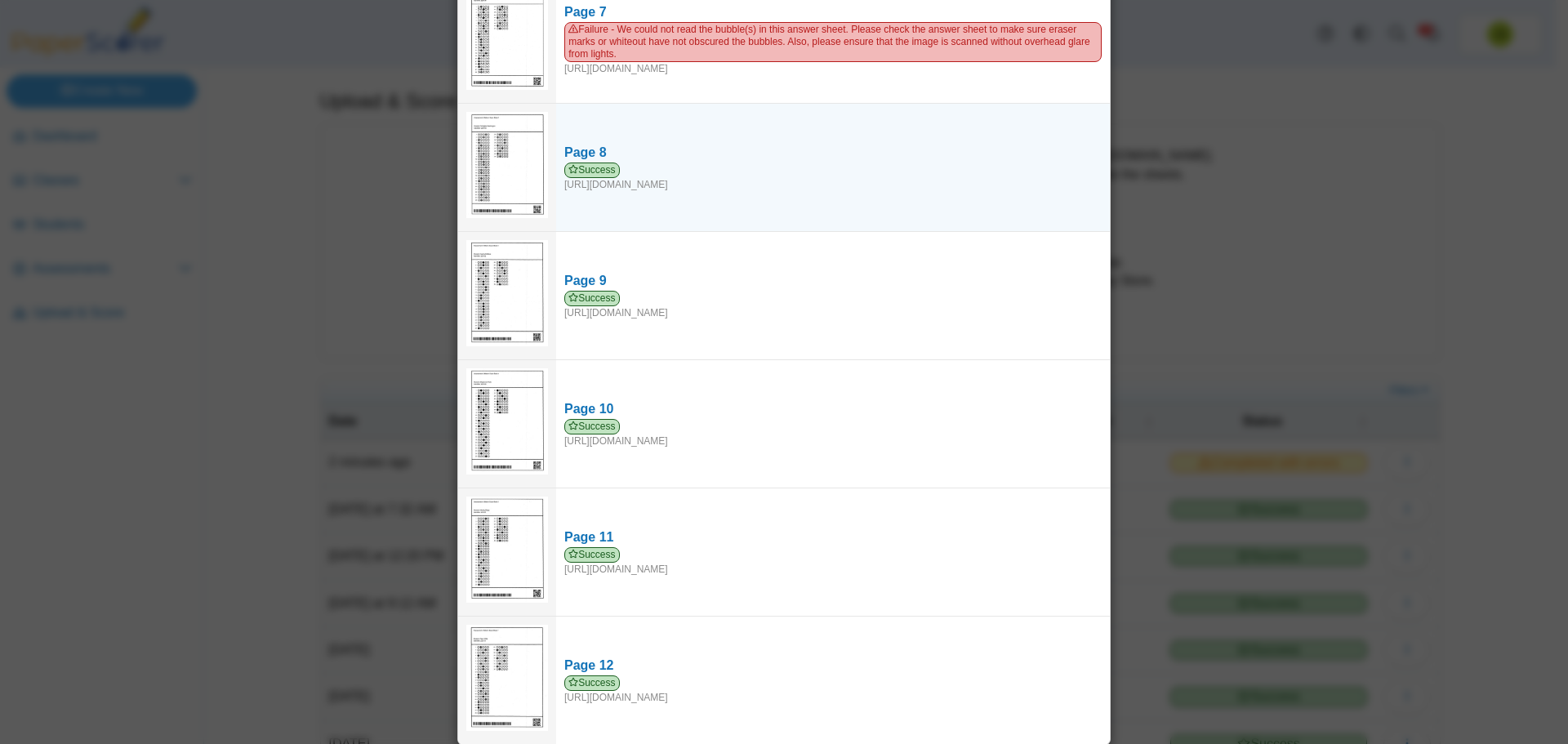
scroll to position [807, 0]
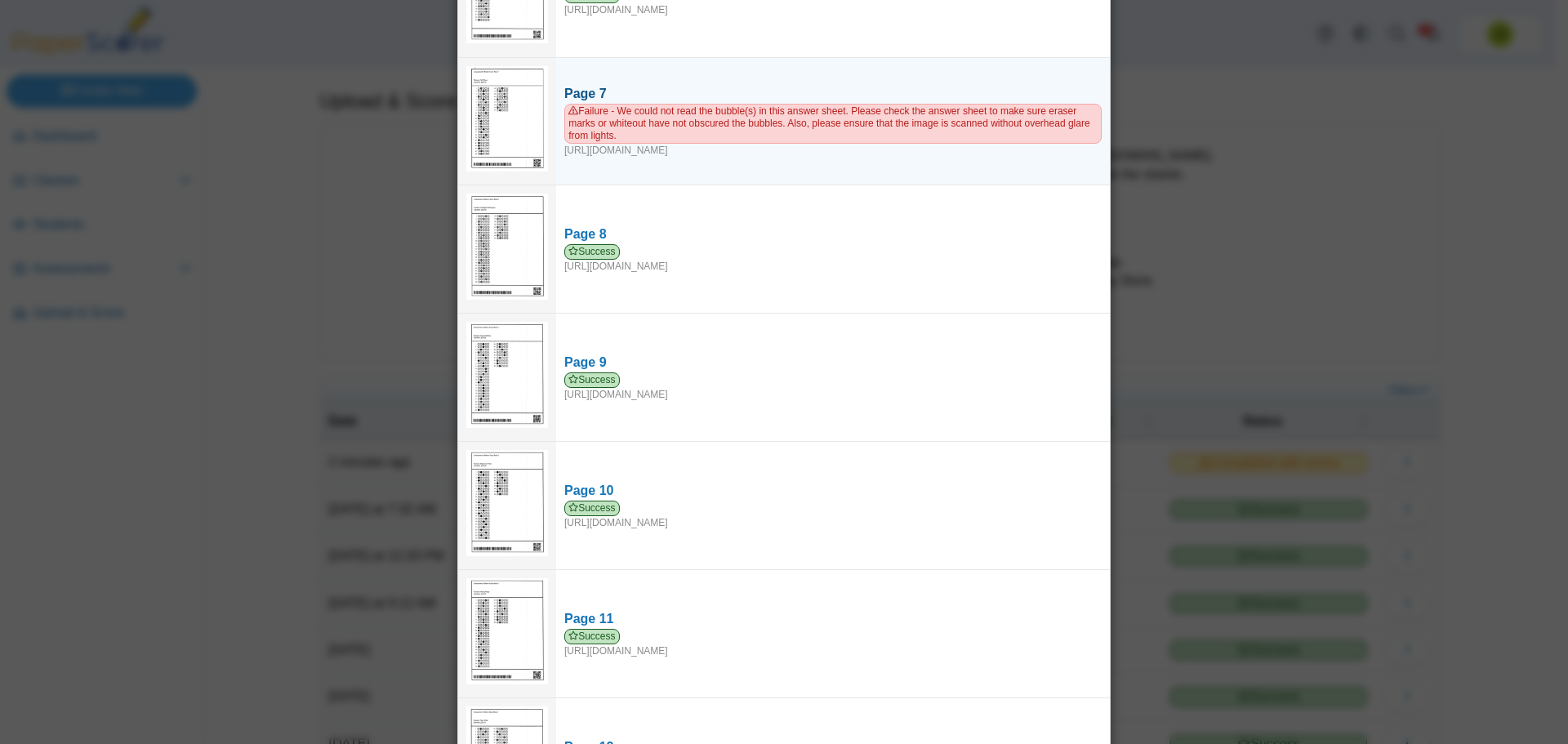
click at [605, 129] on span "Failure - We could not read the bubble(s) in this answer sheet. Please check th…" at bounding box center [833, 124] width 537 height 40
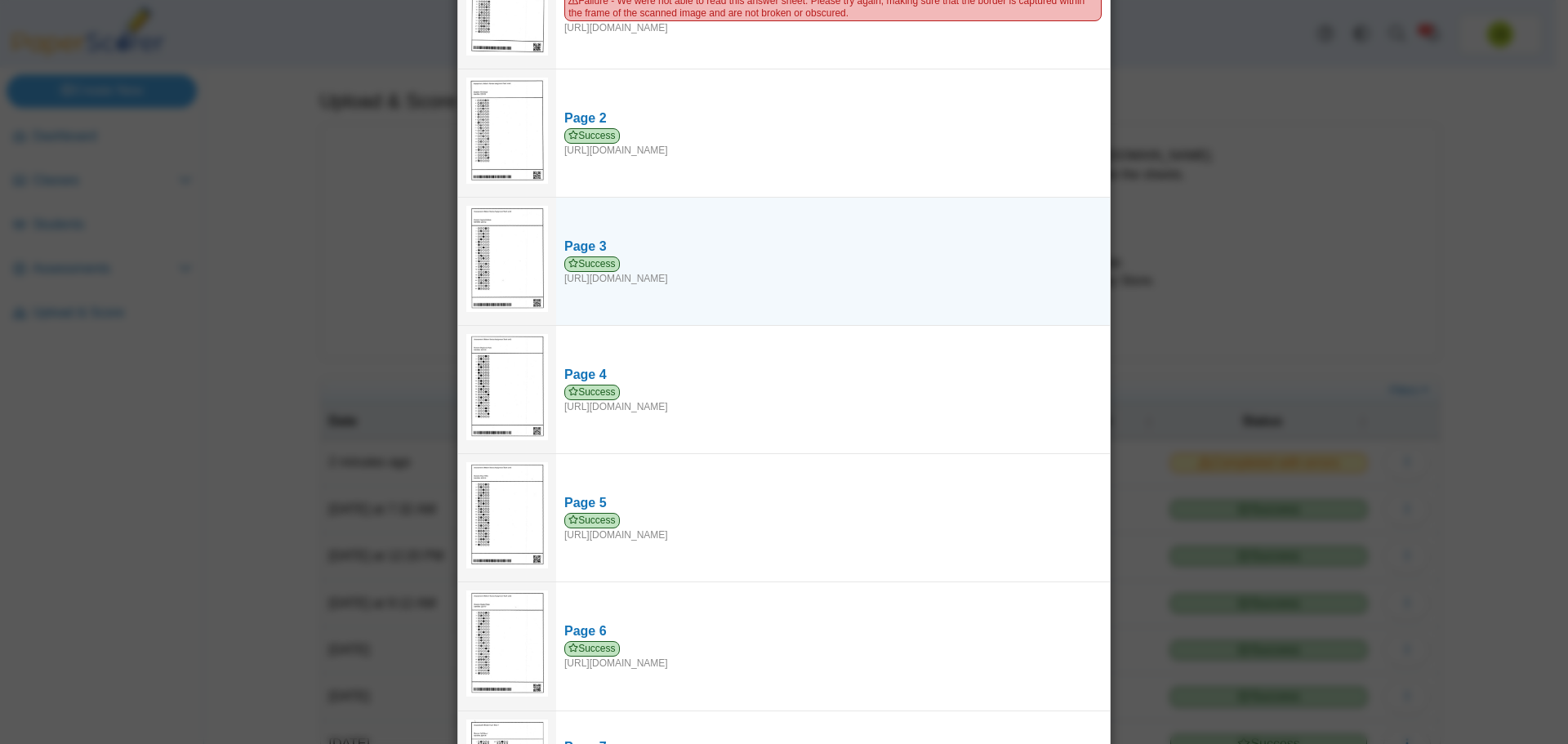
scroll to position [0, 0]
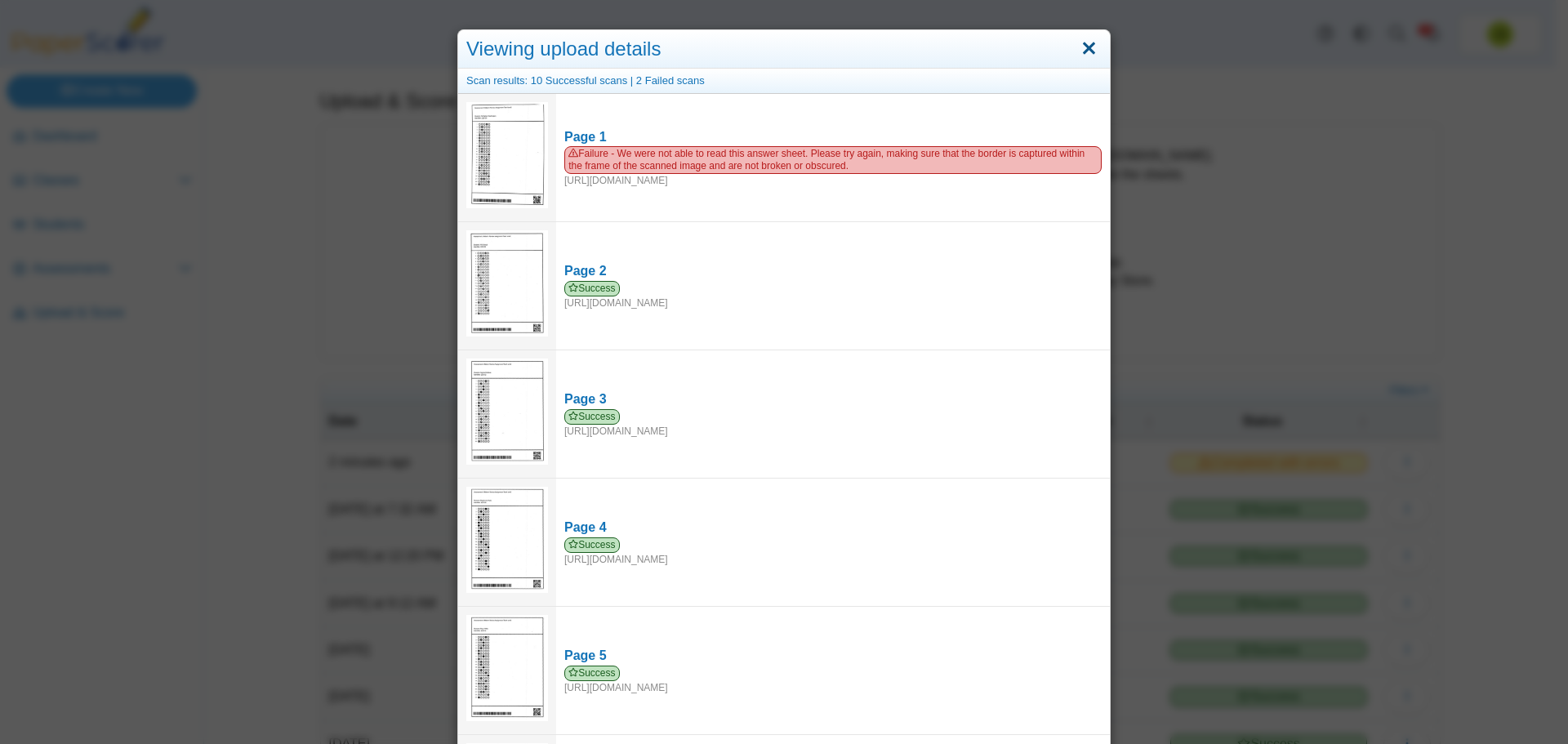
click at [1083, 51] on link "Close" at bounding box center [1090, 49] width 26 height 28
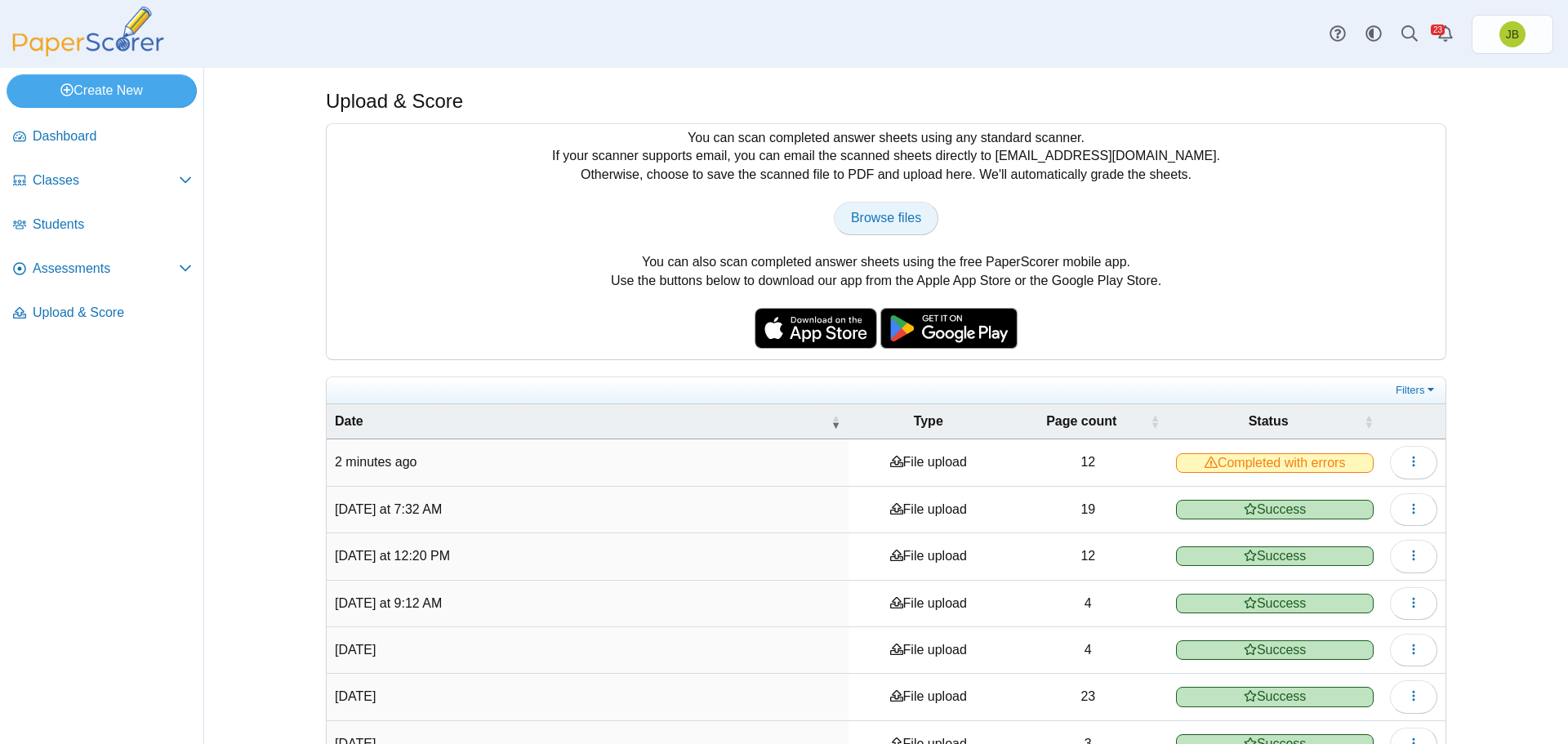
click at [904, 211] on span "Browse files" at bounding box center [886, 218] width 71 height 14
type input "**********"
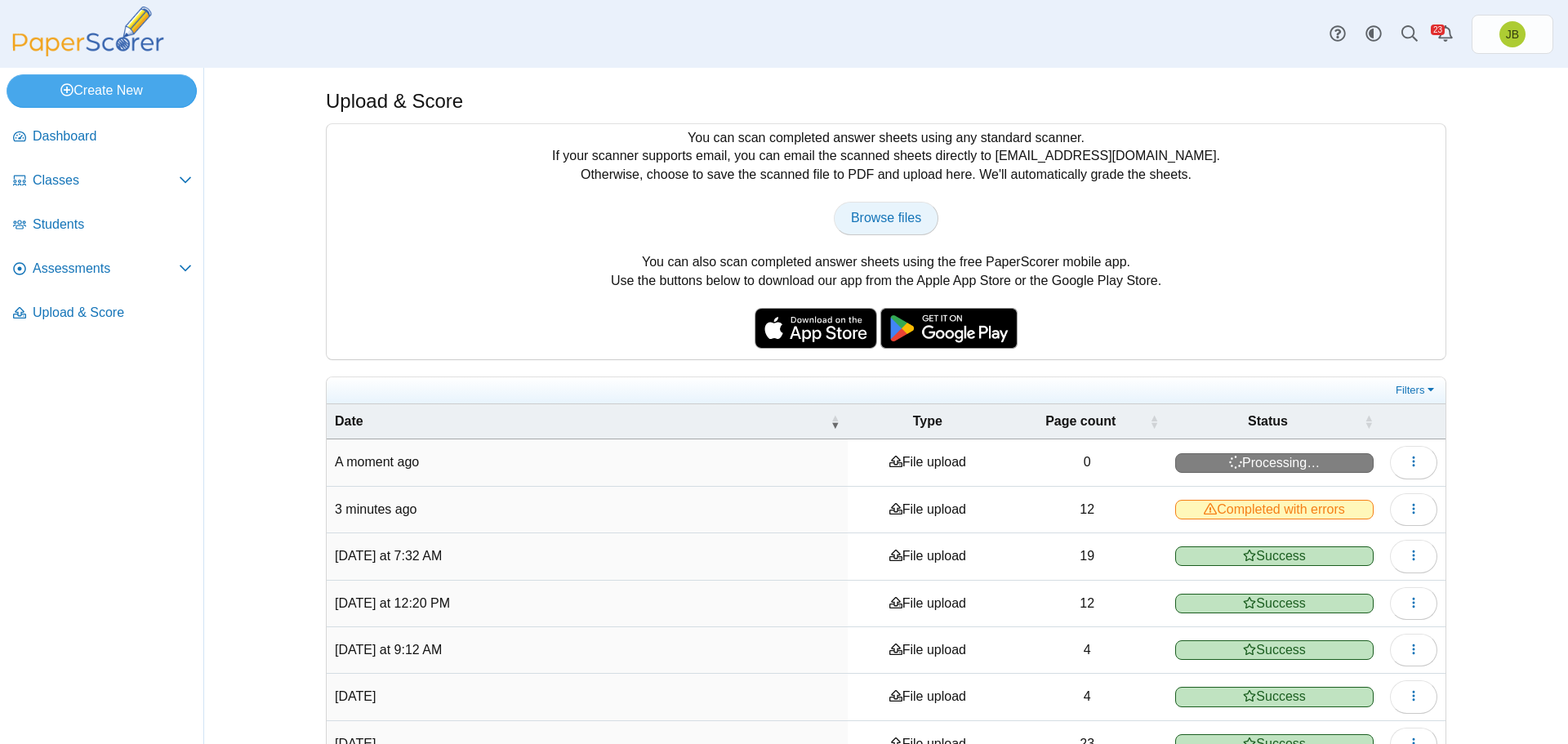
click at [888, 221] on span "Browse files" at bounding box center [886, 218] width 71 height 14
type input "**********"
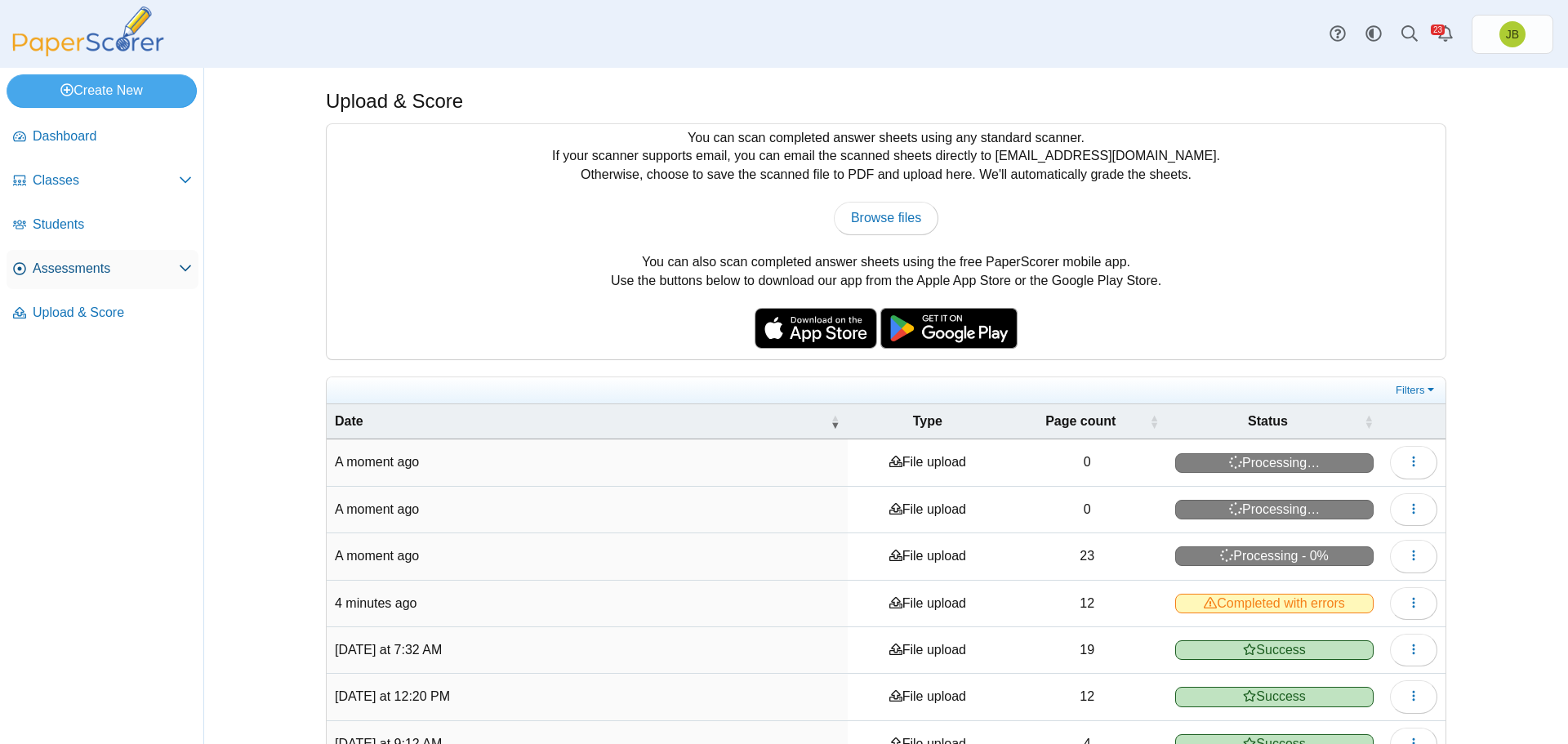
click at [116, 272] on span "Assessments" at bounding box center [105, 268] width 146 height 18
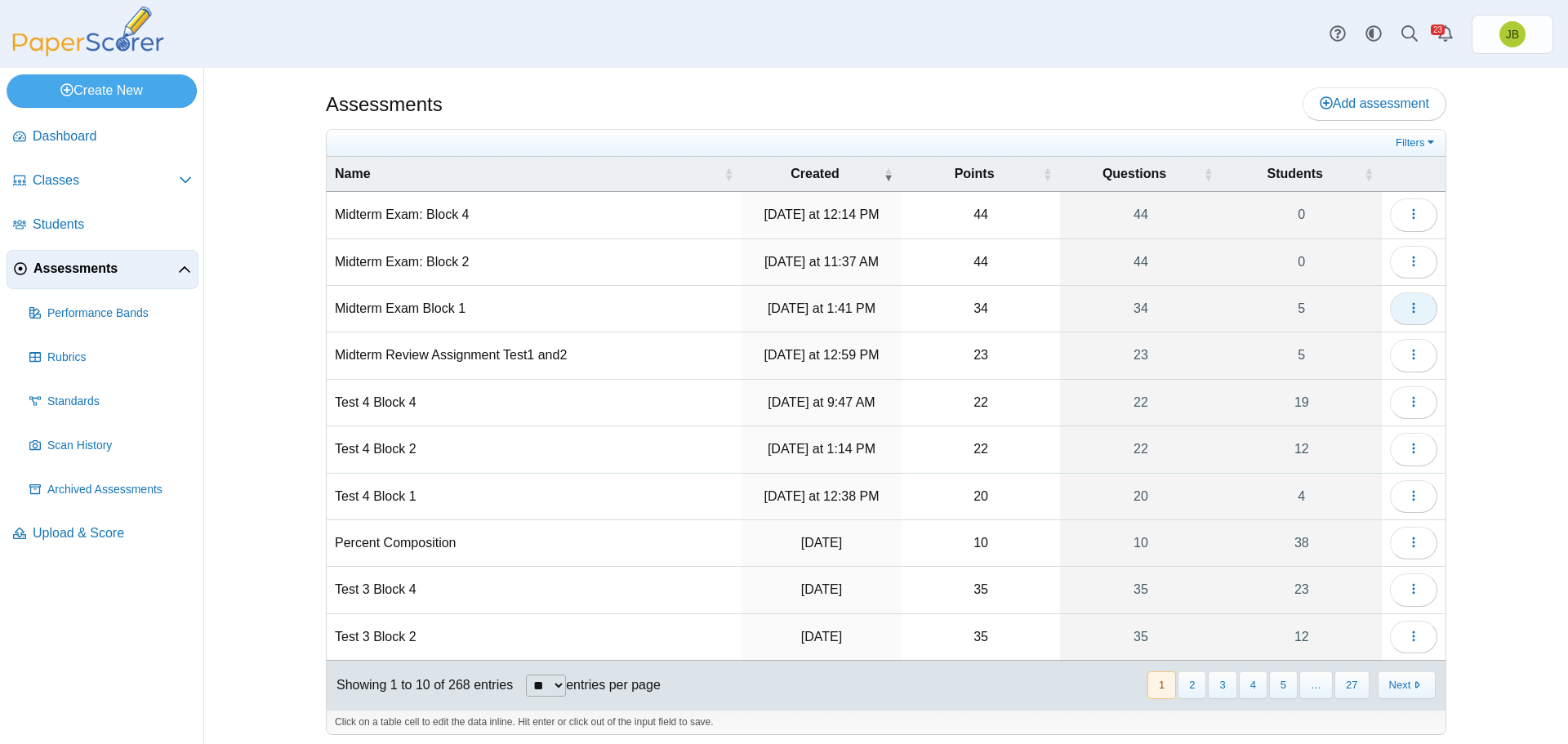
click at [1413, 313] on icon "button" at bounding box center [1414, 308] width 13 height 13
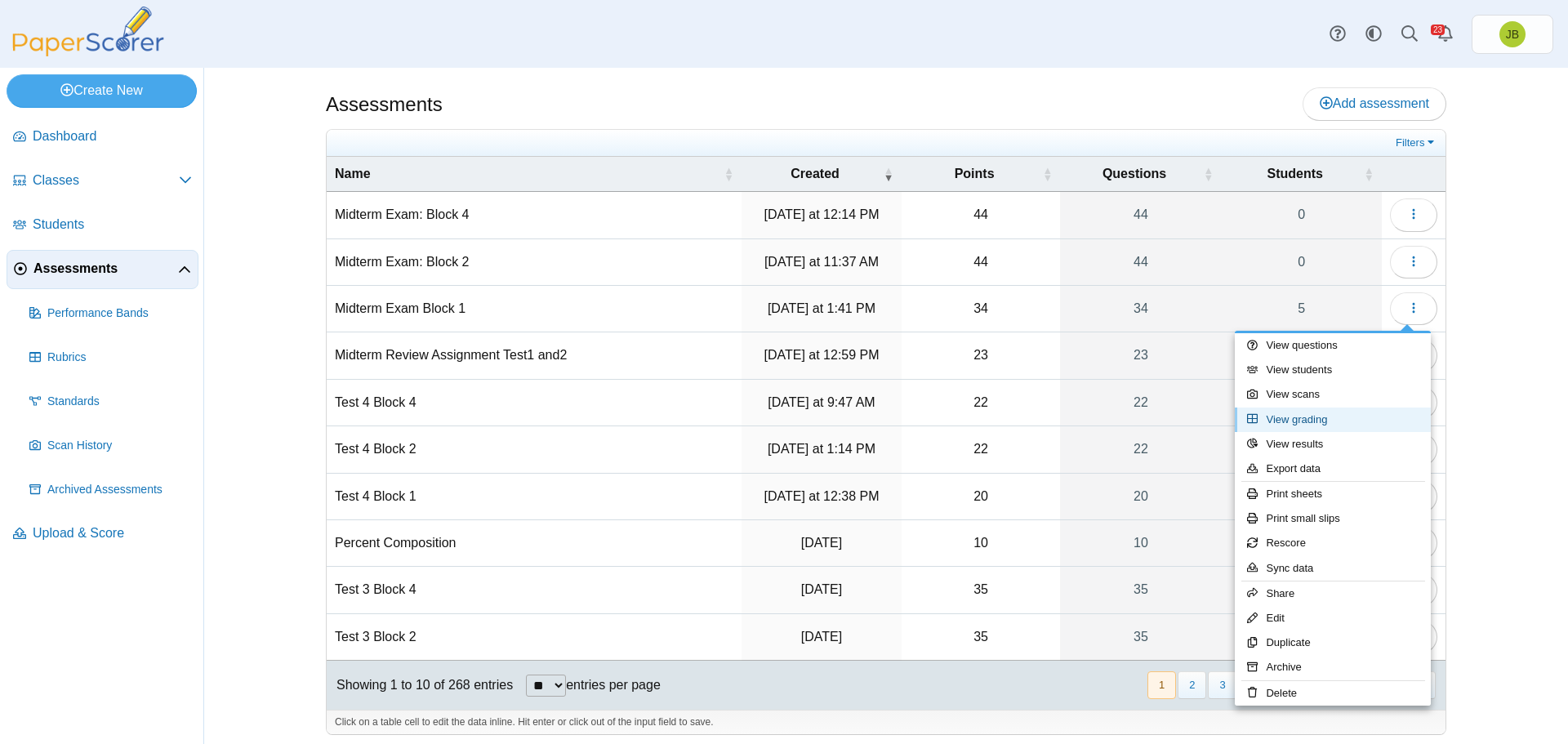
click at [1290, 422] on link "View grading" at bounding box center [1333, 420] width 196 height 25
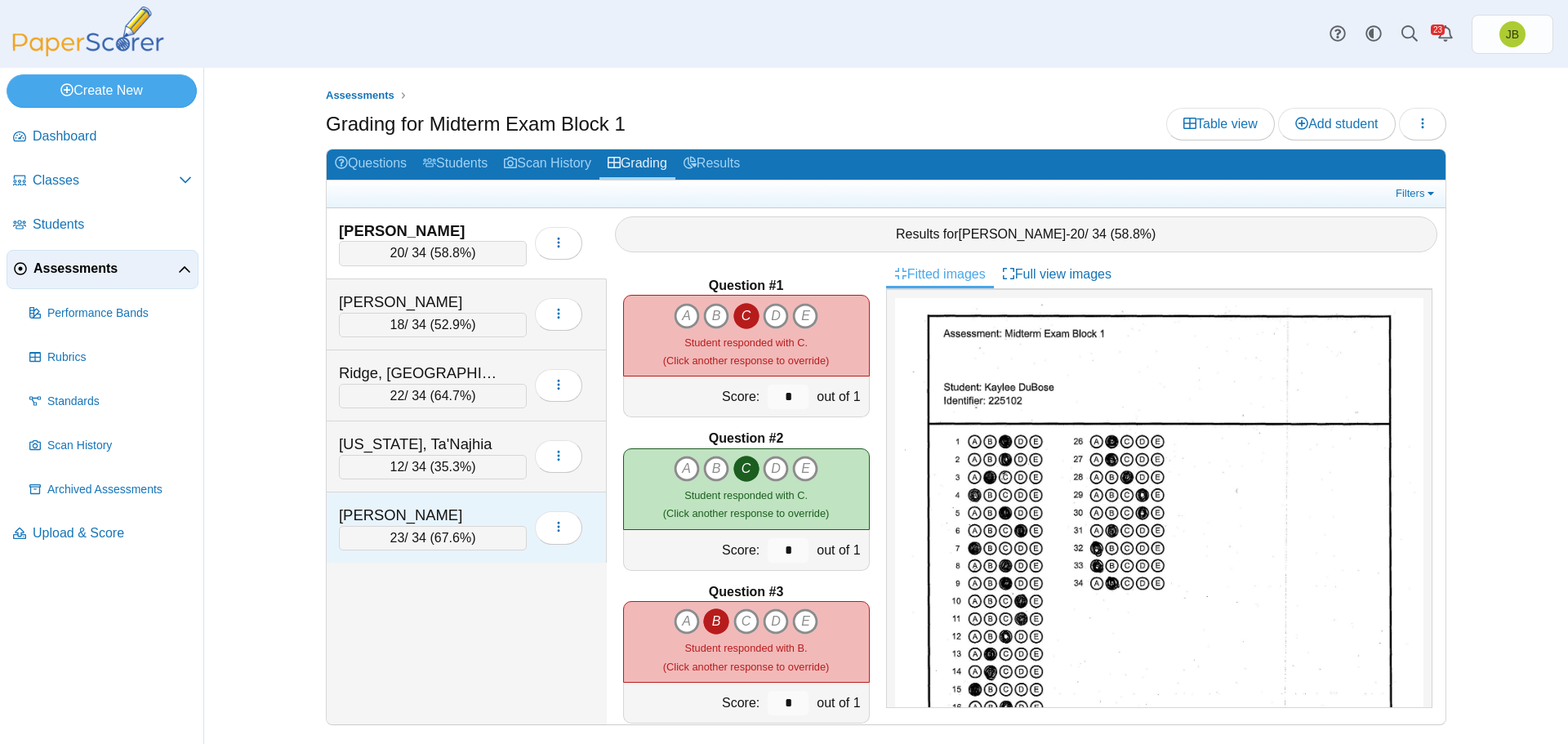
click at [476, 513] on div "Willis, Piper" at bounding box center [420, 516] width 163 height 22
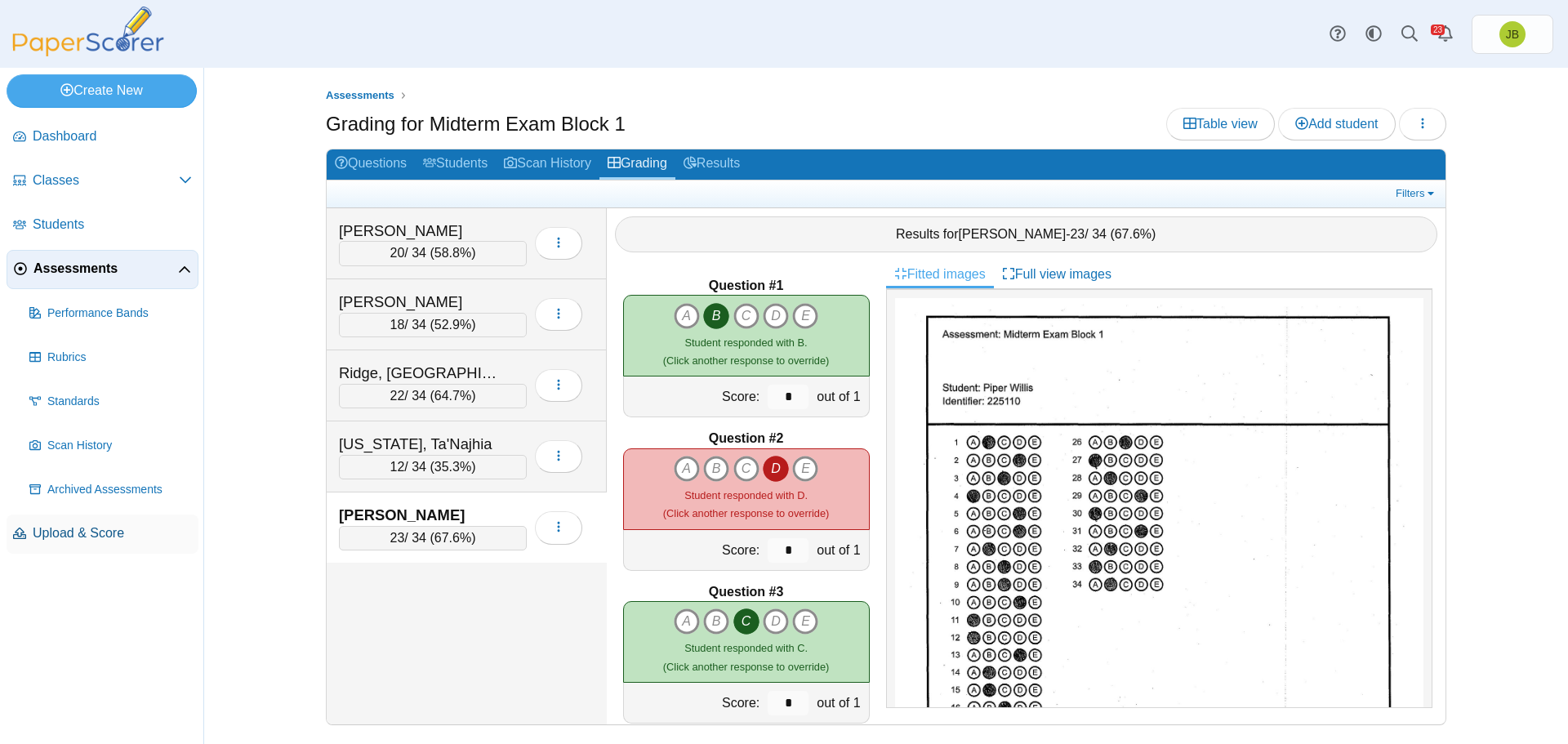
click at [63, 531] on span "Upload & Score" at bounding box center [112, 534] width 159 height 18
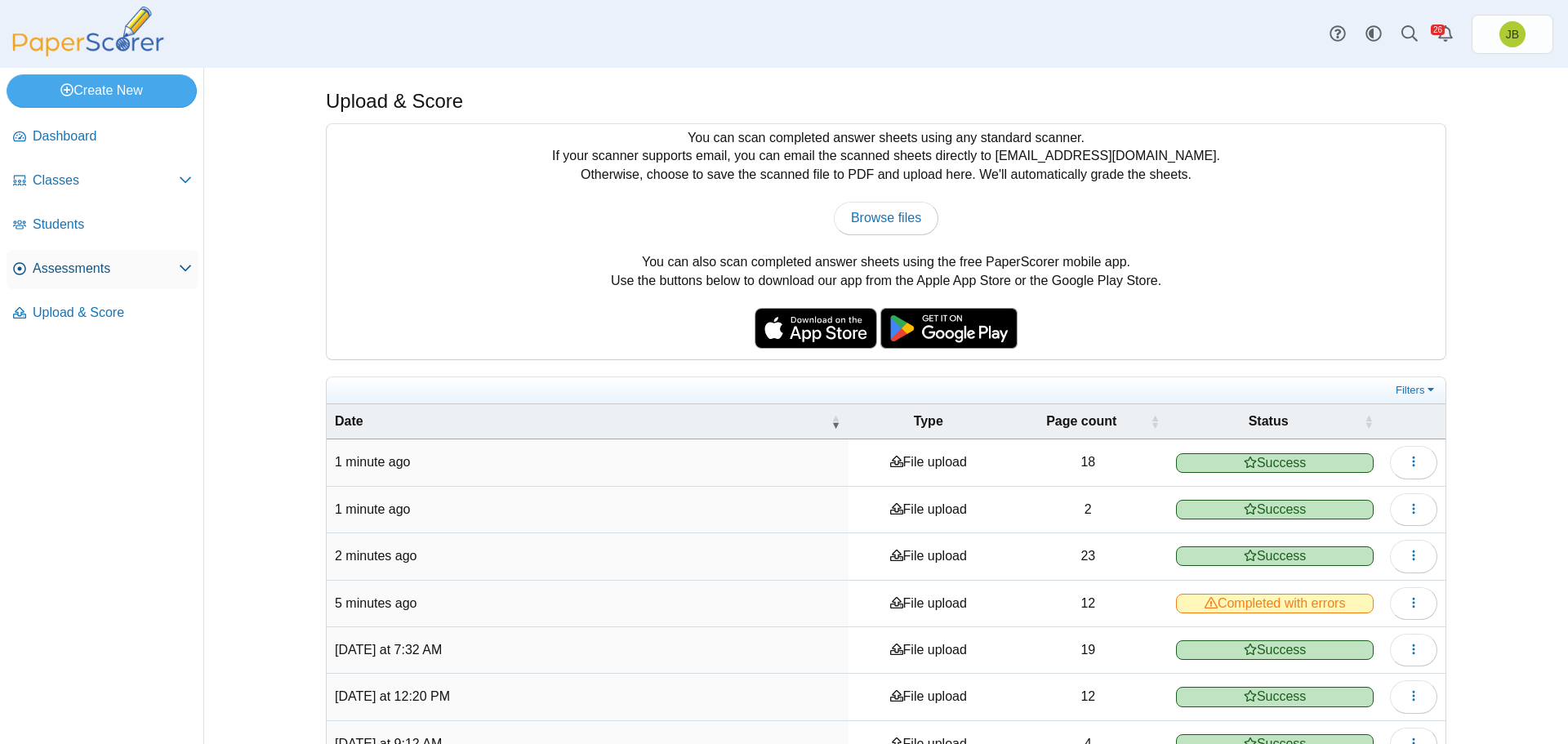
click at [103, 272] on span "Assessments" at bounding box center [105, 268] width 146 height 18
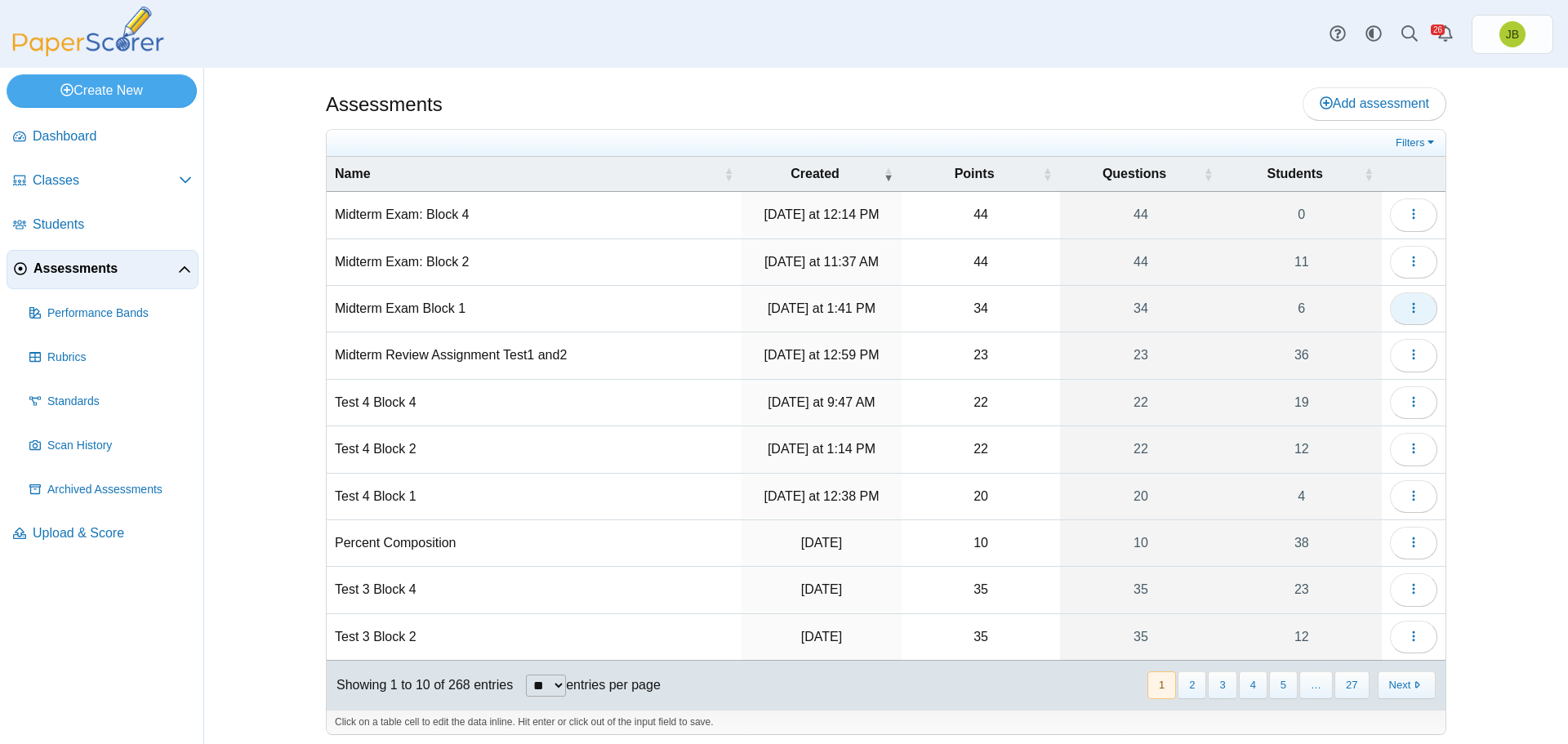
click at [1408, 315] on span "button" at bounding box center [1414, 309] width 13 height 14
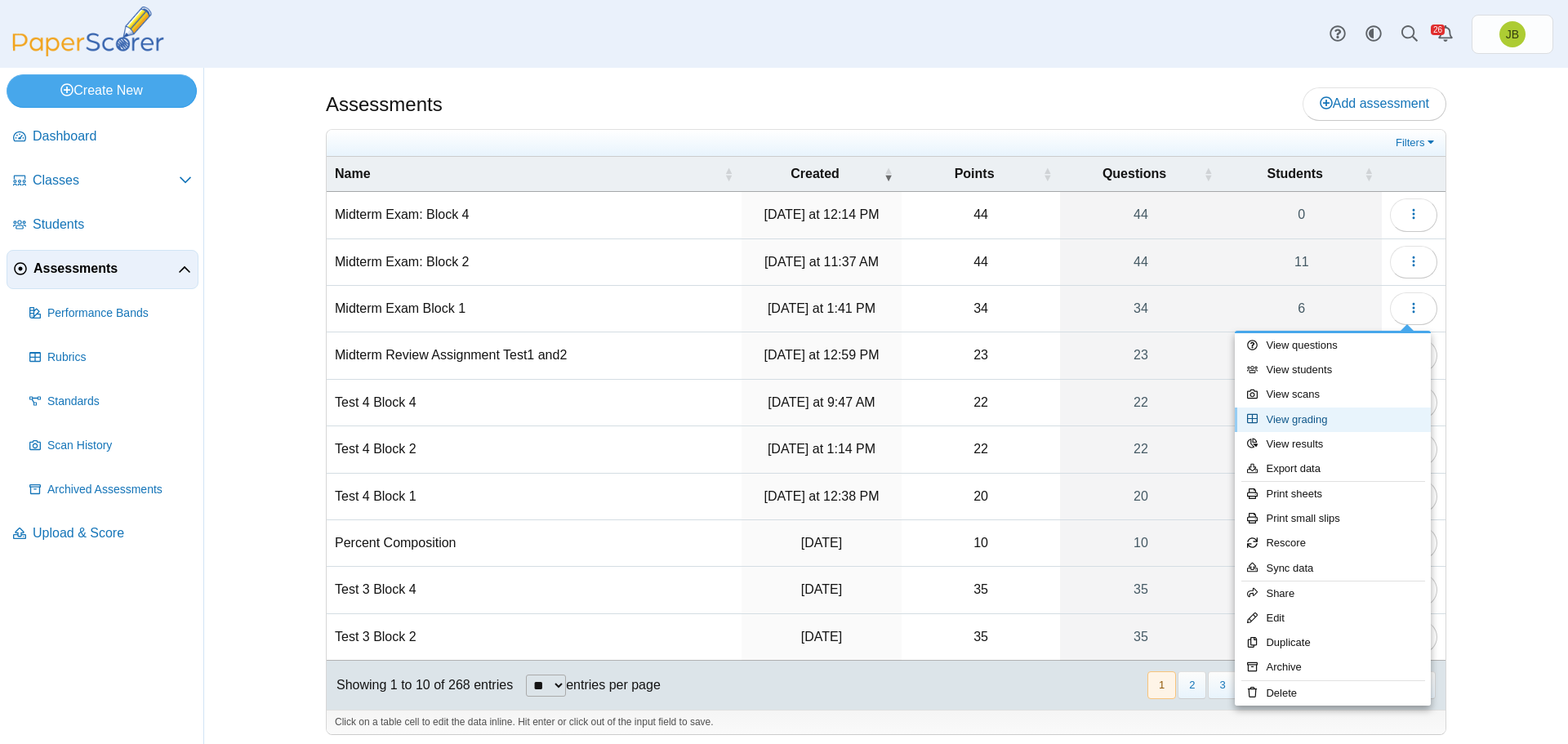
click at [1297, 421] on link "View grading" at bounding box center [1333, 420] width 196 height 25
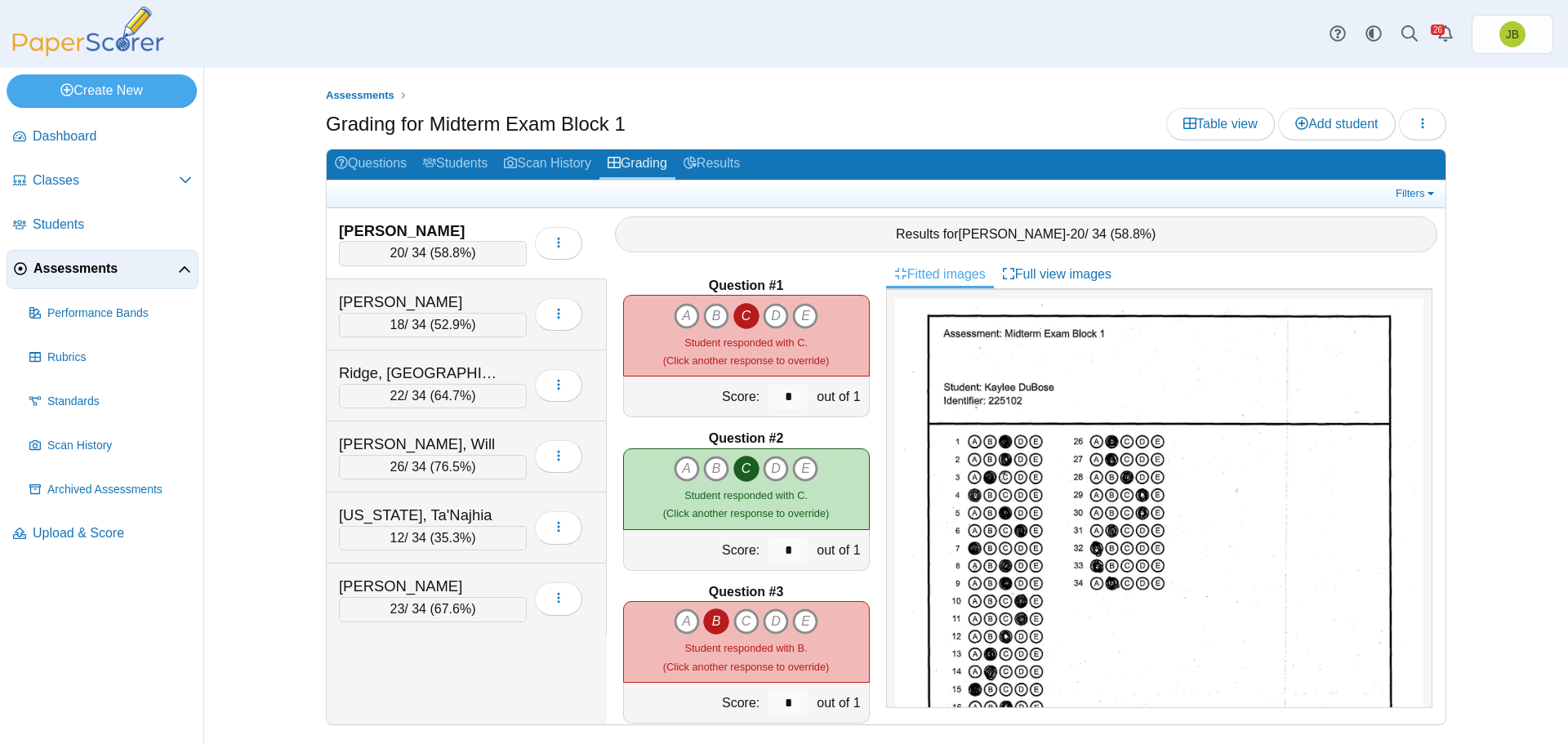
click at [83, 267] on span "Assessments" at bounding box center [105, 268] width 144 height 18
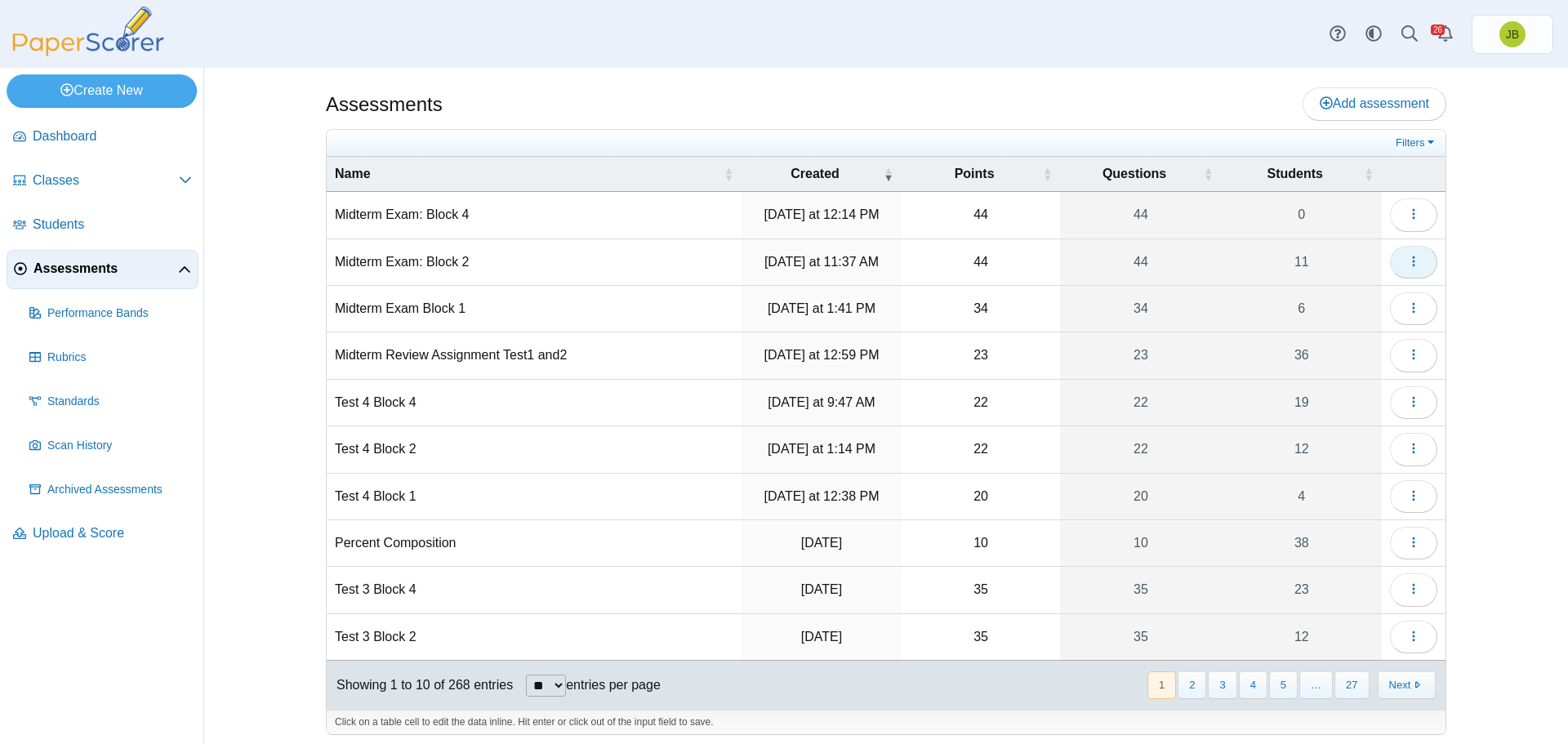
click at [1408, 261] on icon "button" at bounding box center [1414, 260] width 13 height 13
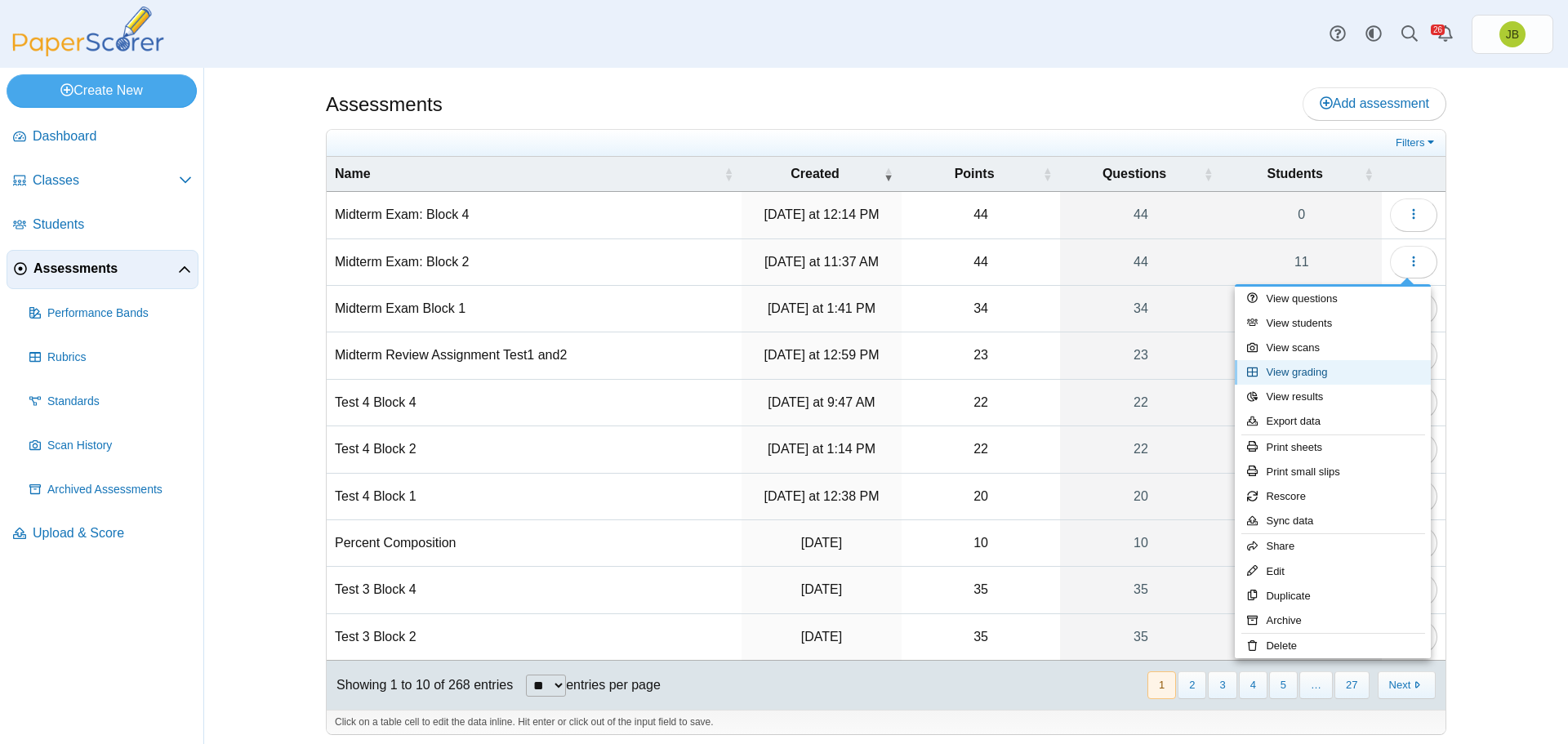
click at [1289, 376] on link "View grading" at bounding box center [1333, 372] width 196 height 25
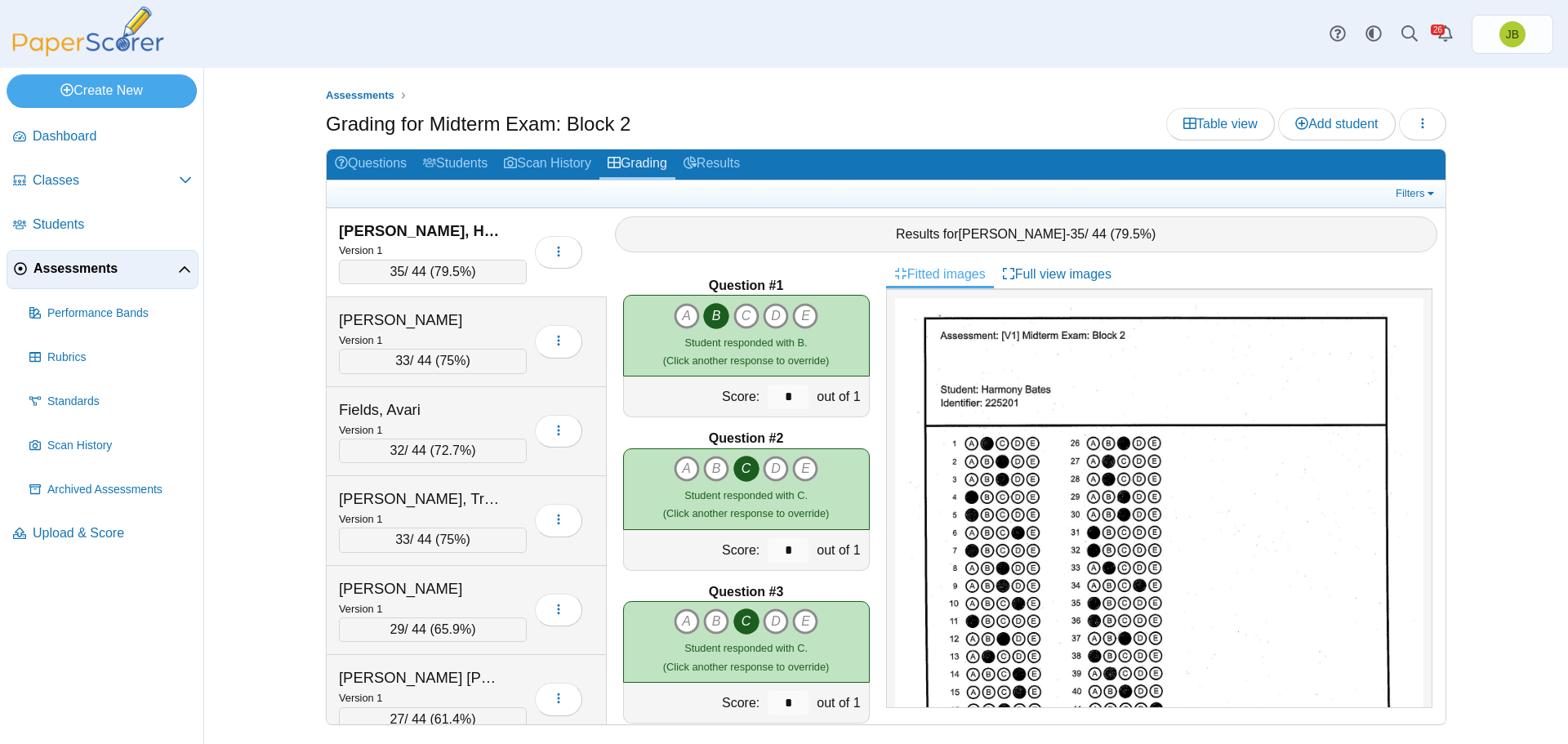
scroll to position [272, 0]
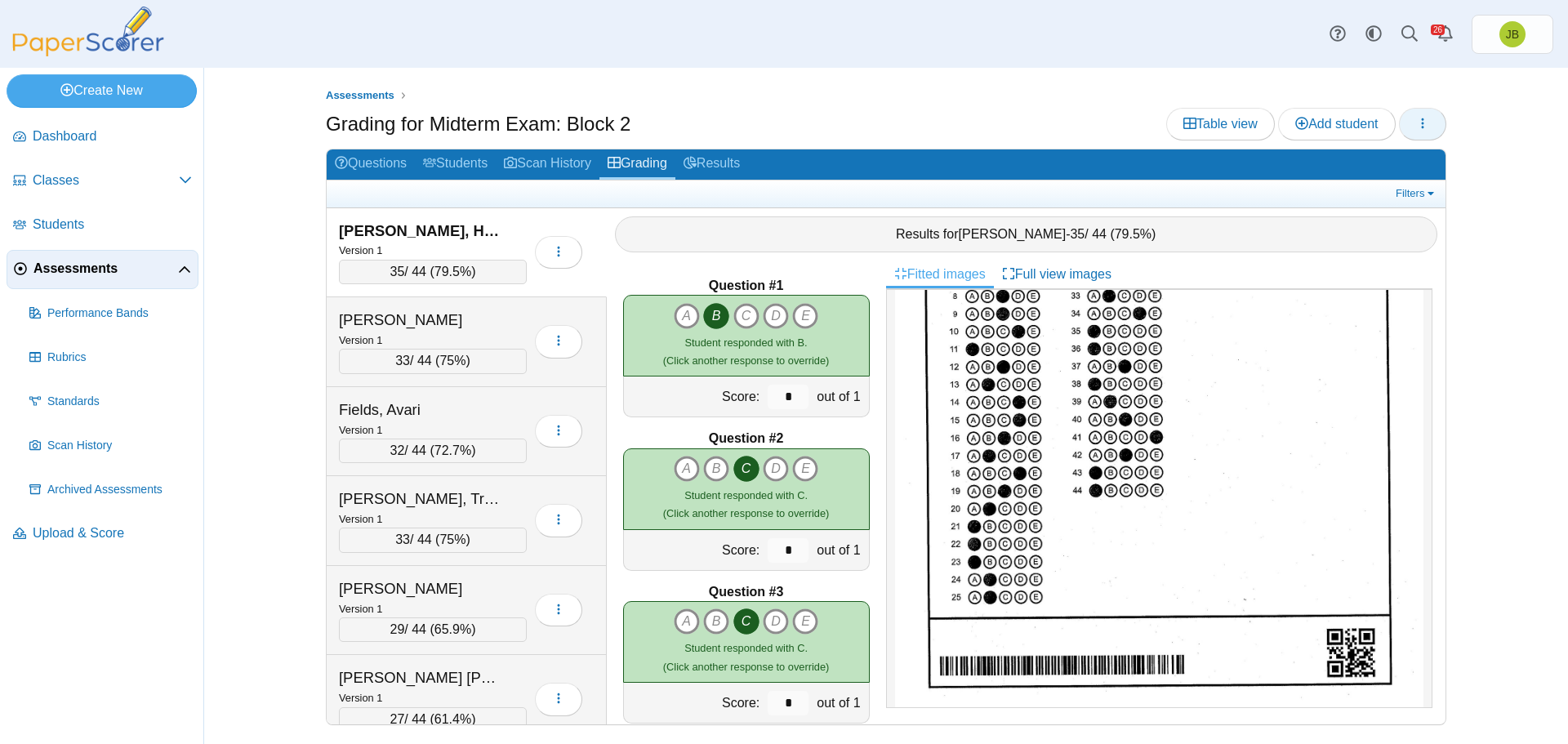
click at [1424, 125] on icon "button" at bounding box center [1423, 123] width 13 height 13
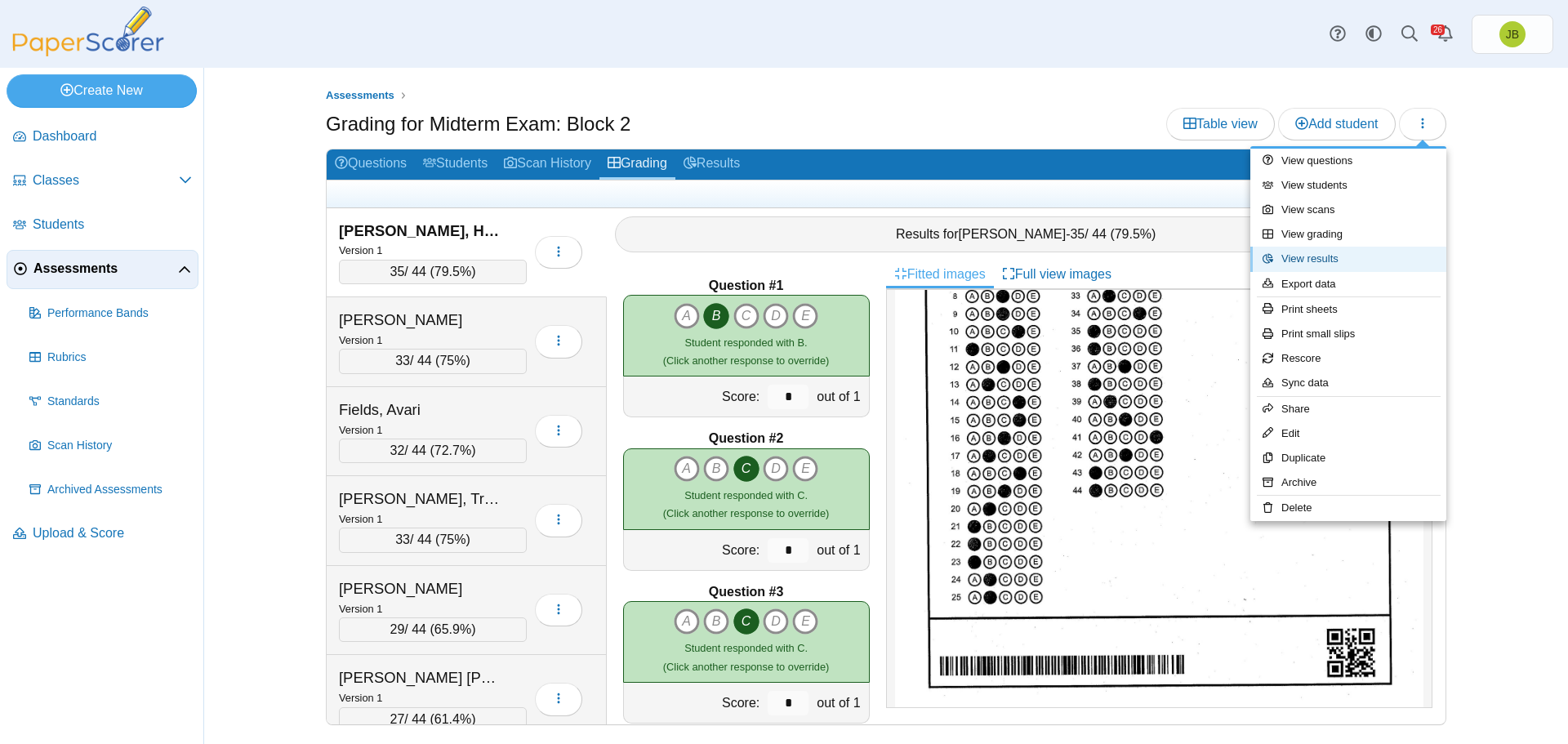
click at [1320, 263] on link "View results" at bounding box center [1349, 258] width 196 height 25
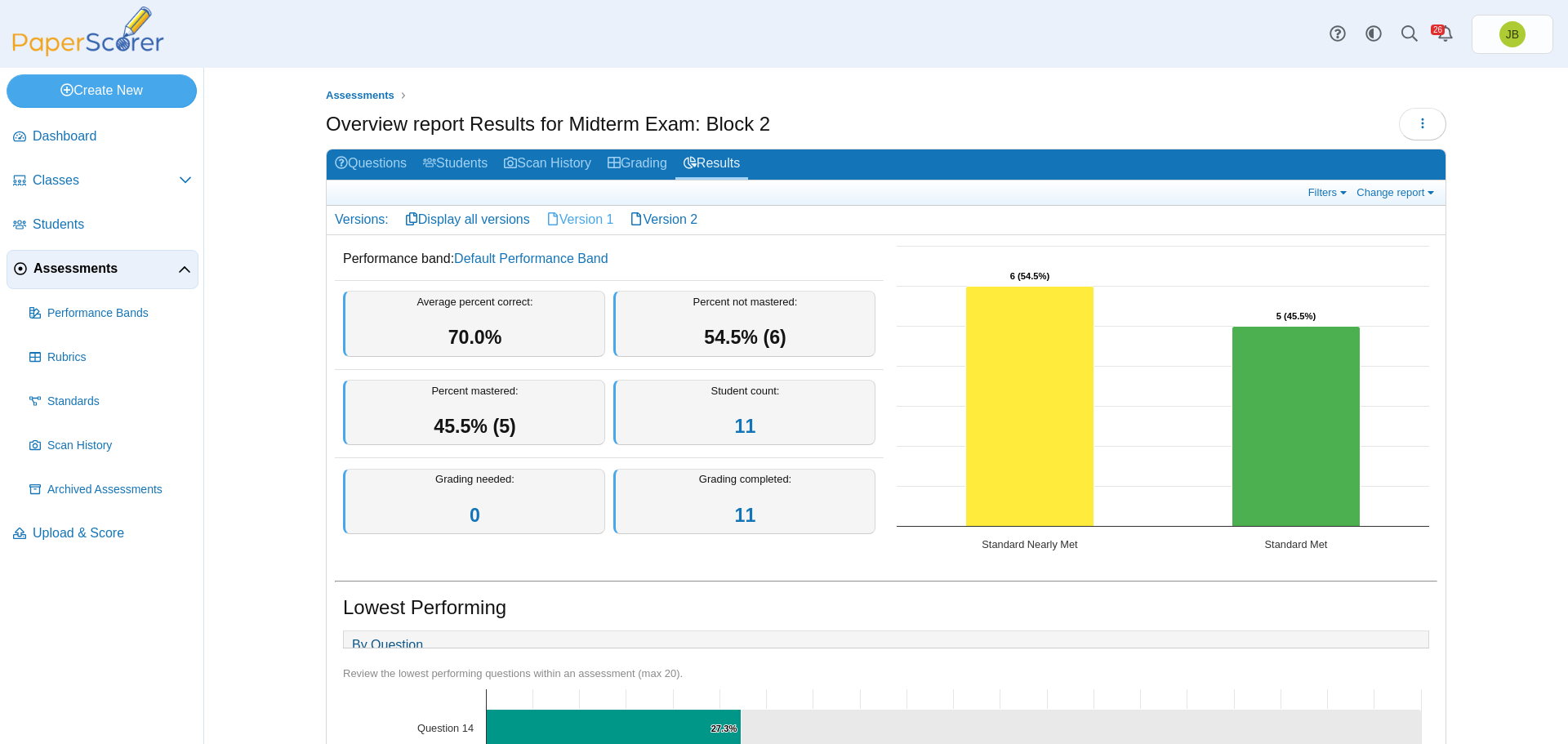
click at [565, 223] on link "Version 1" at bounding box center [581, 220] width 84 height 28
click at [663, 223] on link "Version 2" at bounding box center [664, 220] width 84 height 28
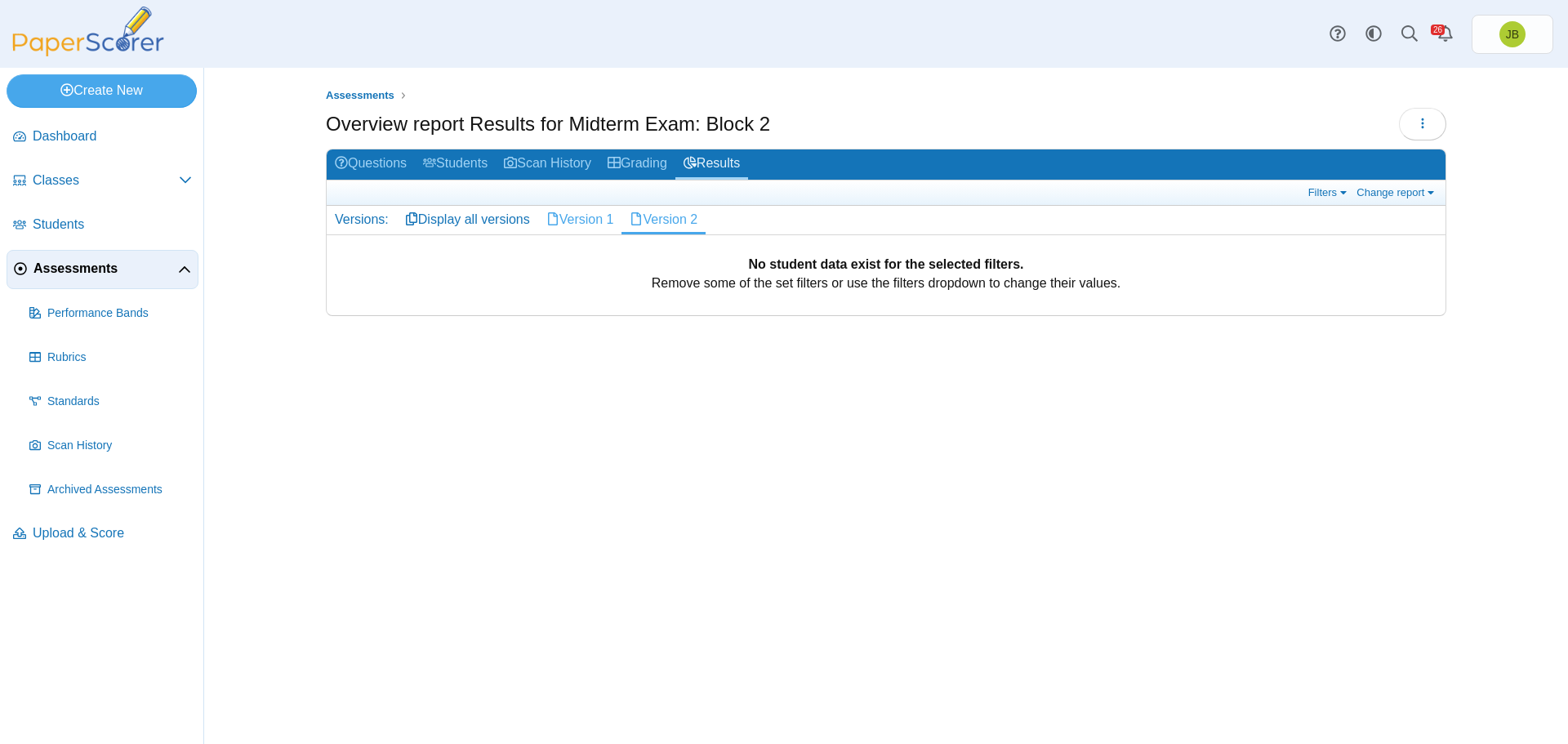
click at [573, 220] on link "Version 1" at bounding box center [581, 220] width 84 height 28
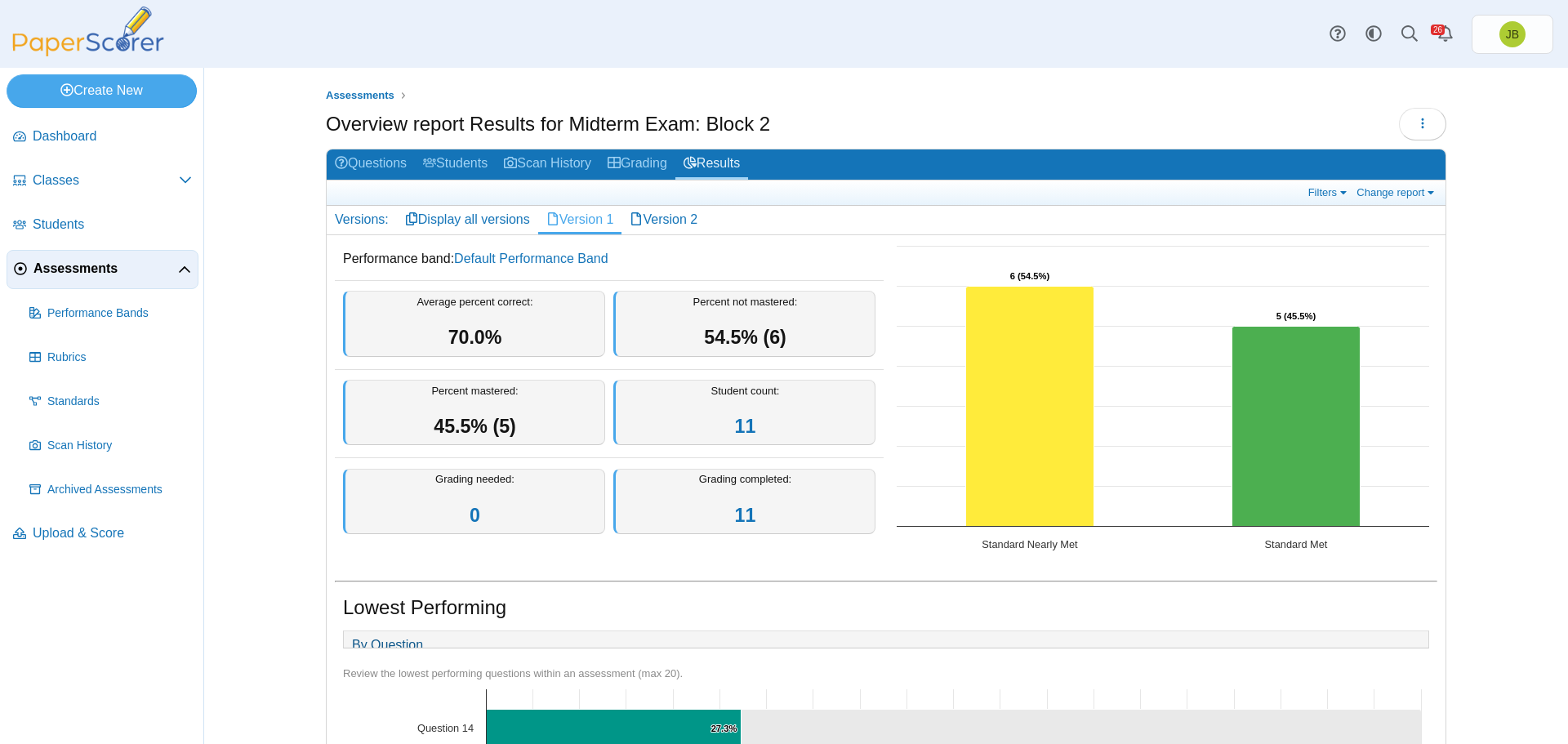
click at [84, 267] on span "Assessments" at bounding box center [105, 268] width 144 height 18
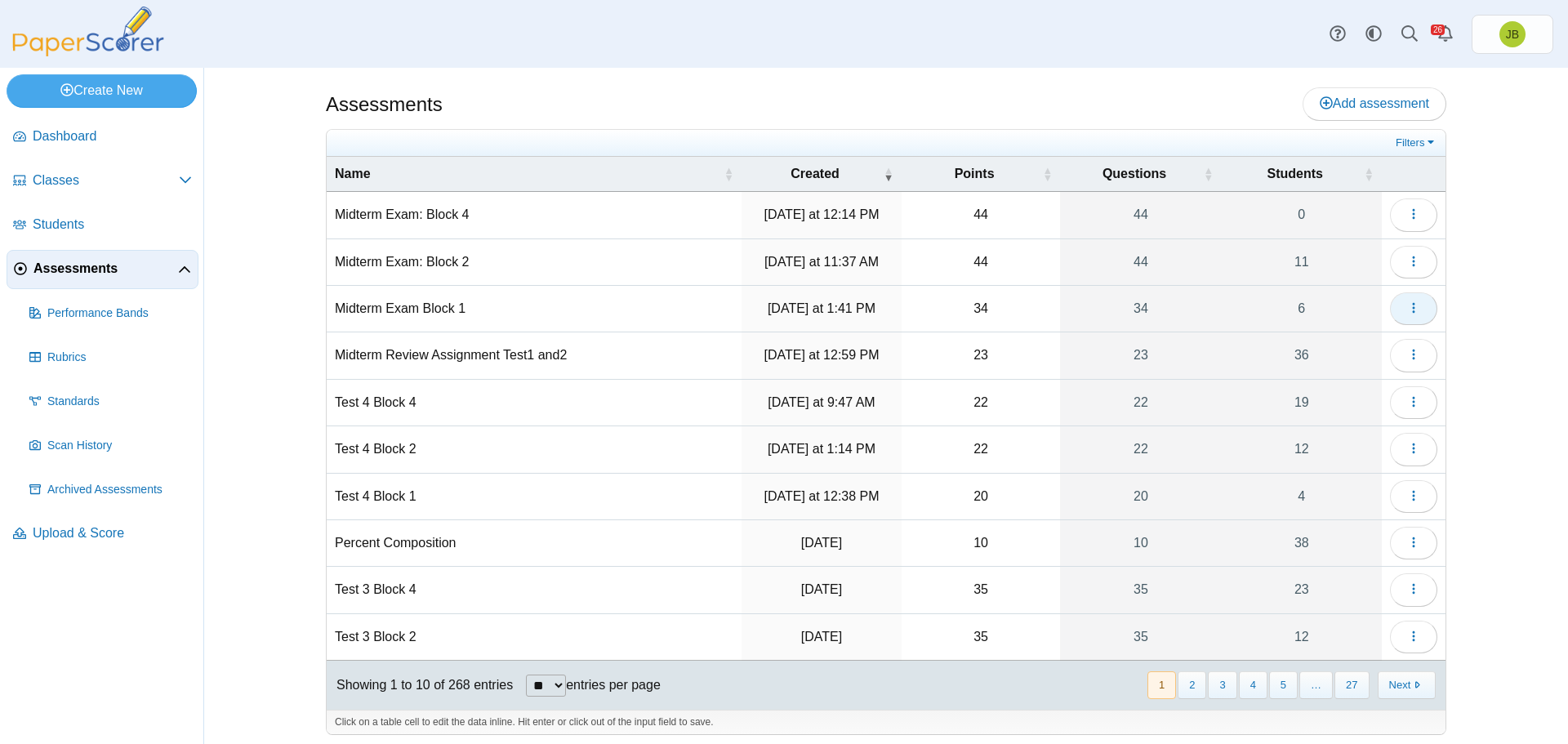
click at [1408, 310] on icon "button" at bounding box center [1414, 308] width 13 height 13
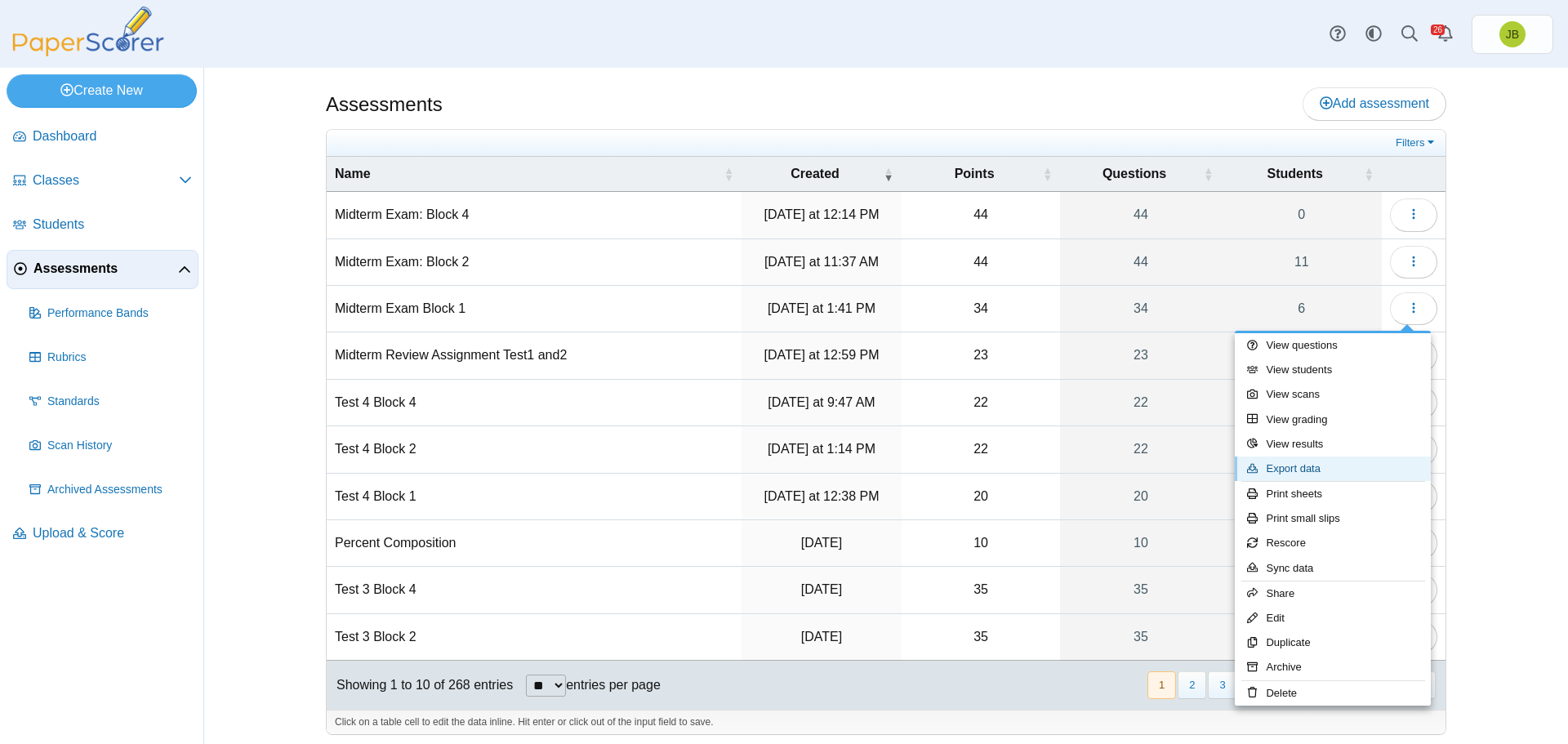
click at [1309, 470] on link "Export data" at bounding box center [1333, 469] width 196 height 25
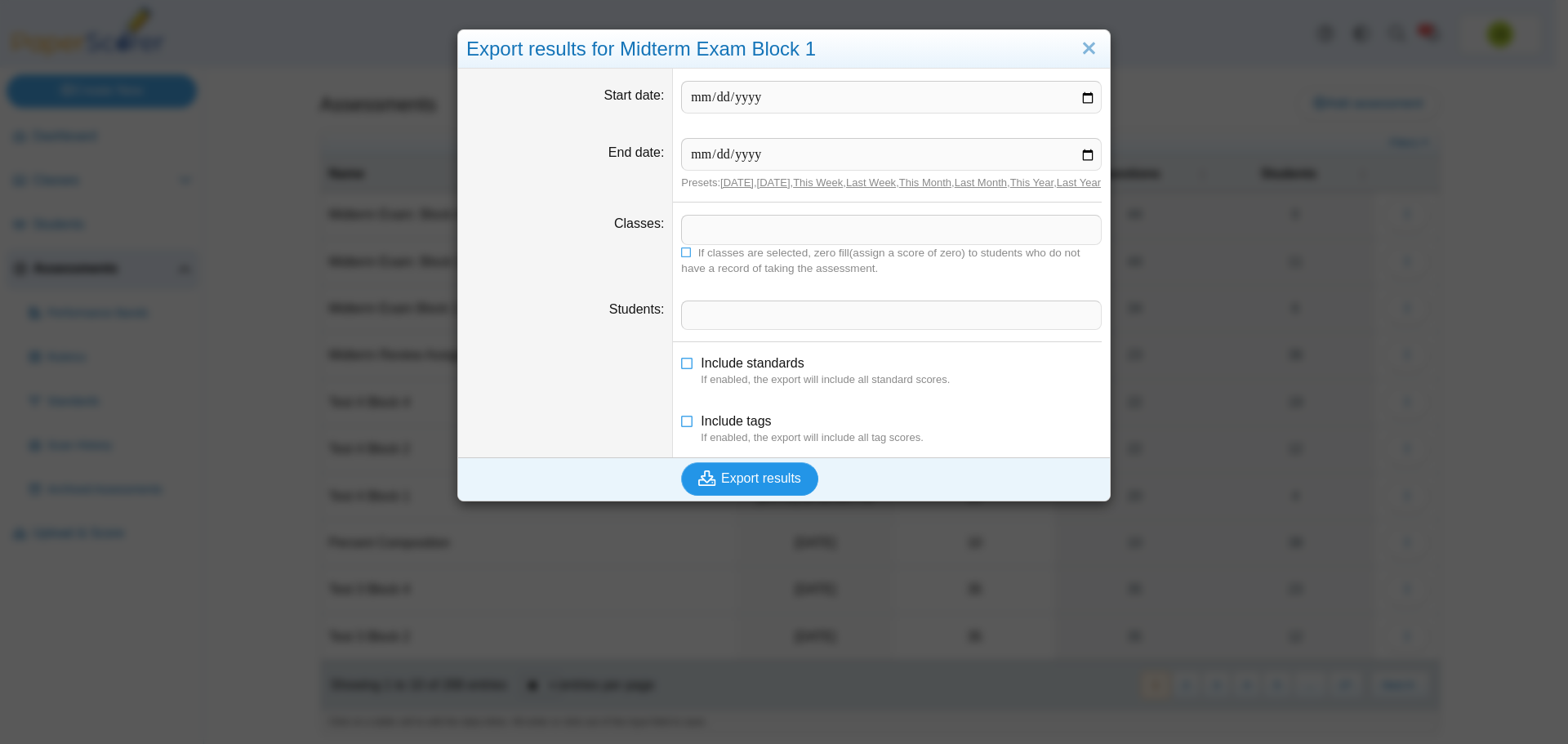
click at [768, 486] on span "Export results" at bounding box center [760, 479] width 80 height 14
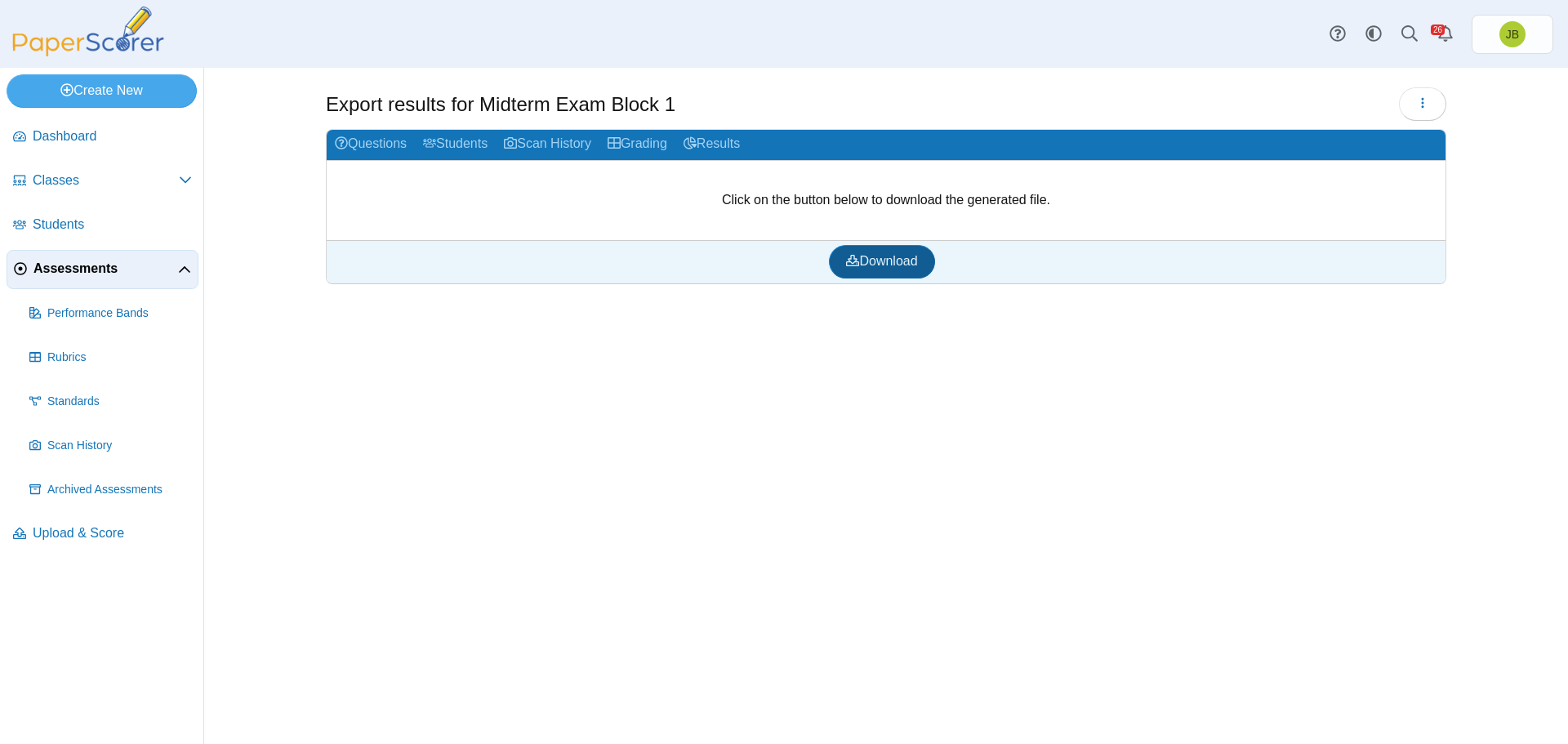
click at [908, 257] on span "Download" at bounding box center [881, 261] width 71 height 14
click at [117, 271] on span "Assessments" at bounding box center [105, 268] width 144 height 18
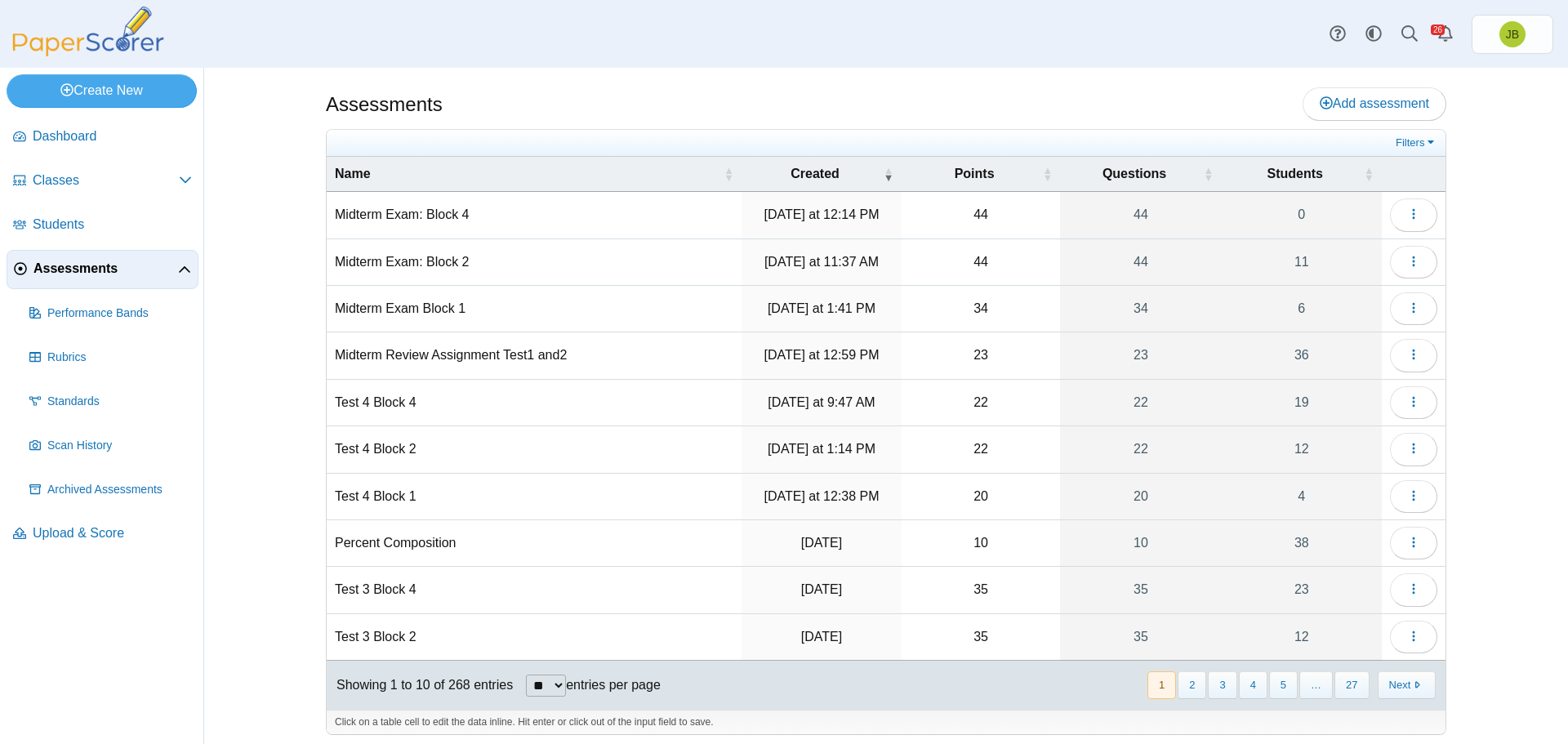
click at [456, 262] on td "Midterm Exam: Block 2" at bounding box center [534, 262] width 415 height 46
click at [1412, 261] on icon "button" at bounding box center [1414, 260] width 13 height 13
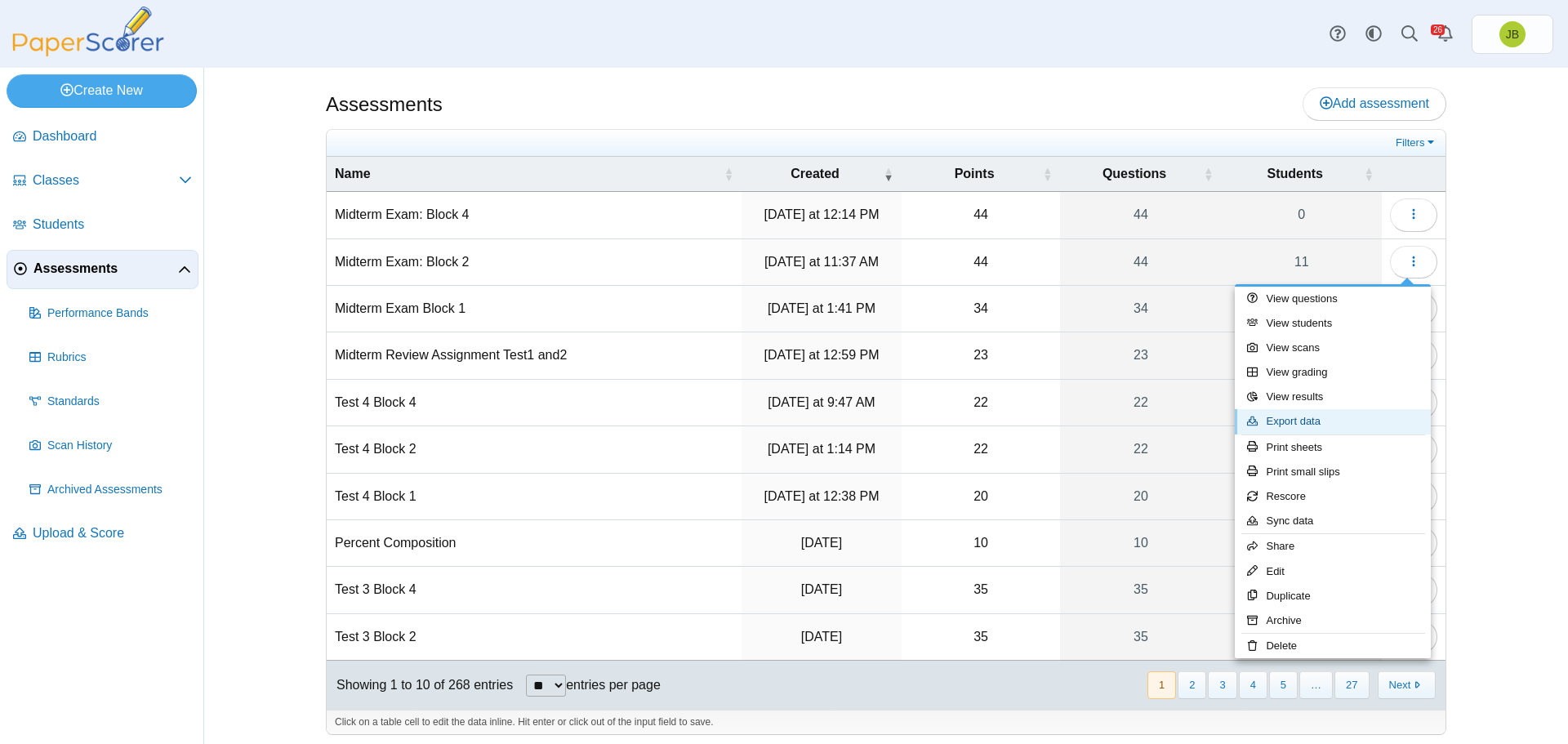
click at [1312, 420] on link "Export data" at bounding box center [1333, 422] width 196 height 25
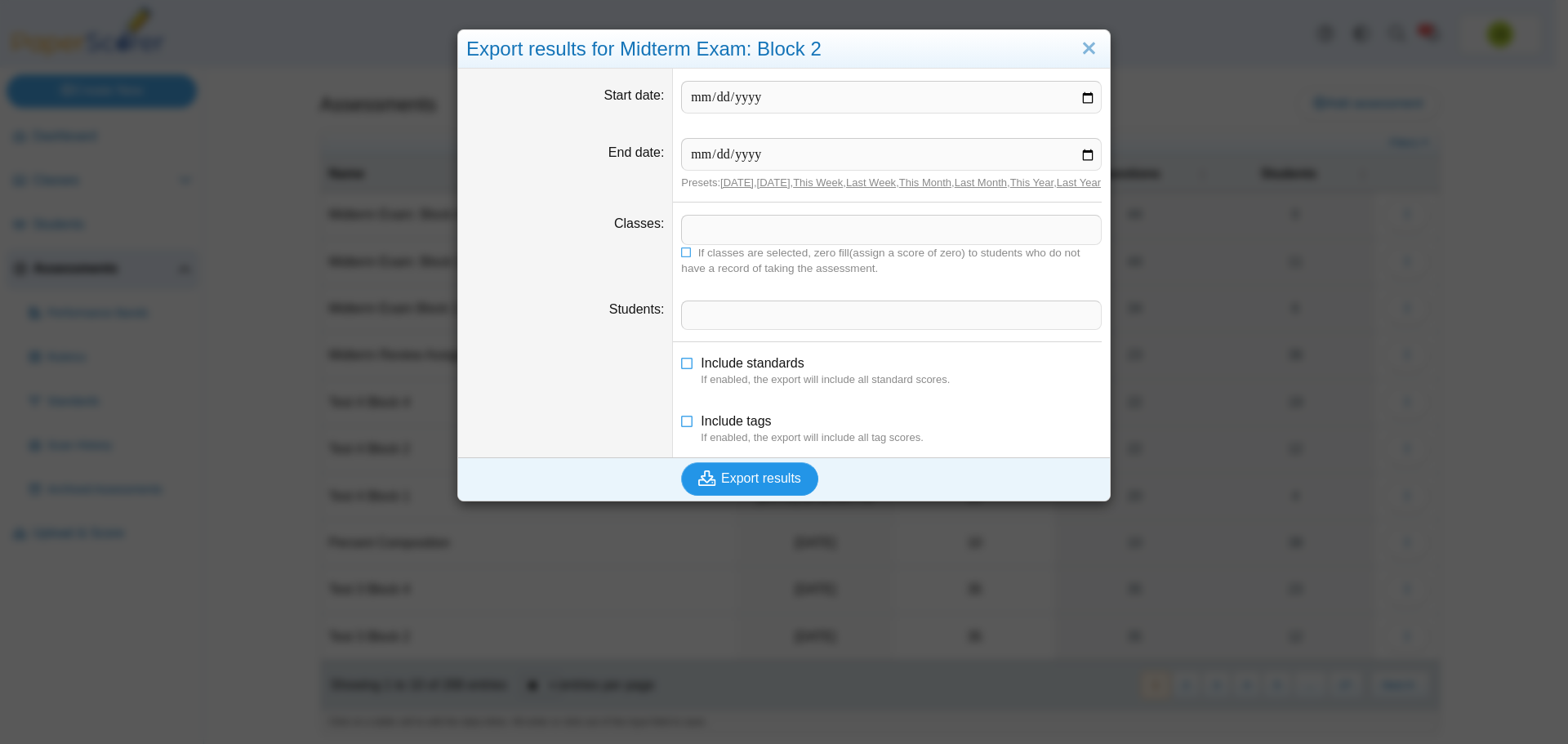
click at [767, 486] on span "Export results" at bounding box center [760, 479] width 80 height 14
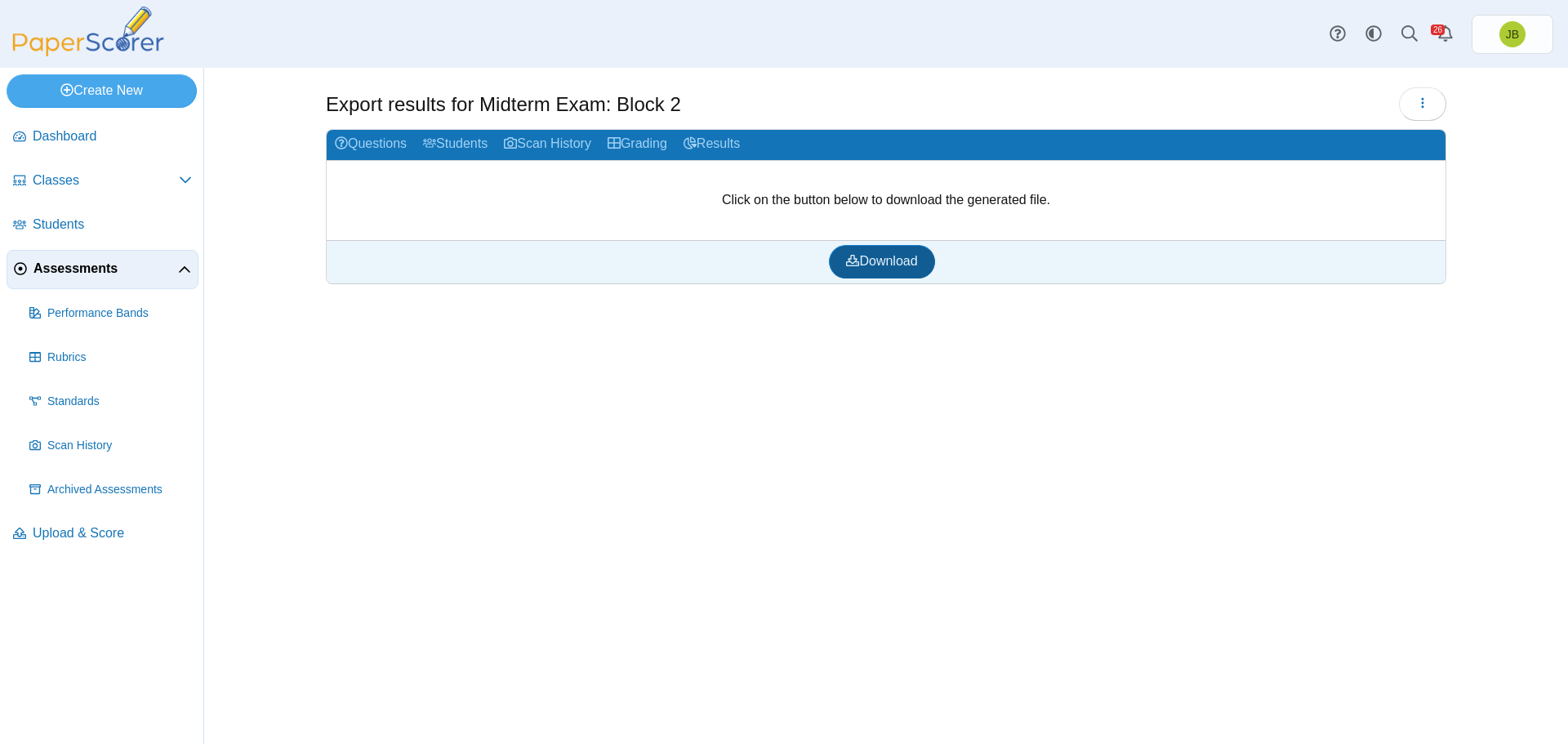
click at [902, 264] on span "Download" at bounding box center [881, 261] width 71 height 14
